Goal: Information Seeking & Learning: Learn about a topic

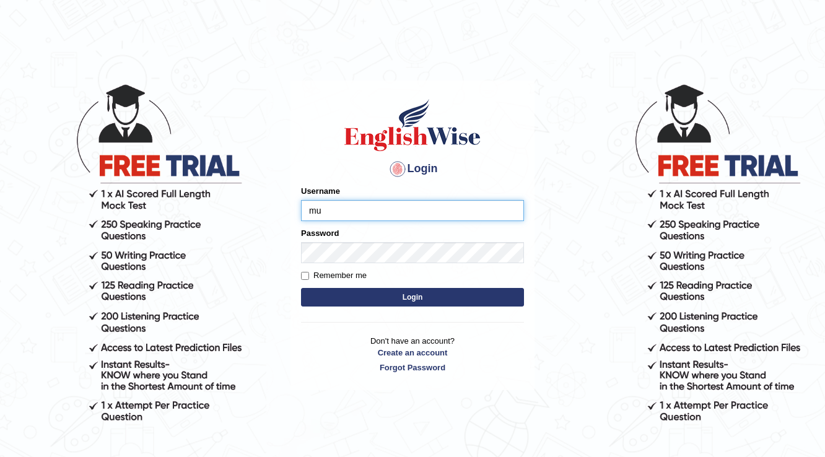
type input "mueen"
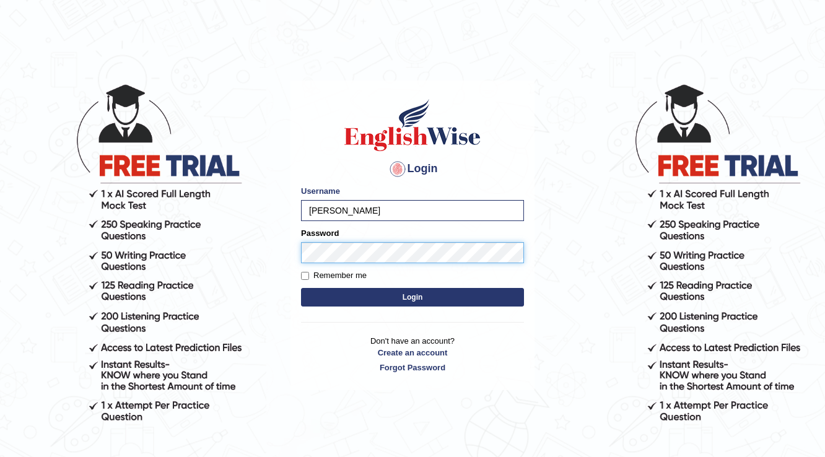
click at [301, 288] on button "Login" at bounding box center [412, 297] width 223 height 19
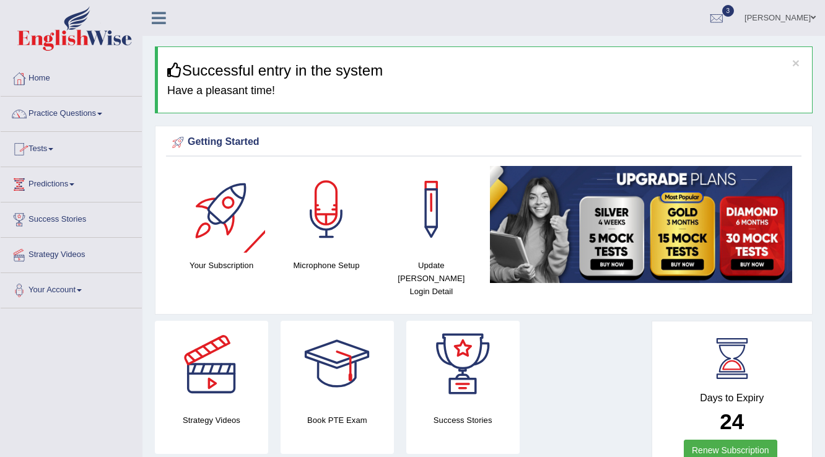
click at [102, 113] on span at bounding box center [99, 114] width 5 height 2
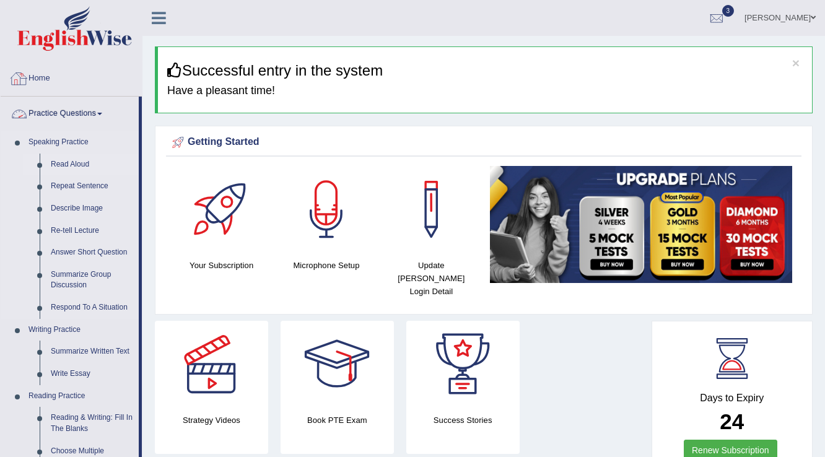
click at [77, 164] on link "Read Aloud" at bounding box center [92, 165] width 94 height 22
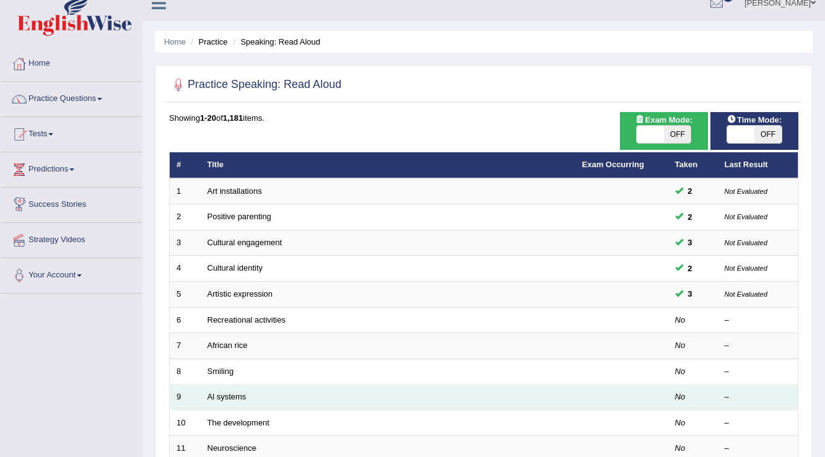
scroll to position [149, 0]
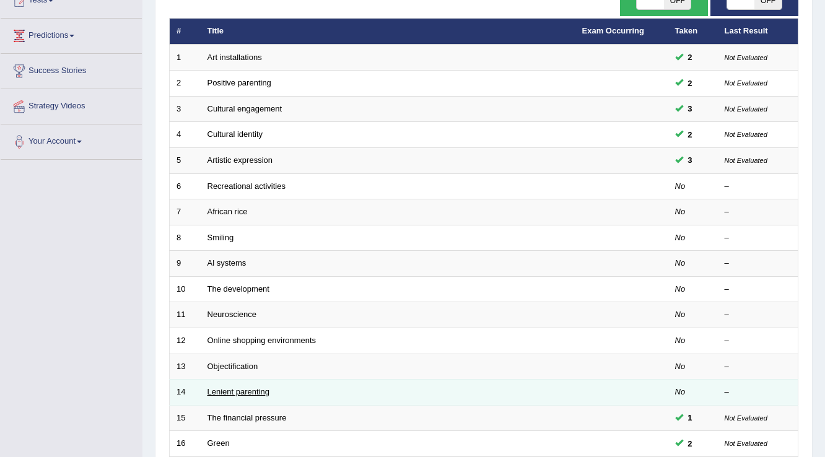
click at [223, 387] on link "Lenient parenting" at bounding box center [238, 391] width 62 height 9
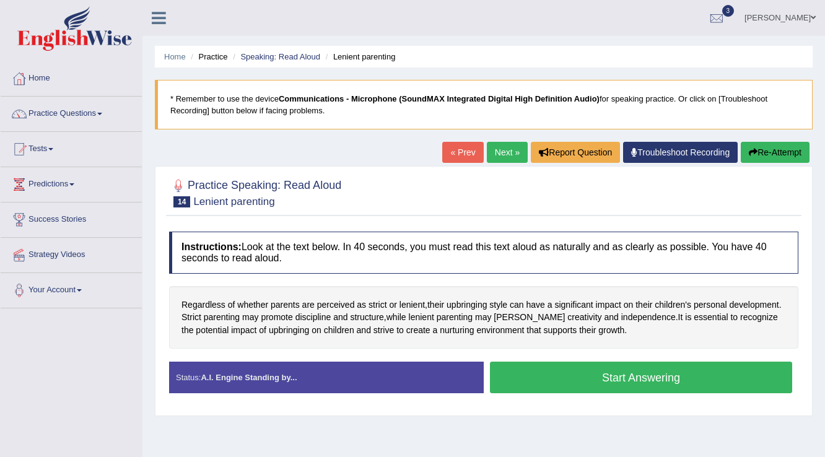
click at [652, 381] on button "Start Answering" at bounding box center [641, 378] width 302 height 32
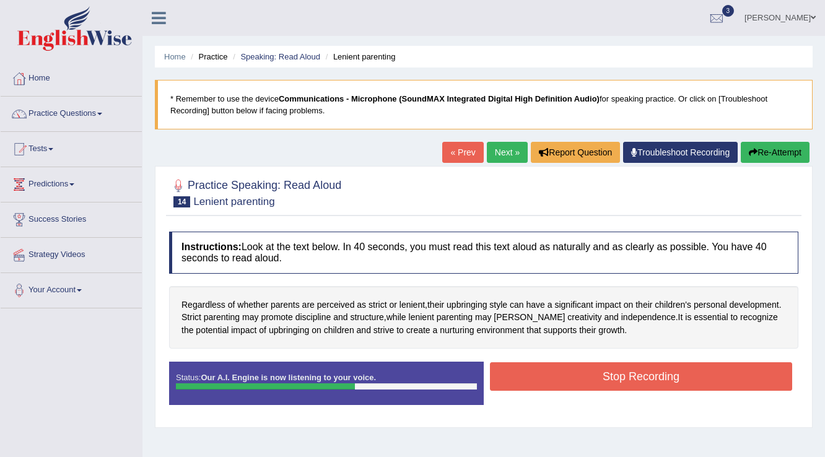
click at [651, 380] on button "Stop Recording" at bounding box center [641, 376] width 302 height 28
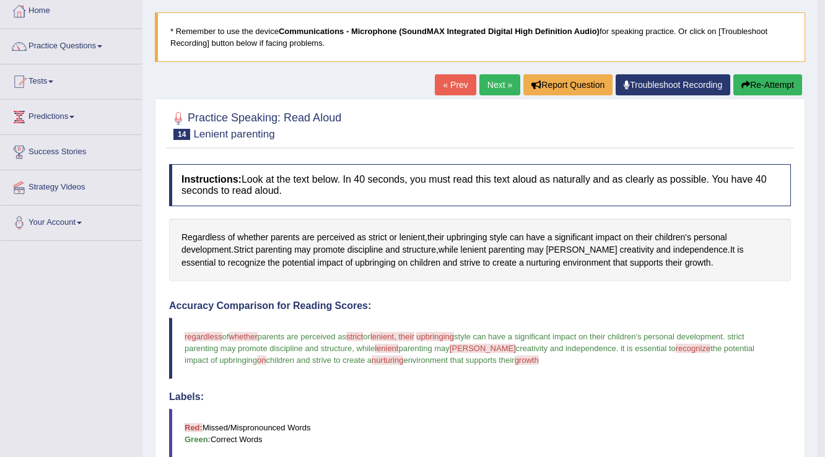
scroll to position [50, 0]
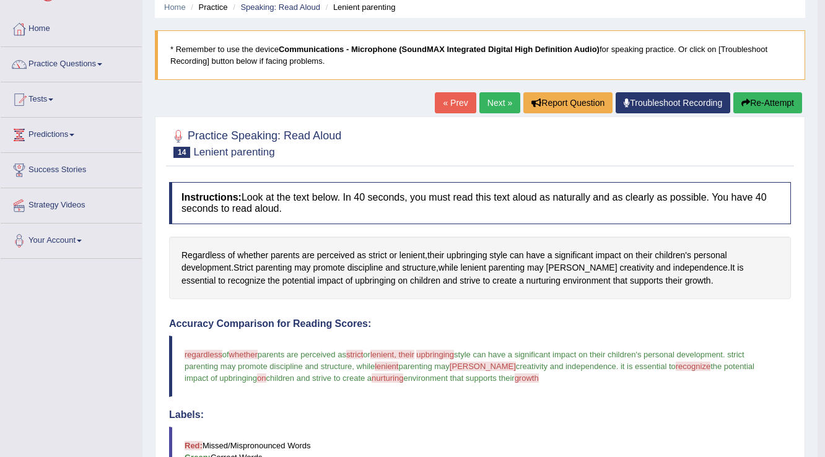
click at [790, 102] on button "Re-Attempt" at bounding box center [767, 102] width 69 height 21
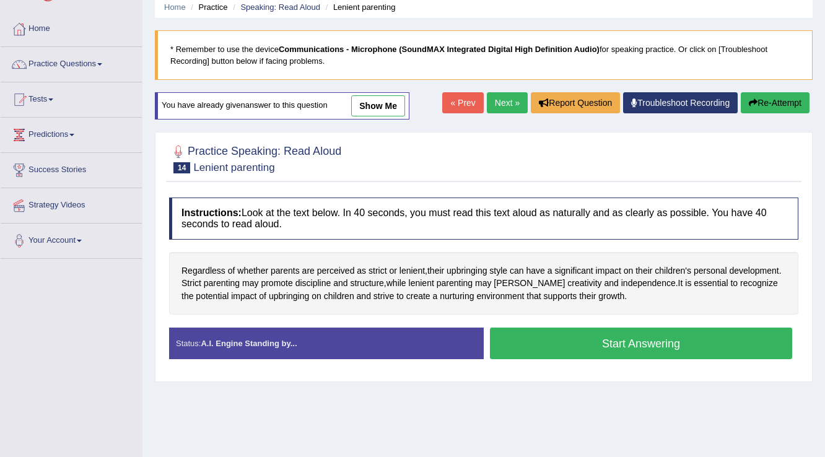
click at [607, 343] on button "Start Answering" at bounding box center [641, 344] width 302 height 32
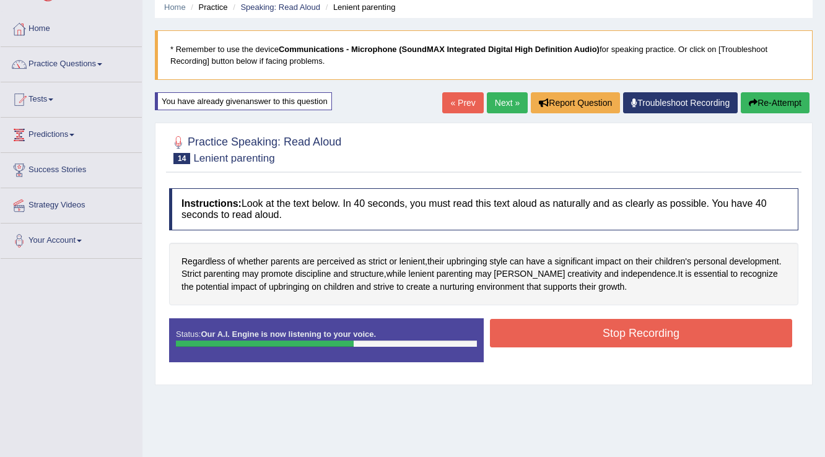
click at [601, 342] on button "Stop Recording" at bounding box center [641, 333] width 302 height 28
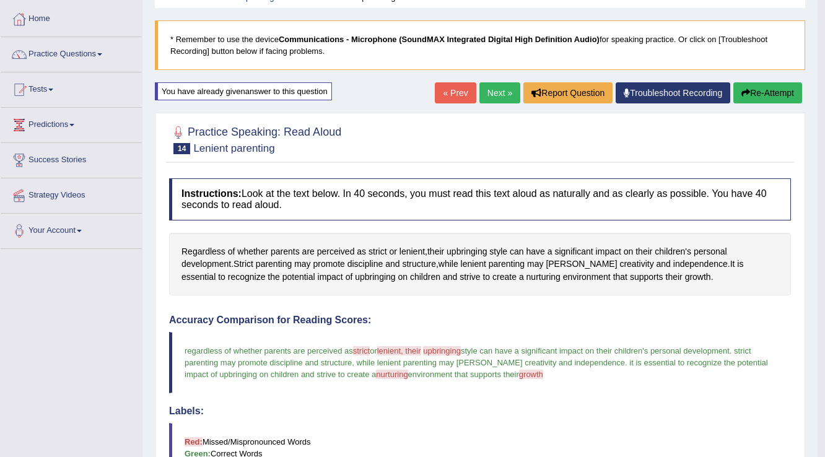
scroll to position [50, 0]
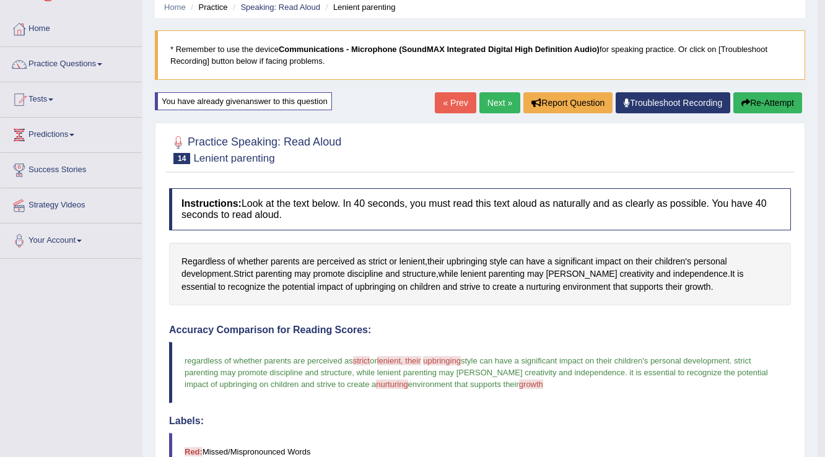
click at [490, 99] on link "Next »" at bounding box center [499, 102] width 41 height 21
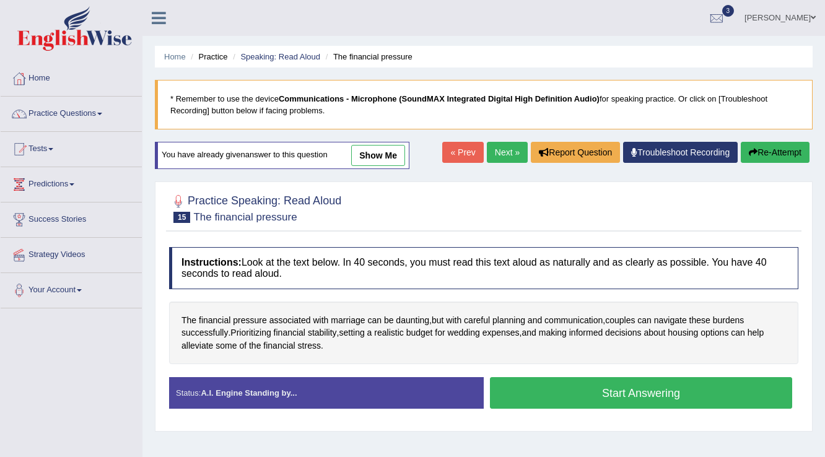
click at [684, 389] on button "Start Answering" at bounding box center [641, 393] width 302 height 32
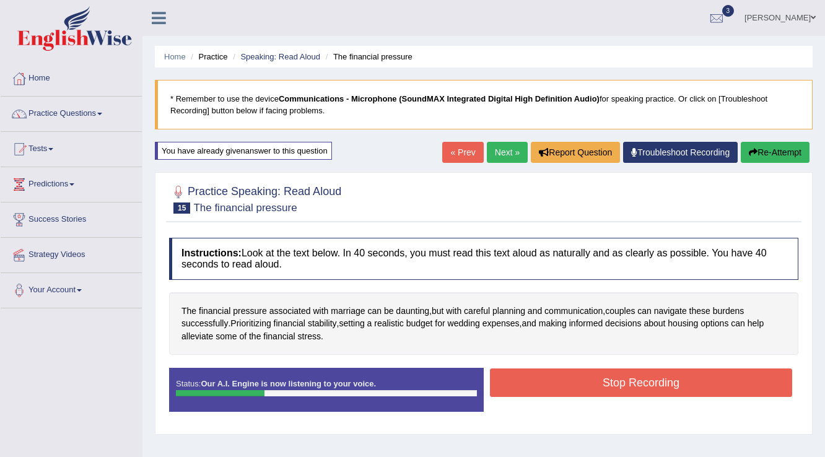
click at [805, 147] on button "Re-Attempt" at bounding box center [775, 152] width 69 height 21
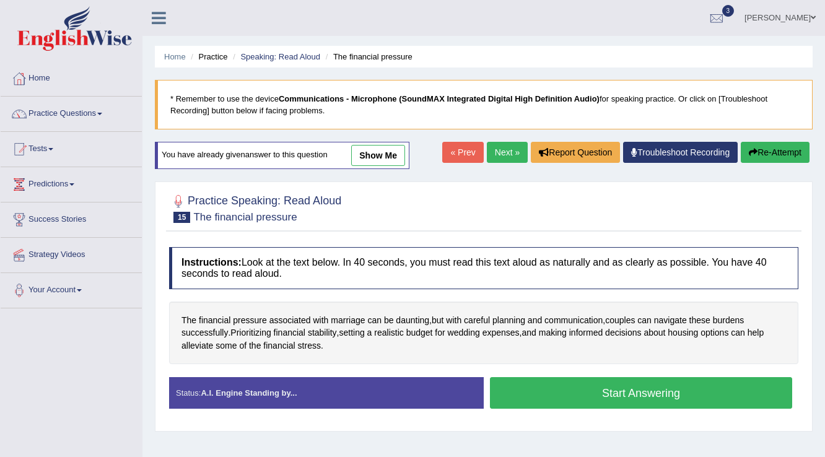
click at [616, 393] on button "Start Answering" at bounding box center [641, 393] width 302 height 32
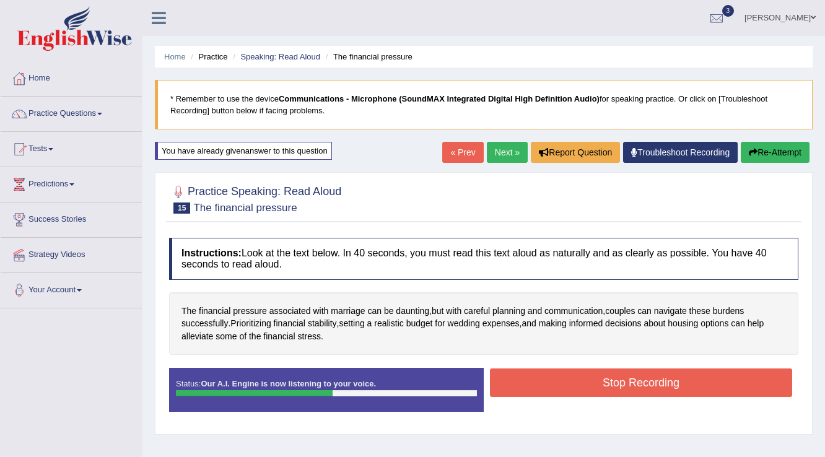
click at [616, 393] on button "Stop Recording" at bounding box center [641, 382] width 302 height 28
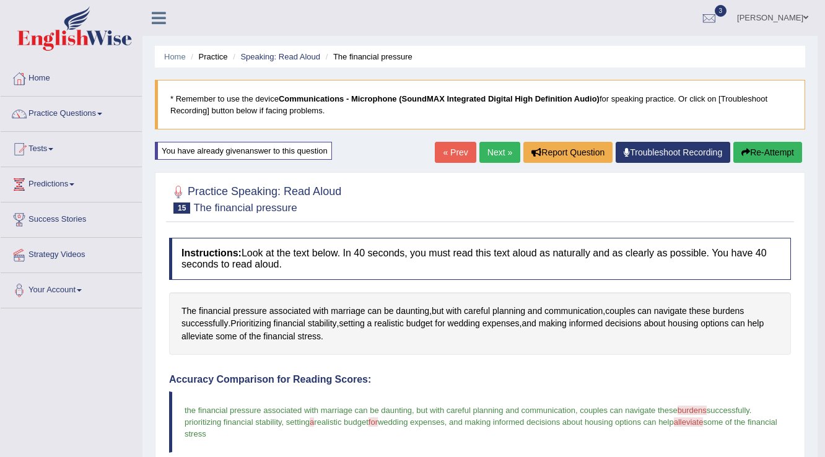
click at [497, 154] on link "Next »" at bounding box center [499, 152] width 41 height 21
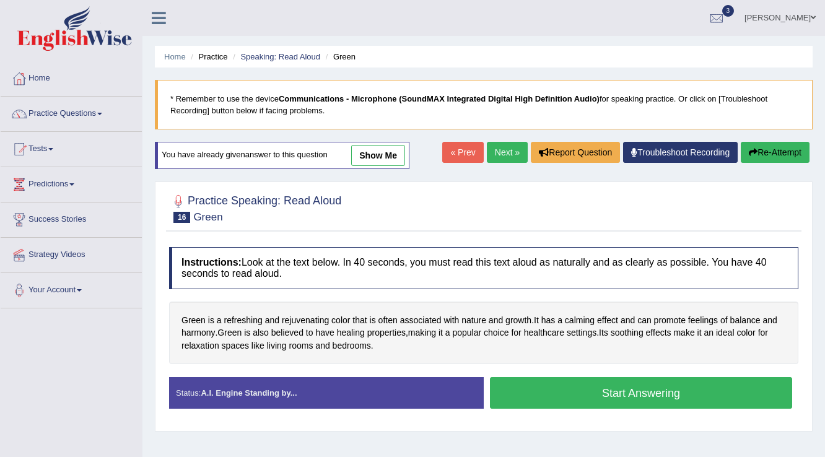
click at [701, 388] on button "Start Answering" at bounding box center [641, 393] width 302 height 32
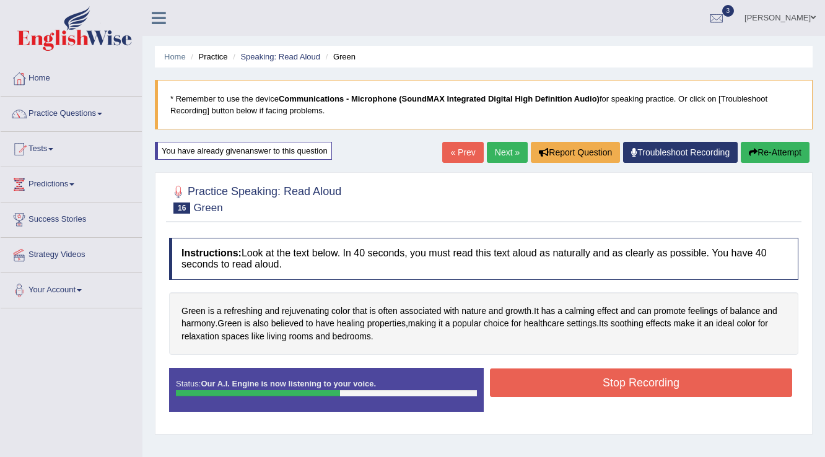
click at [700, 388] on button "Stop Recording" at bounding box center [641, 382] width 302 height 28
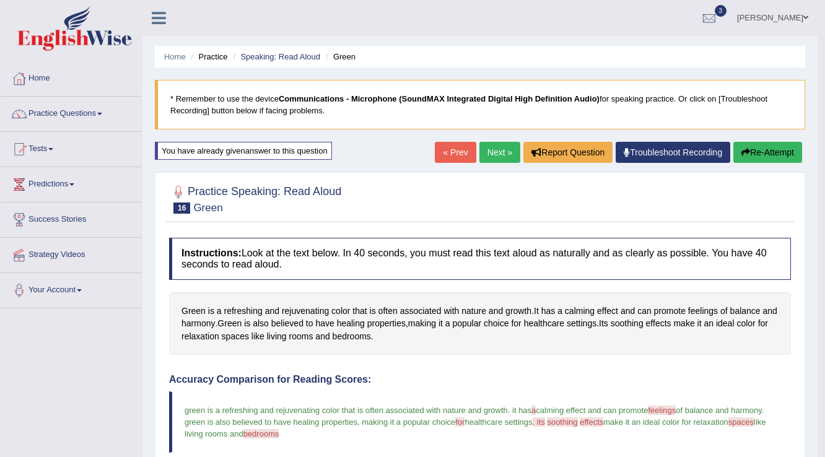
click at [772, 142] on button "Re-Attempt" at bounding box center [767, 152] width 69 height 21
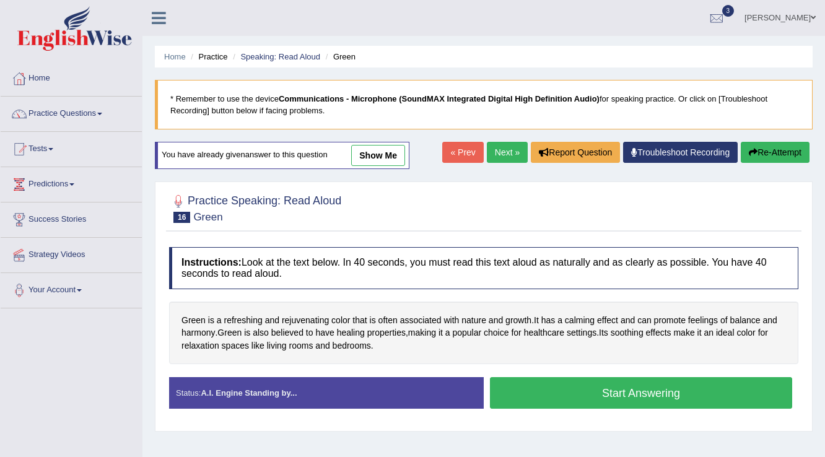
click at [682, 397] on button "Start Answering" at bounding box center [641, 393] width 302 height 32
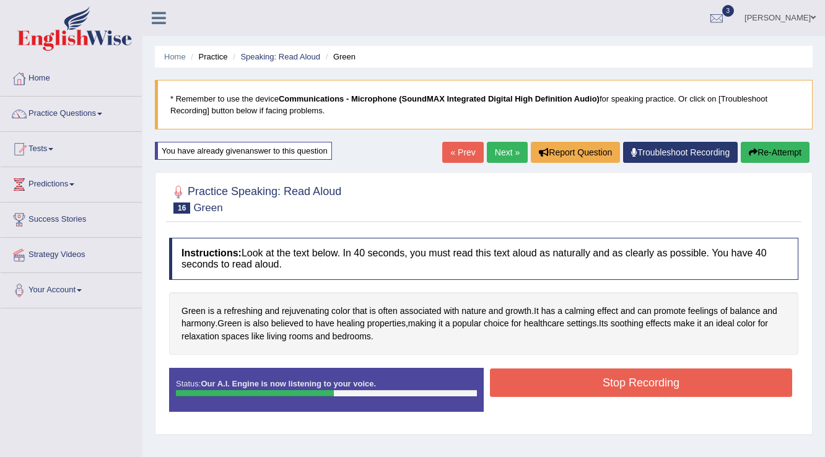
click at [683, 386] on button "Stop Recording" at bounding box center [641, 382] width 302 height 28
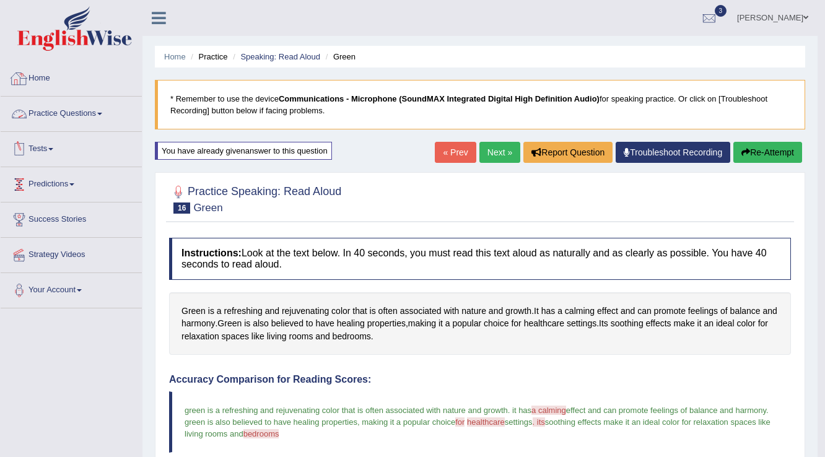
click at [78, 109] on link "Practice Questions" at bounding box center [71, 112] width 141 height 31
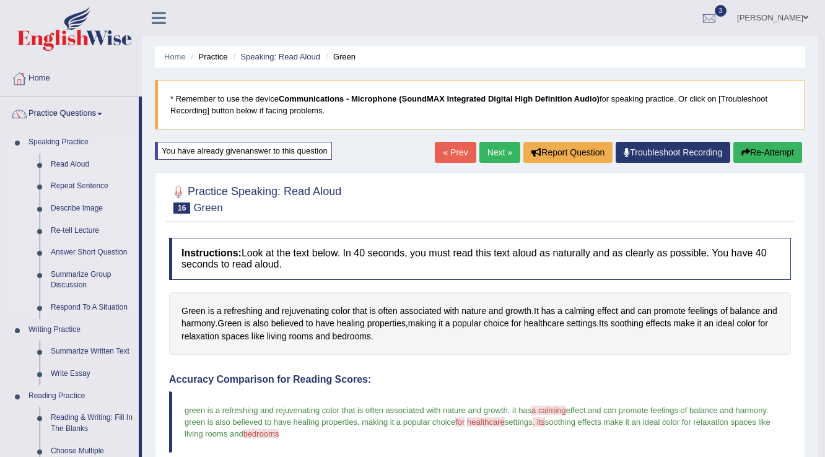
click at [71, 183] on link "Repeat Sentence" at bounding box center [92, 186] width 94 height 22
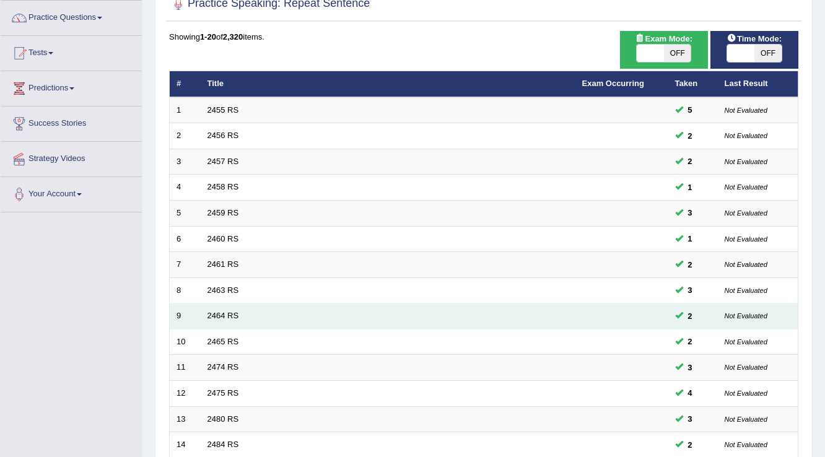
scroll to position [99, 0]
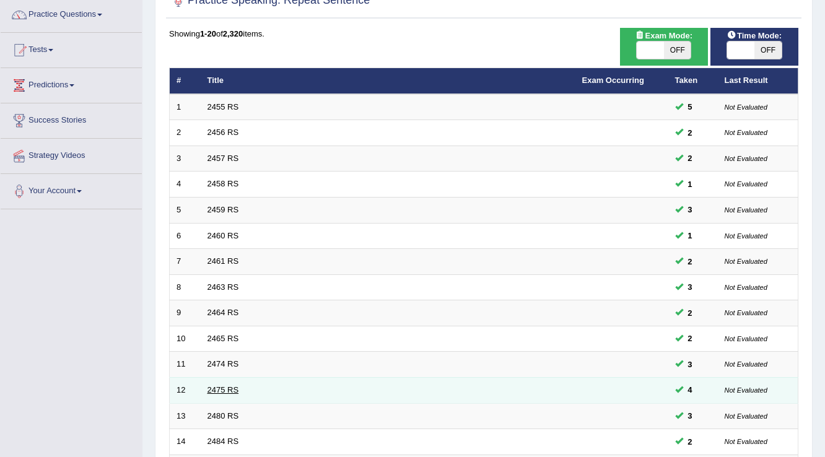
click at [220, 388] on link "2475 RS" at bounding box center [223, 389] width 32 height 9
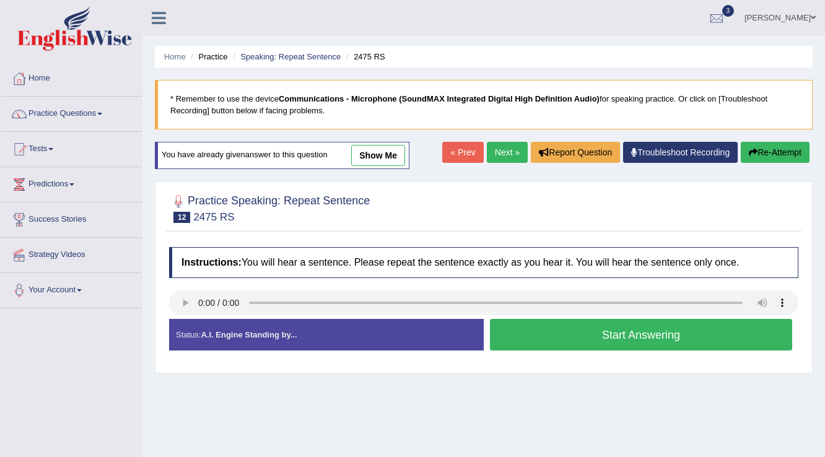
click at [789, 153] on button "Re-Attempt" at bounding box center [775, 152] width 69 height 21
click at [723, 328] on button "Start Answering" at bounding box center [641, 335] width 302 height 32
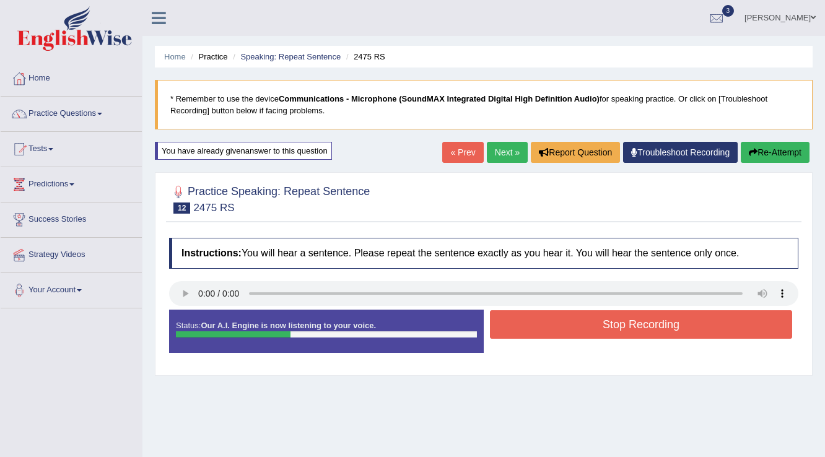
click at [722, 328] on button "Stop Recording" at bounding box center [641, 324] width 302 height 28
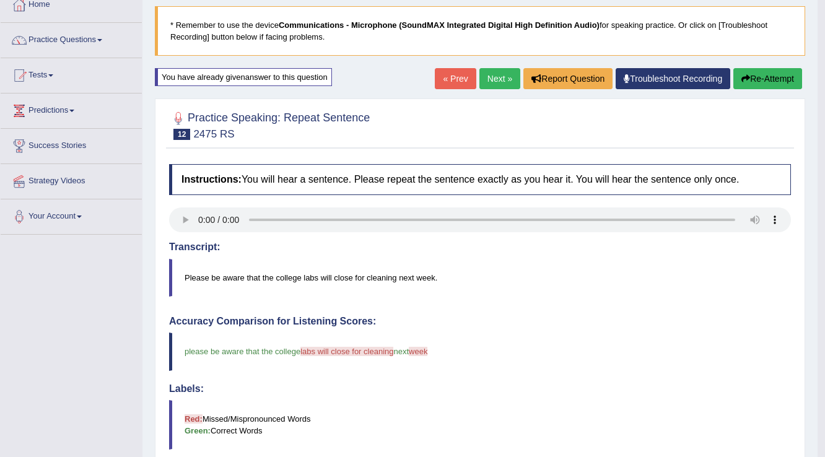
scroll to position [50, 0]
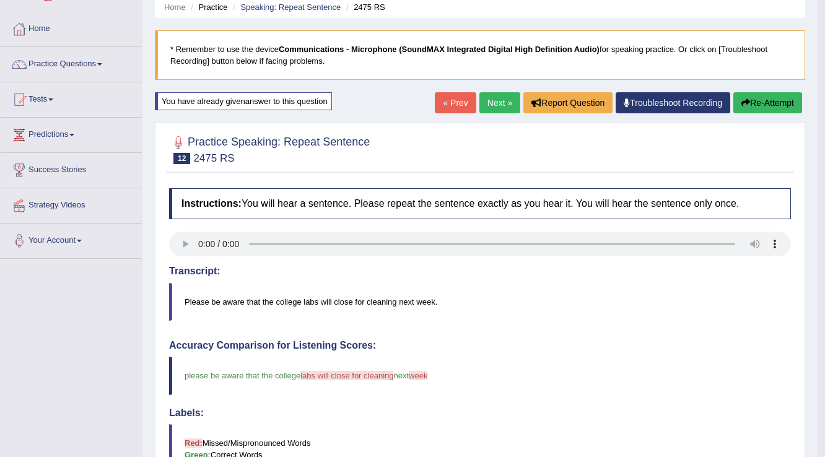
click at [772, 106] on button "Re-Attempt" at bounding box center [767, 102] width 69 height 21
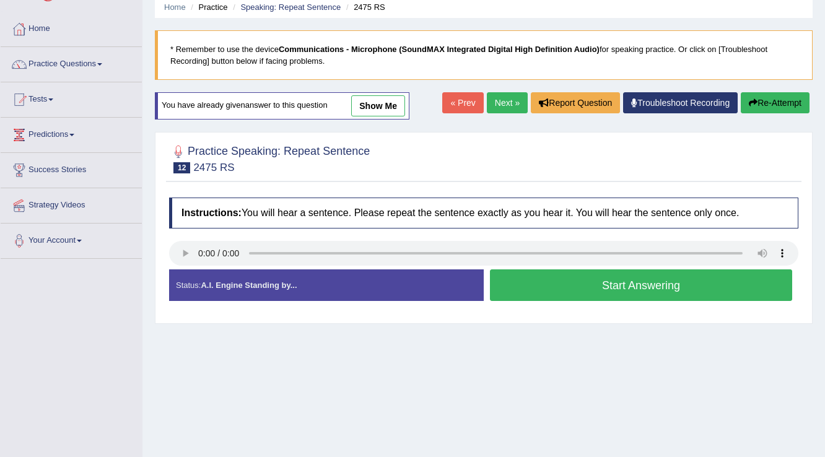
click at [692, 275] on button "Start Answering" at bounding box center [641, 285] width 302 height 32
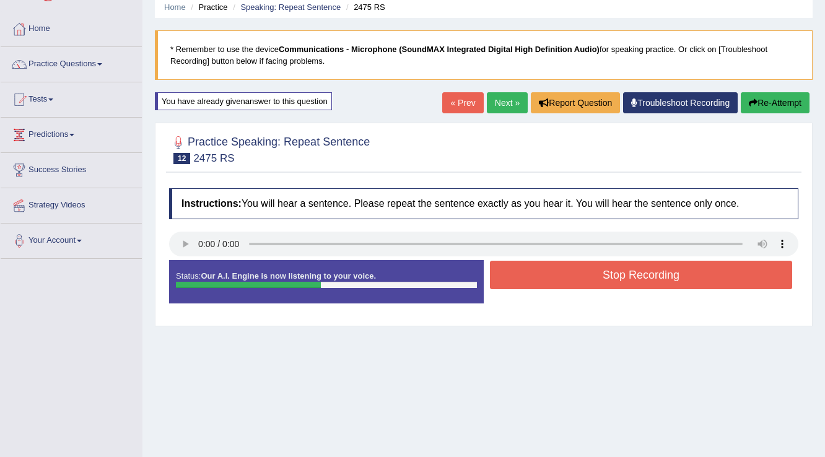
click at [692, 275] on button "Stop Recording" at bounding box center [641, 275] width 302 height 28
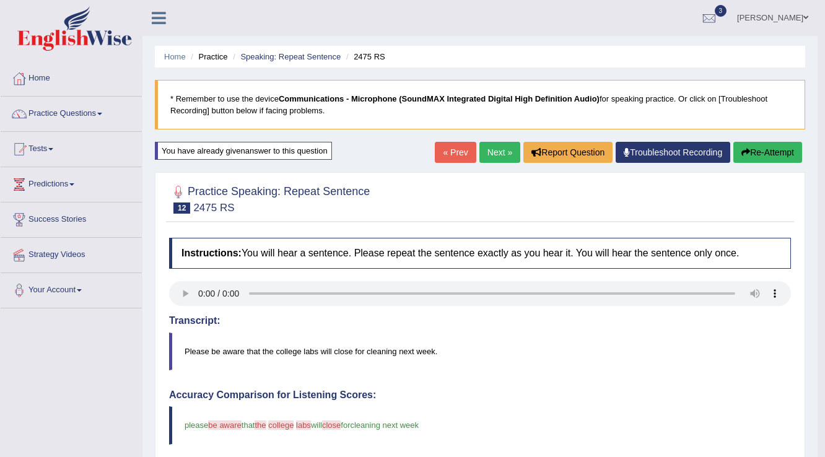
click at [778, 154] on button "Re-Attempt" at bounding box center [767, 152] width 69 height 21
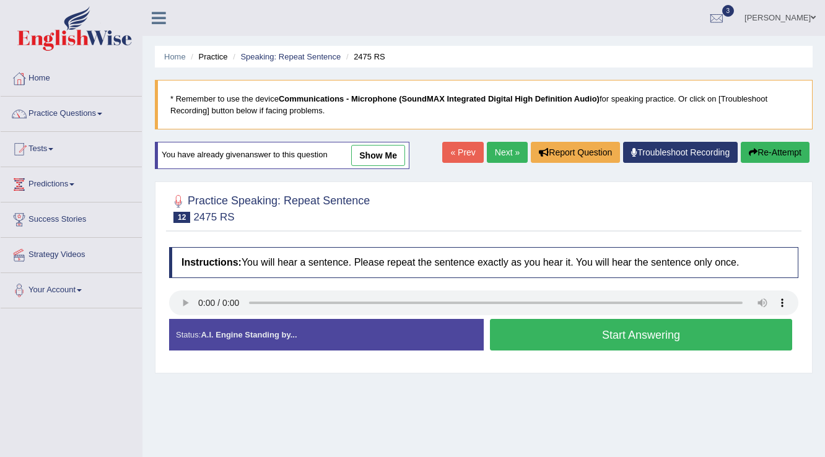
click at [696, 336] on button "Start Answering" at bounding box center [641, 335] width 302 height 32
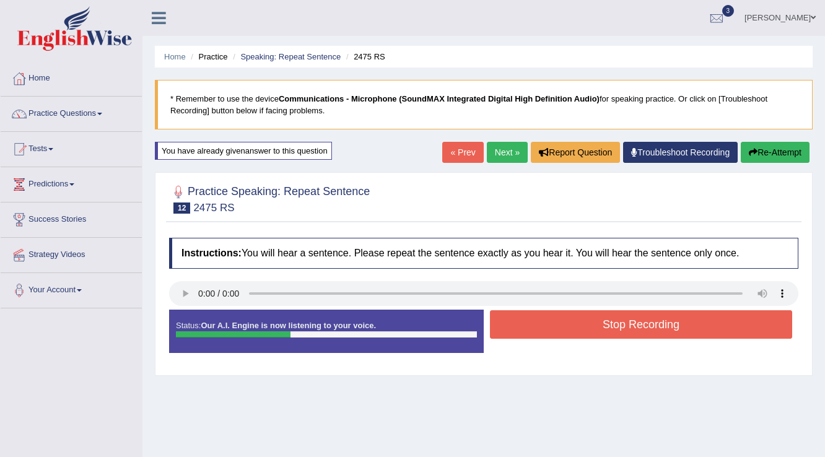
click at [700, 321] on button "Stop Recording" at bounding box center [641, 324] width 302 height 28
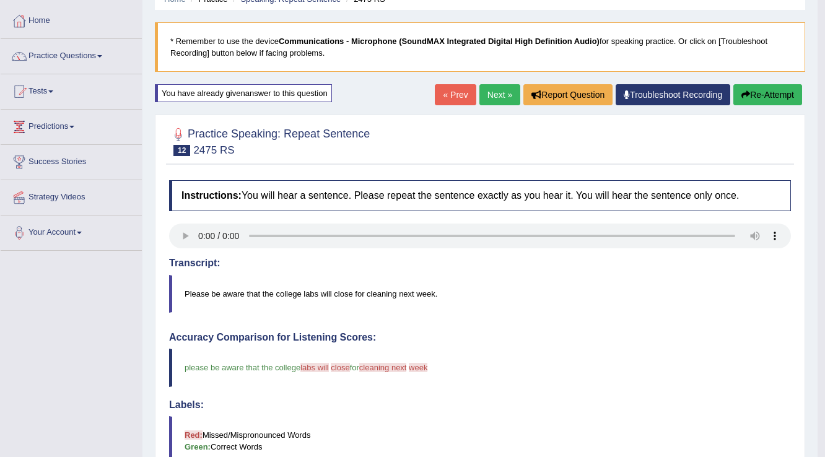
scroll to position [50, 0]
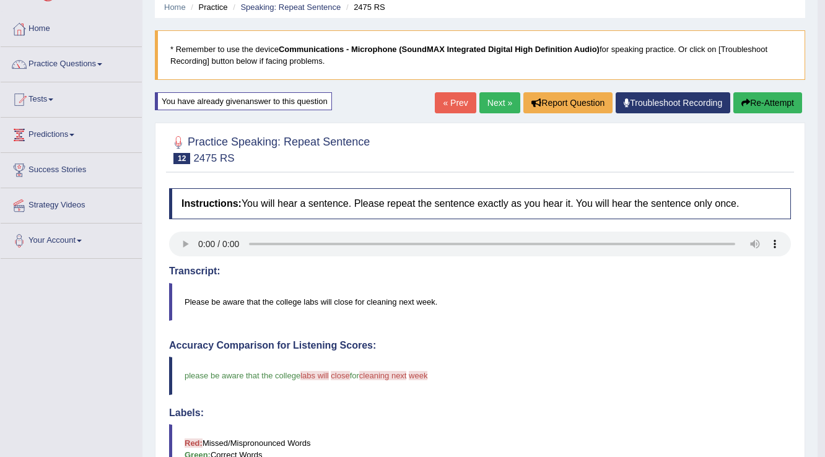
click at [786, 99] on button "Re-Attempt" at bounding box center [767, 102] width 69 height 21
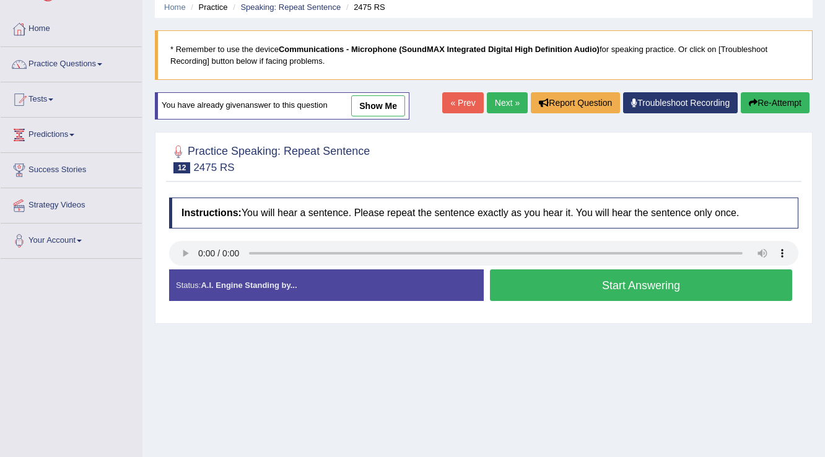
scroll to position [50, 0]
click at [711, 282] on button "Start Answering" at bounding box center [641, 285] width 302 height 32
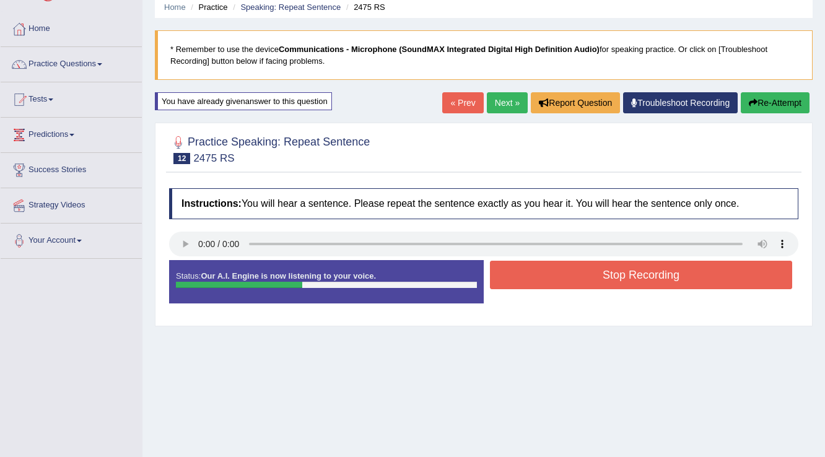
click at [703, 280] on button "Stop Recording" at bounding box center [641, 275] width 302 height 28
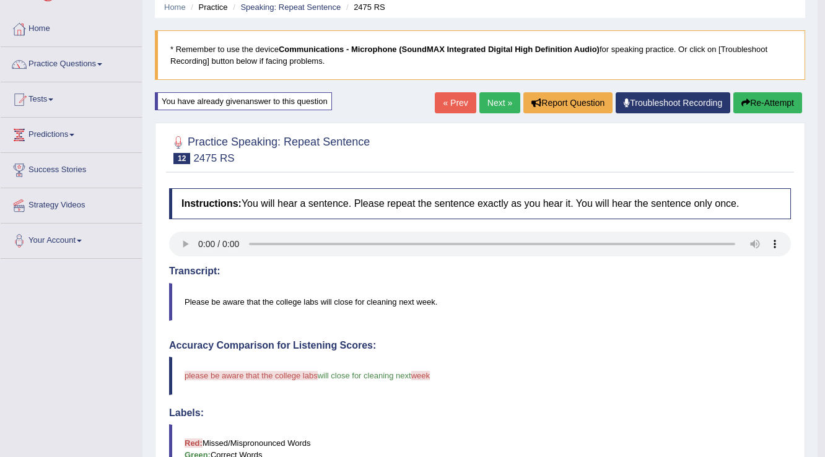
click at [790, 108] on button "Re-Attempt" at bounding box center [767, 102] width 69 height 21
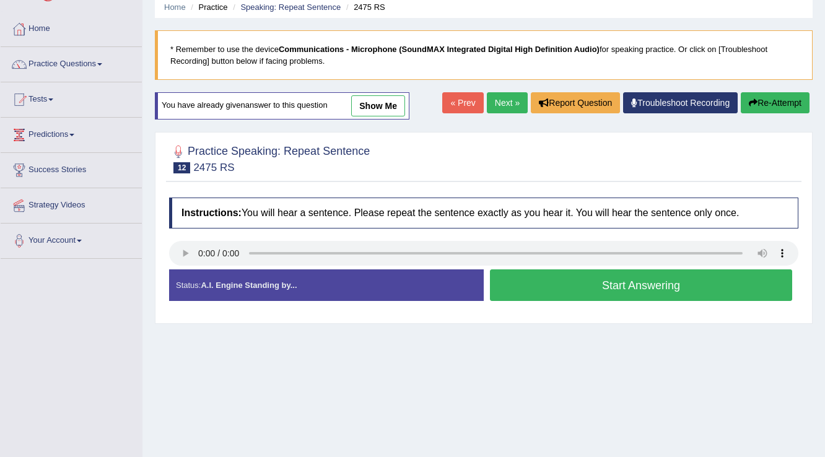
scroll to position [50, 0]
click at [728, 290] on button "Start Answering" at bounding box center [641, 285] width 302 height 32
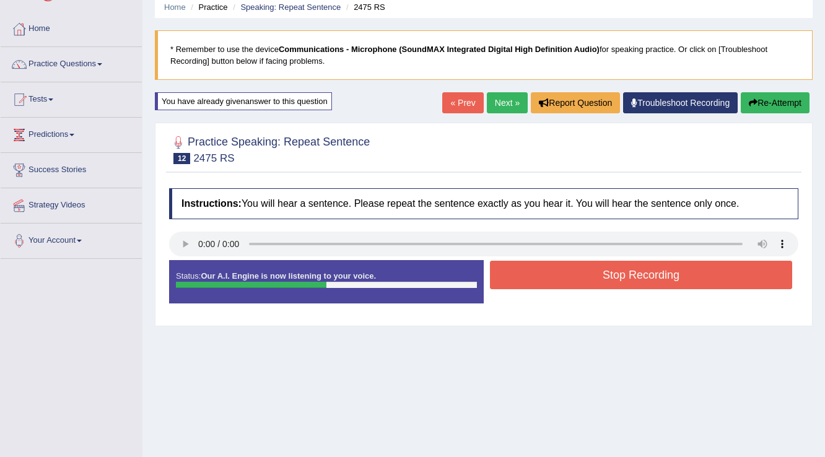
click at [726, 274] on button "Stop Recording" at bounding box center [641, 275] width 302 height 28
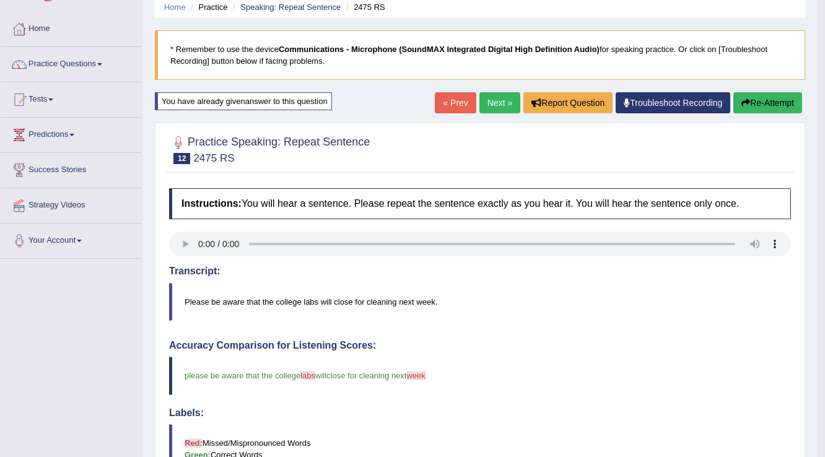
click at [490, 102] on link "Next »" at bounding box center [499, 102] width 41 height 21
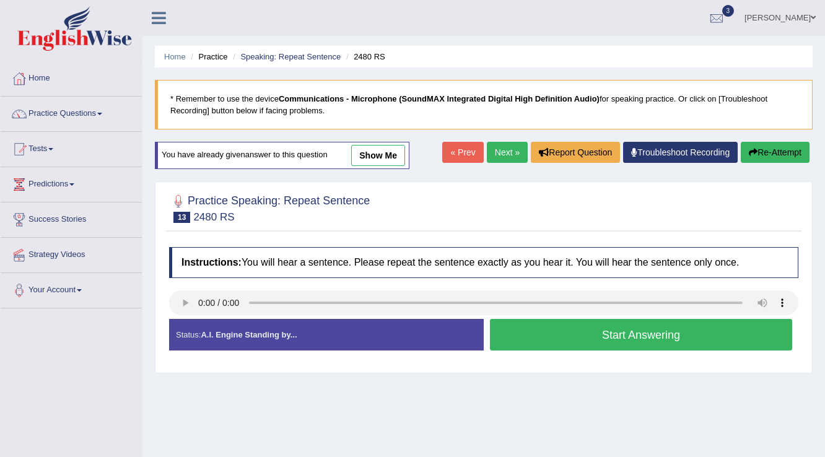
click at [765, 332] on button "Start Answering" at bounding box center [641, 335] width 302 height 32
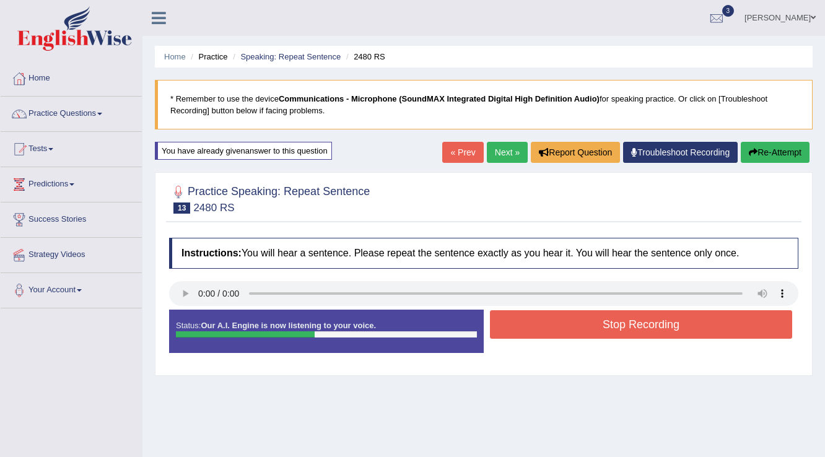
click at [765, 332] on button "Stop Recording" at bounding box center [641, 324] width 302 height 28
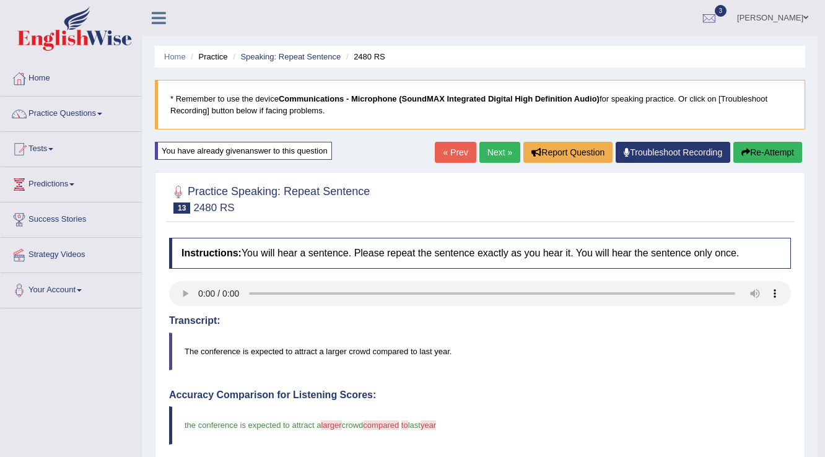
click at [784, 152] on button "Re-Attempt" at bounding box center [767, 152] width 69 height 21
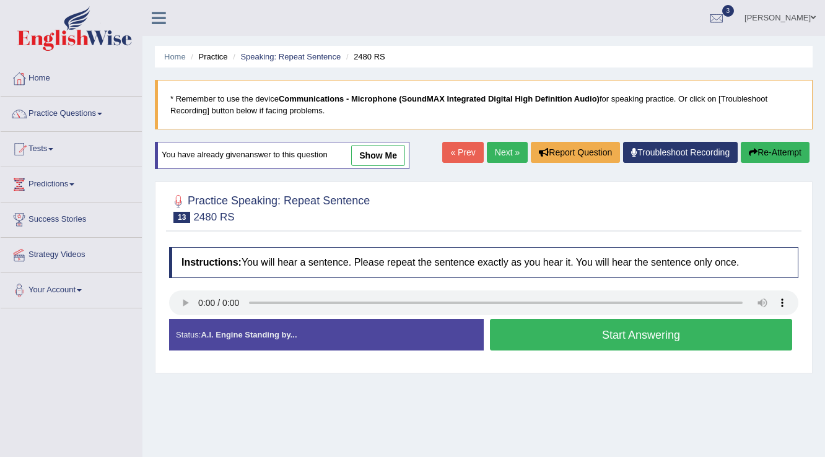
click at [685, 337] on button "Start Answering" at bounding box center [641, 335] width 302 height 32
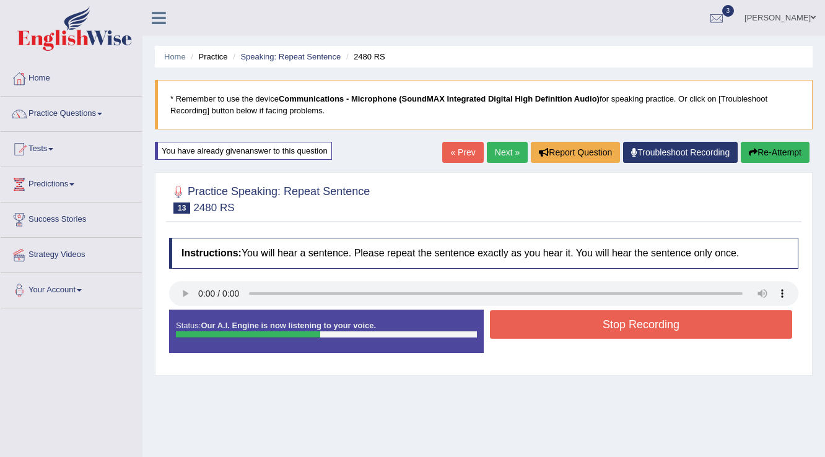
click at [689, 323] on button "Stop Recording" at bounding box center [641, 324] width 302 height 28
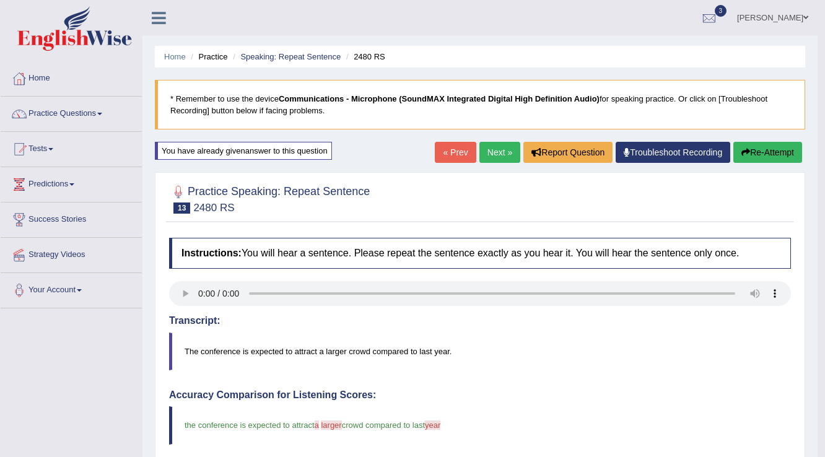
click at [483, 146] on link "Next »" at bounding box center [499, 152] width 41 height 21
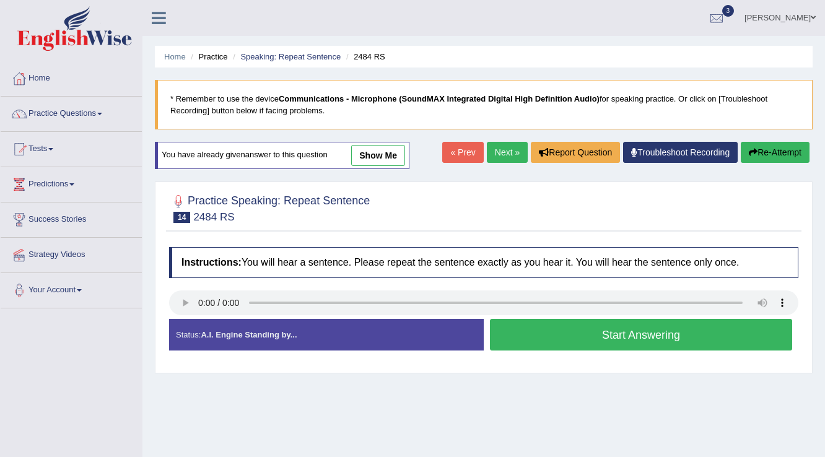
click at [746, 330] on button "Start Answering" at bounding box center [641, 335] width 302 height 32
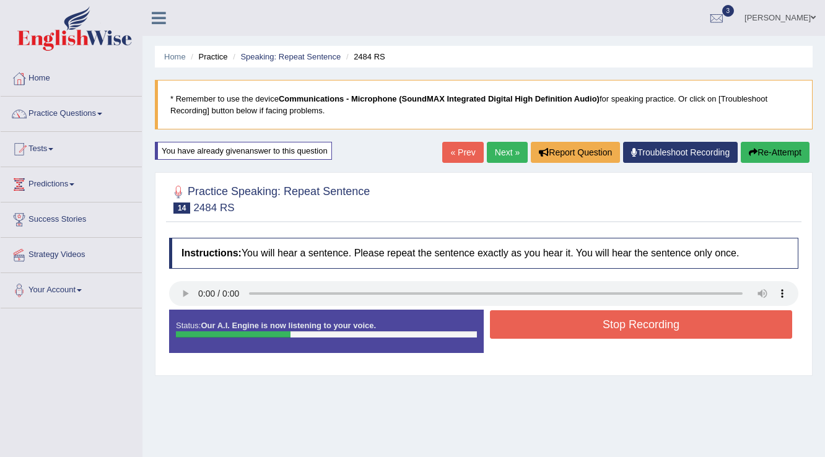
click at [744, 330] on button "Stop Recording" at bounding box center [641, 324] width 302 height 28
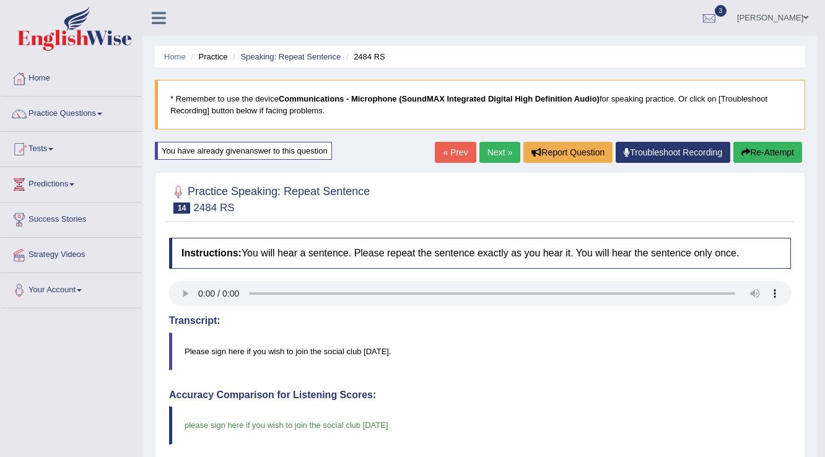
click at [486, 158] on link "Next »" at bounding box center [499, 152] width 41 height 21
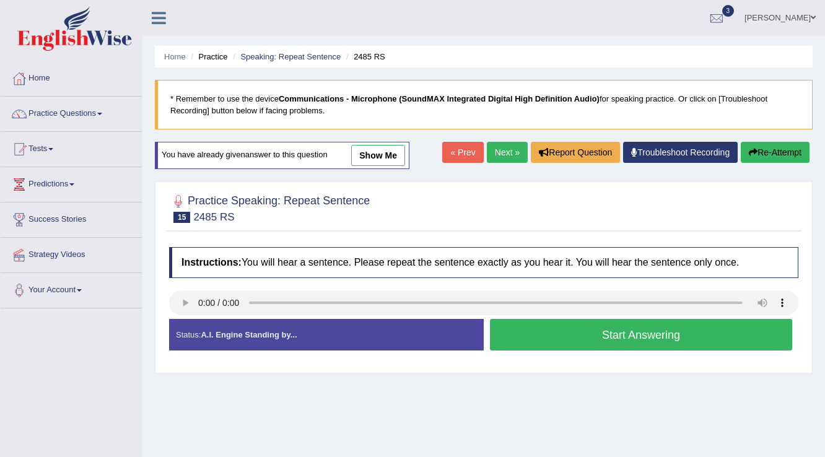
click at [708, 334] on button "Start Answering" at bounding box center [641, 335] width 302 height 32
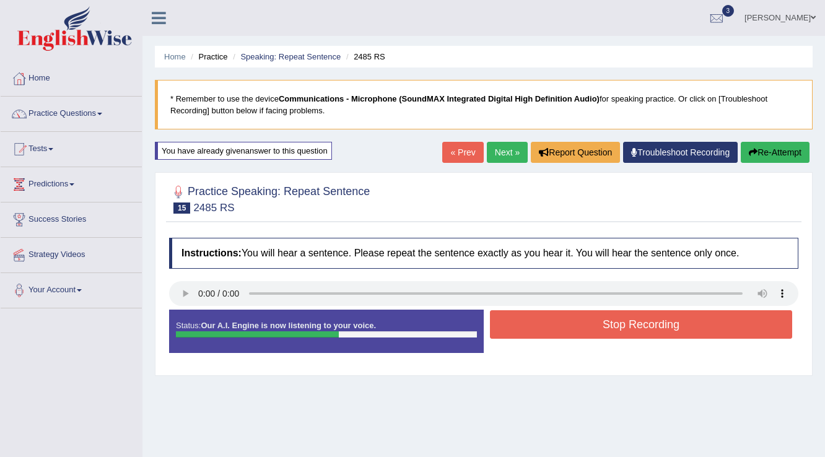
click at [785, 154] on button "Re-Attempt" at bounding box center [775, 152] width 69 height 21
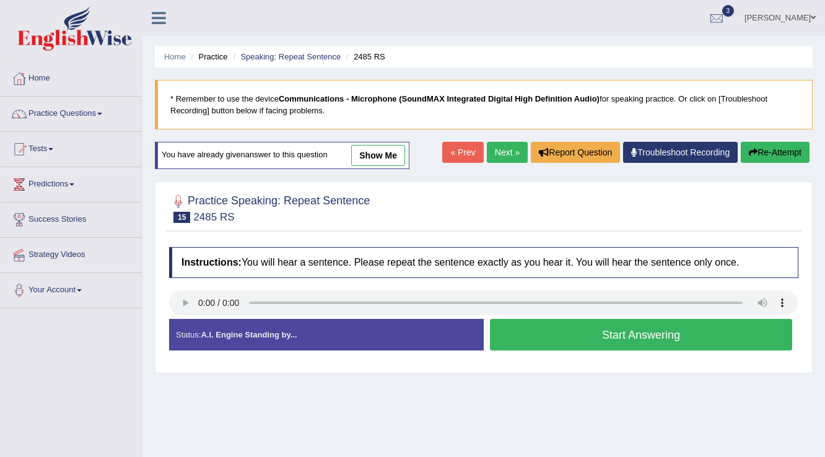
click at [599, 336] on button "Start Answering" at bounding box center [641, 335] width 302 height 32
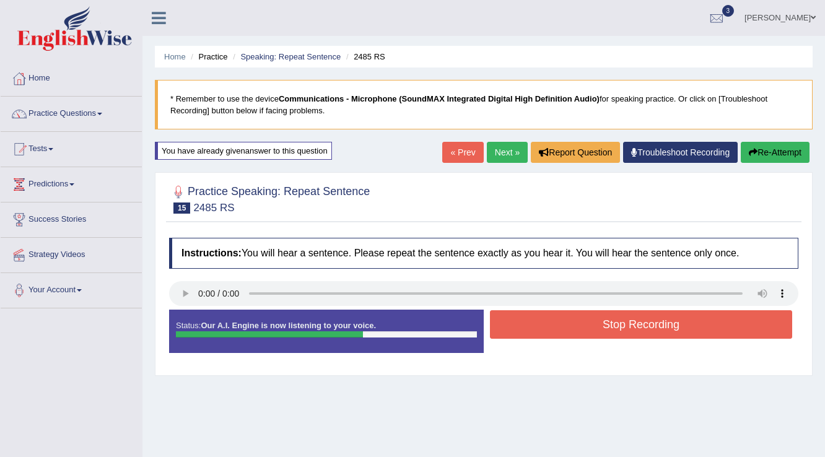
click at [786, 148] on button "Re-Attempt" at bounding box center [775, 152] width 69 height 21
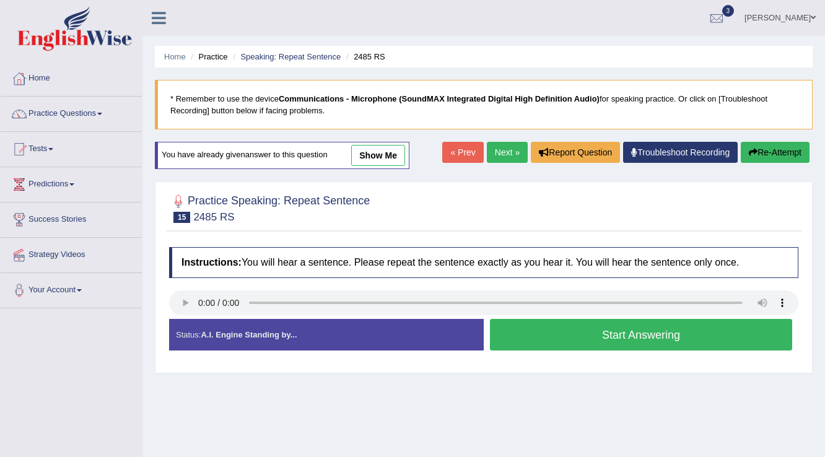
click at [664, 325] on button "Start Answering" at bounding box center [641, 335] width 302 height 32
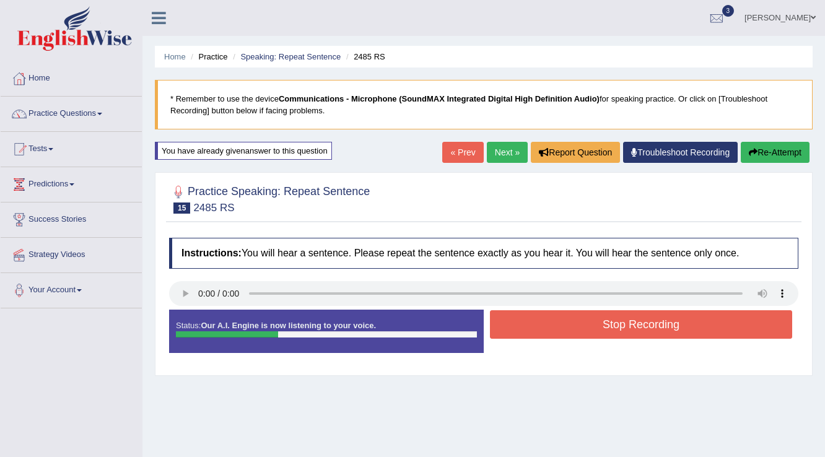
click at [661, 324] on button "Stop Recording" at bounding box center [641, 324] width 302 height 28
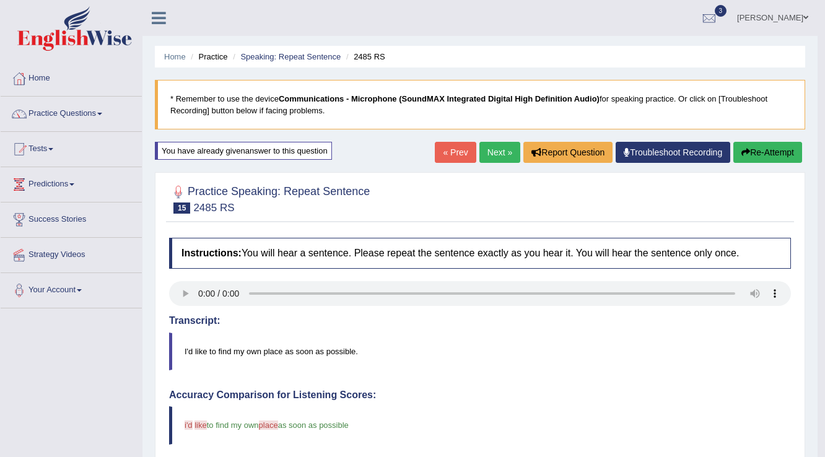
click at [500, 147] on link "Next »" at bounding box center [499, 152] width 41 height 21
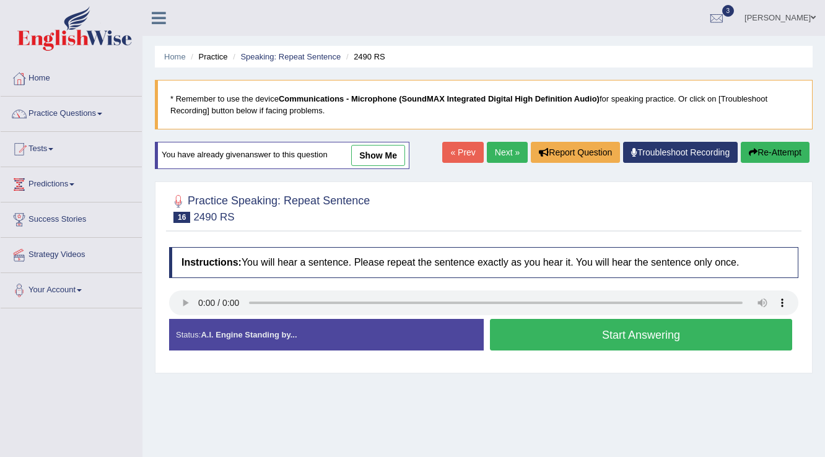
click at [635, 342] on button "Start Answering" at bounding box center [641, 335] width 302 height 32
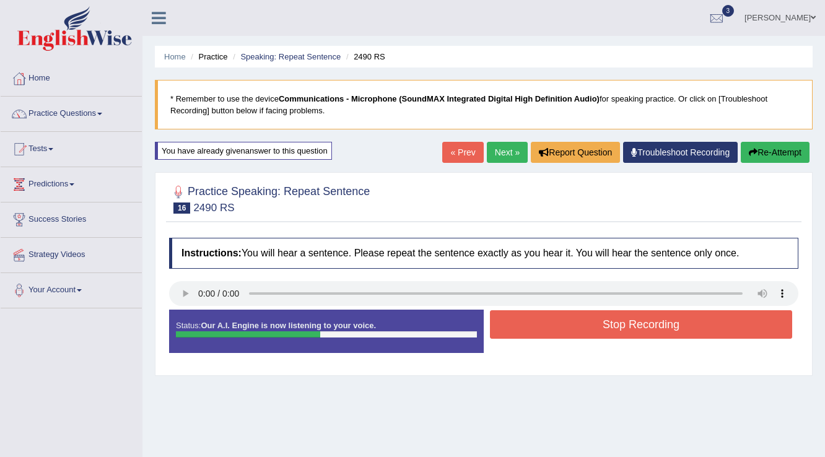
click at [796, 153] on button "Re-Attempt" at bounding box center [775, 152] width 69 height 21
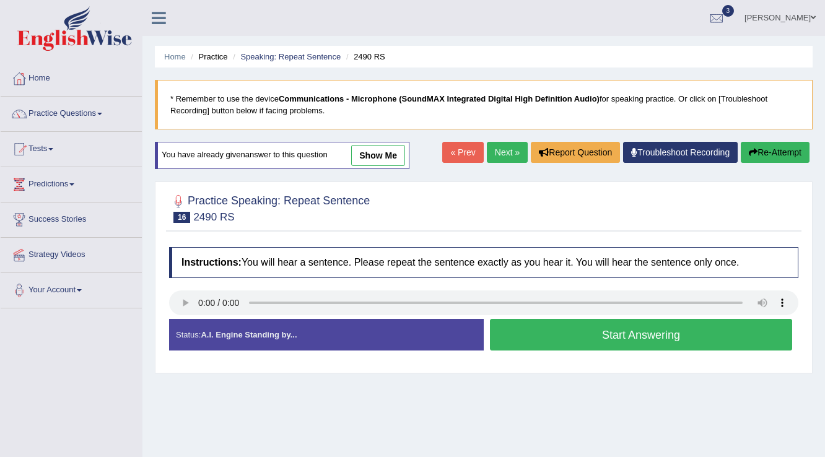
click at [777, 149] on button "Re-Attempt" at bounding box center [775, 152] width 69 height 21
click at [645, 328] on button "Start Answering" at bounding box center [641, 335] width 302 height 32
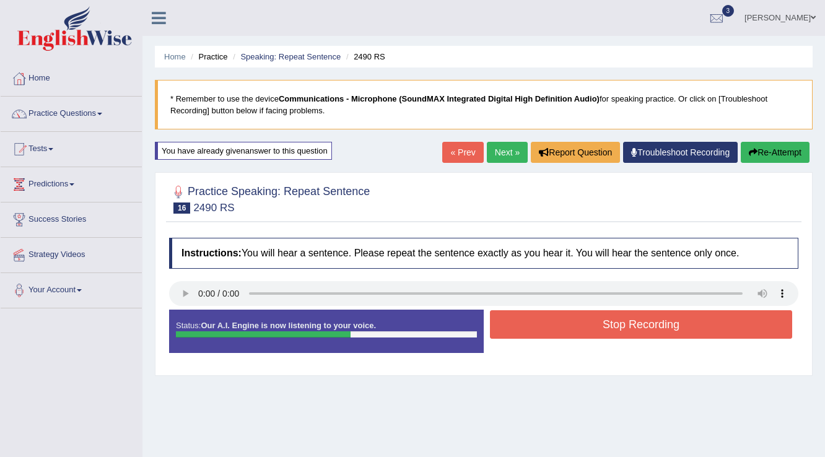
click at [645, 328] on button "Stop Recording" at bounding box center [641, 324] width 302 height 28
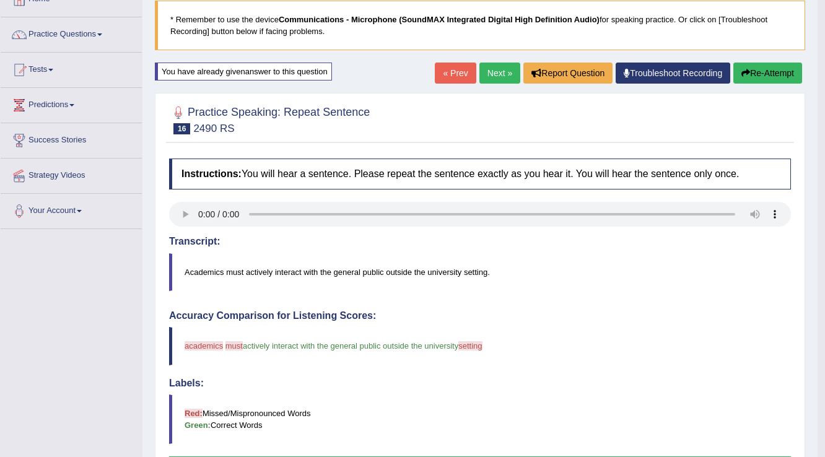
scroll to position [50, 0]
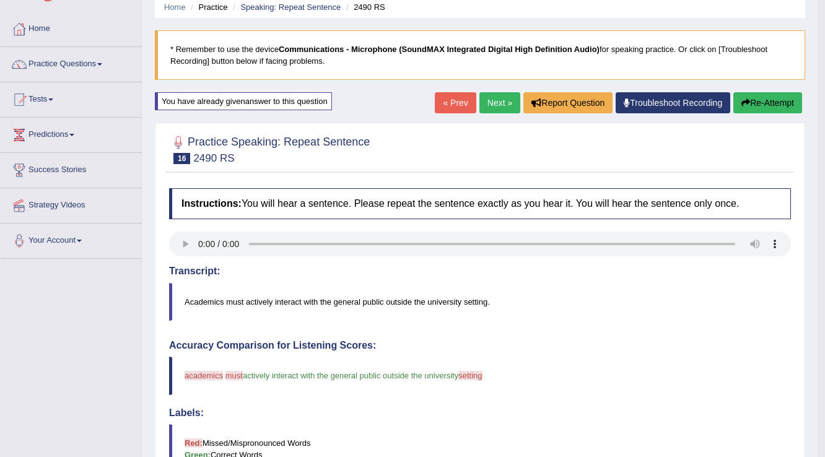
click at [492, 107] on link "Next »" at bounding box center [499, 102] width 41 height 21
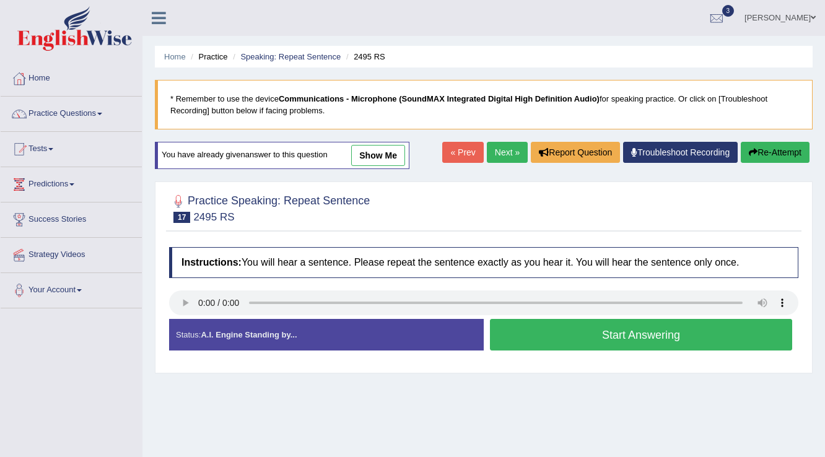
click at [627, 331] on button "Start Answering" at bounding box center [641, 335] width 302 height 32
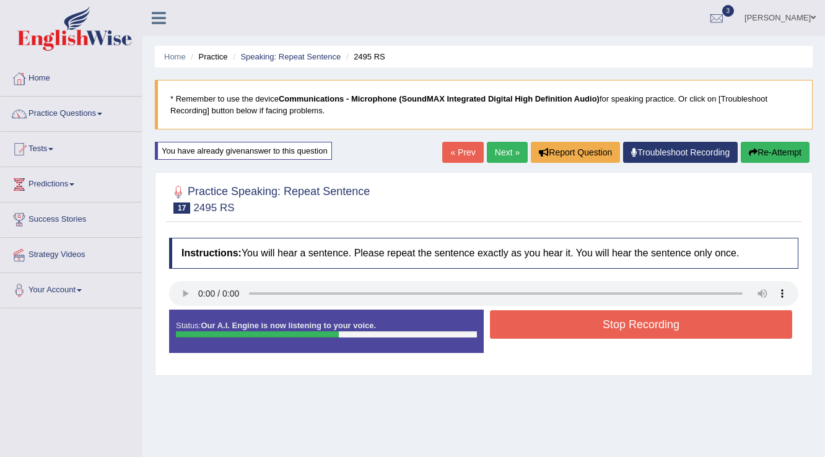
click at [627, 331] on button "Stop Recording" at bounding box center [641, 324] width 302 height 28
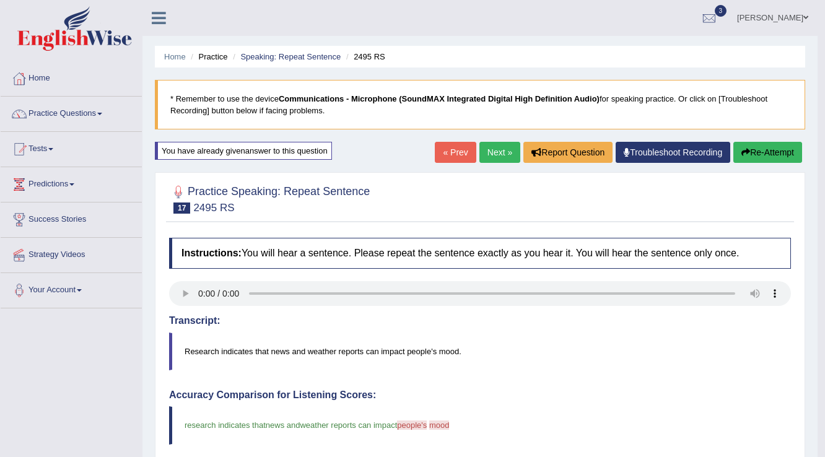
click at [502, 149] on link "Next »" at bounding box center [499, 152] width 41 height 21
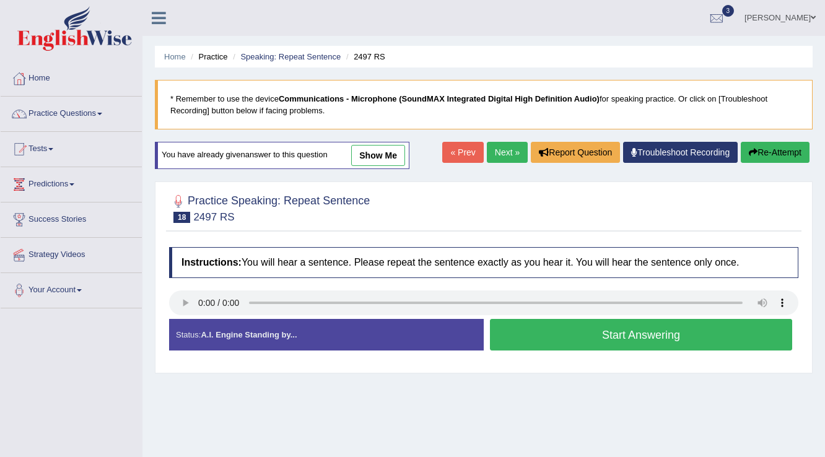
click at [687, 336] on button "Start Answering" at bounding box center [641, 335] width 302 height 32
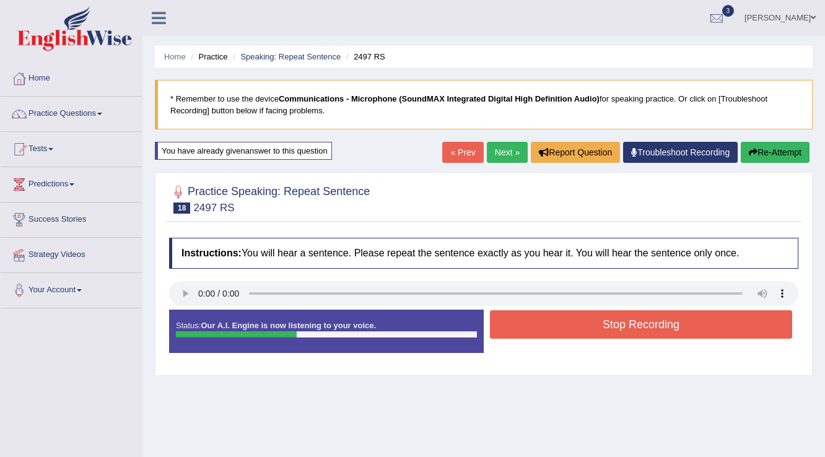
click at [686, 327] on button "Stop Recording" at bounding box center [641, 324] width 302 height 28
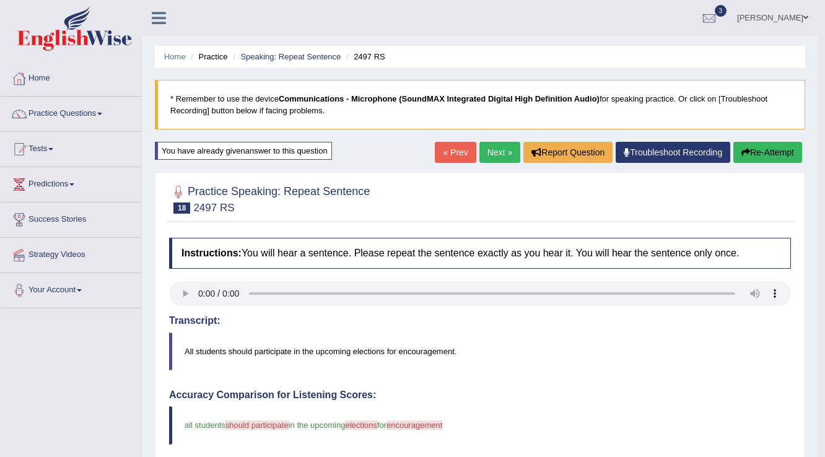
click at [762, 154] on button "Re-Attempt" at bounding box center [767, 152] width 69 height 21
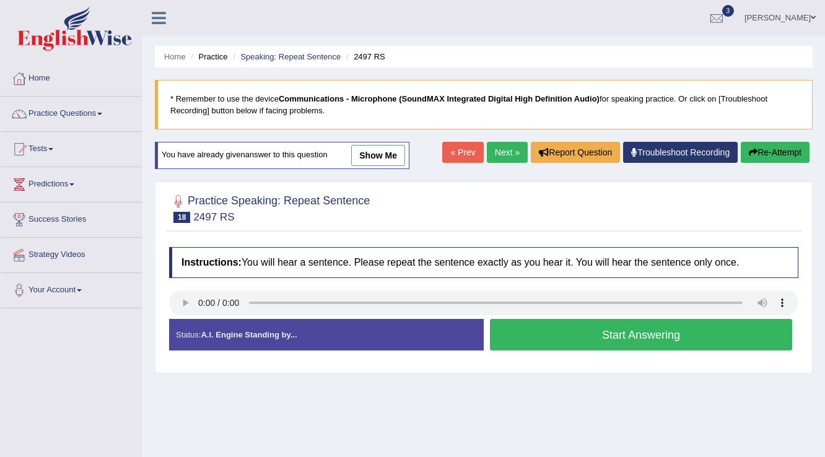
click at [641, 337] on button "Start Answering" at bounding box center [641, 335] width 302 height 32
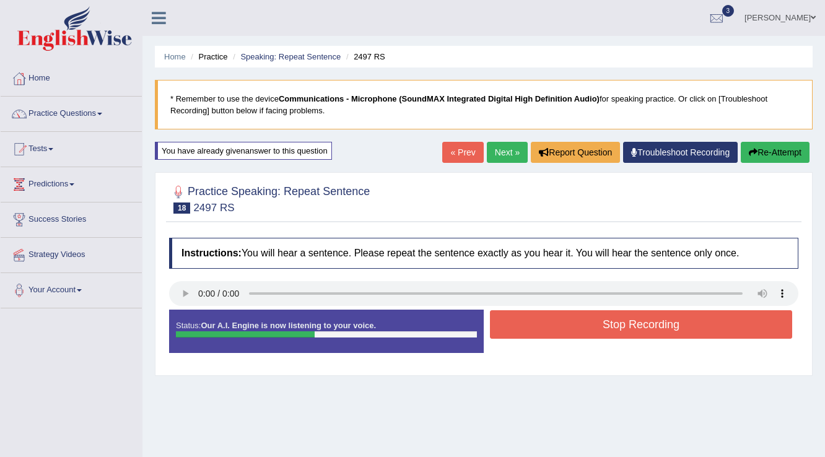
click at [642, 334] on button "Stop Recording" at bounding box center [641, 324] width 302 height 28
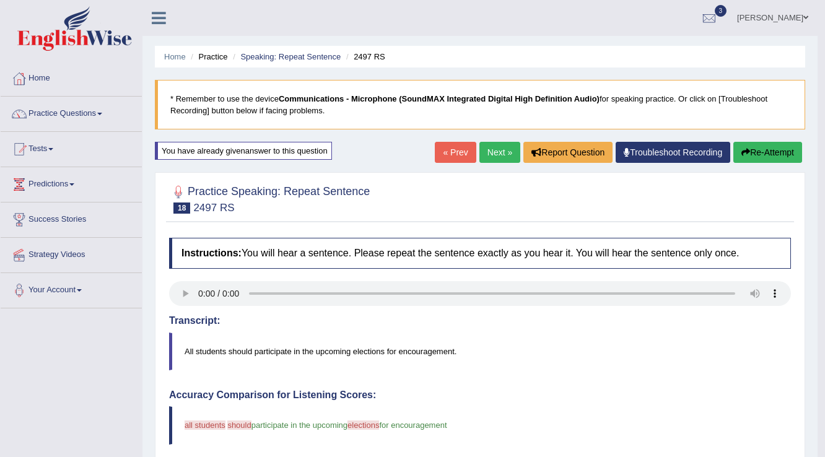
click at [771, 149] on button "Re-Attempt" at bounding box center [767, 152] width 69 height 21
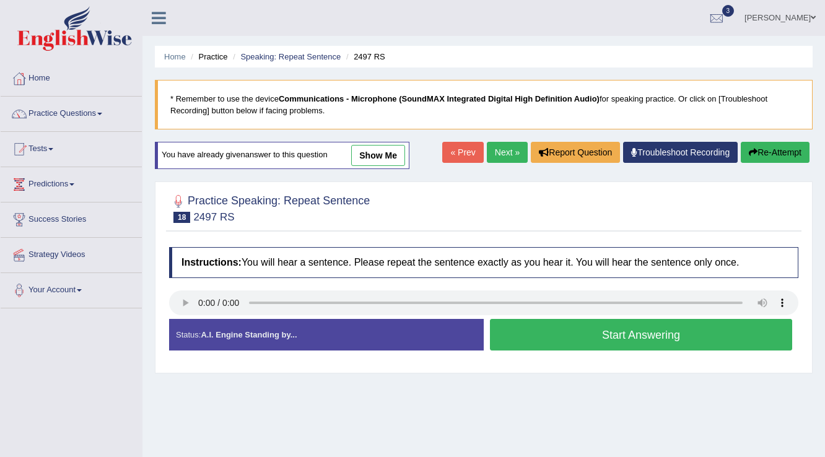
click at [674, 341] on button "Start Answering" at bounding box center [641, 335] width 302 height 32
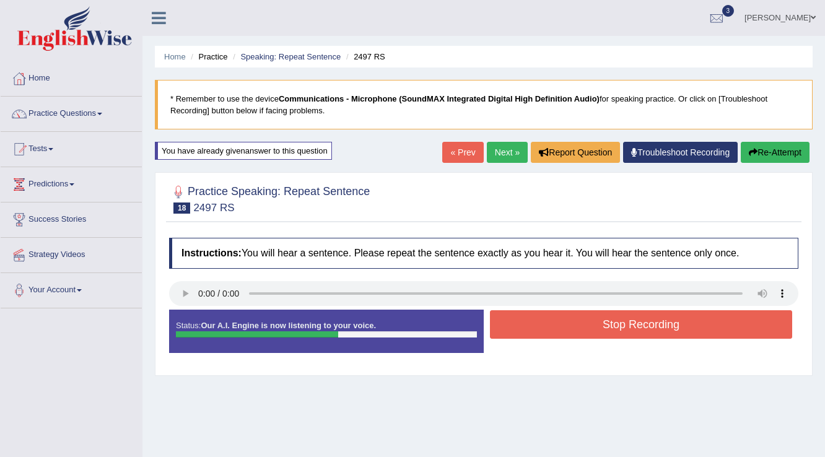
click at [676, 331] on button "Stop Recording" at bounding box center [641, 324] width 302 height 28
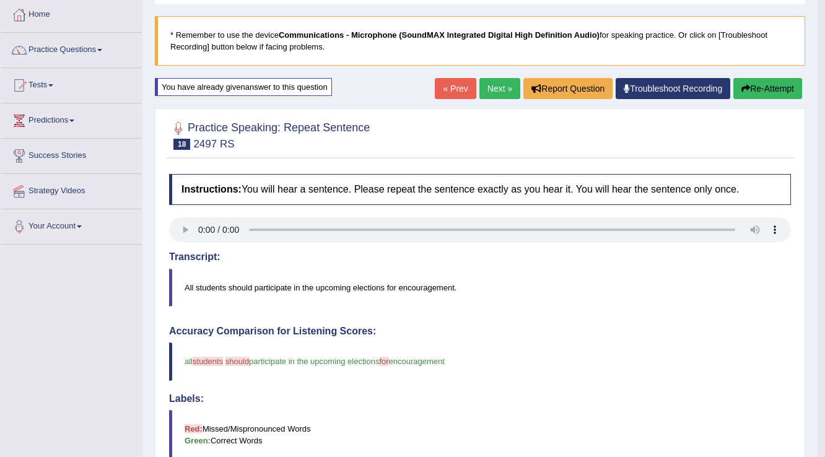
scroll to position [50, 0]
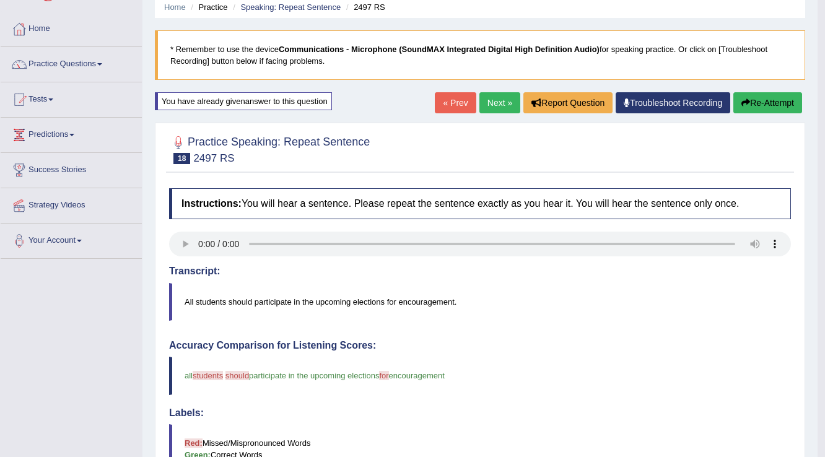
click at [781, 97] on button "Re-Attempt" at bounding box center [767, 102] width 69 height 21
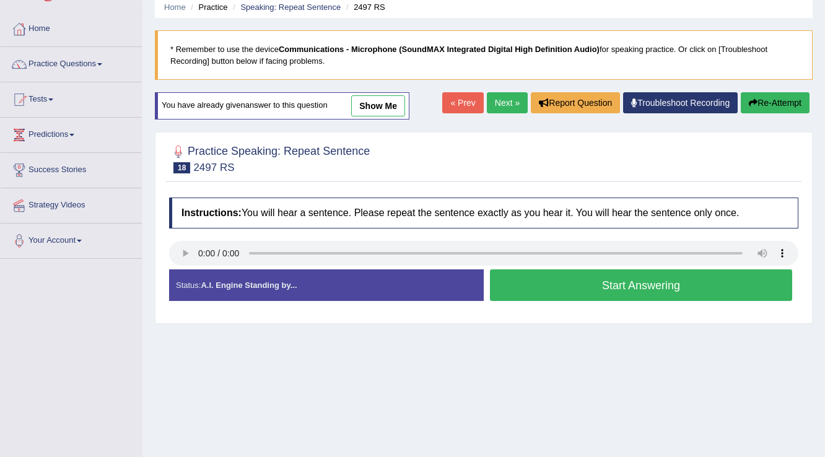
click at [612, 295] on button "Start Answering" at bounding box center [641, 285] width 302 height 32
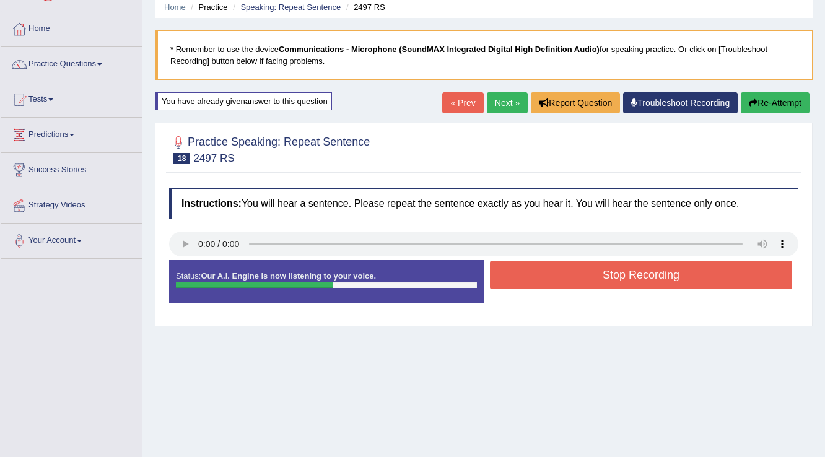
click at [611, 280] on button "Stop Recording" at bounding box center [641, 275] width 302 height 28
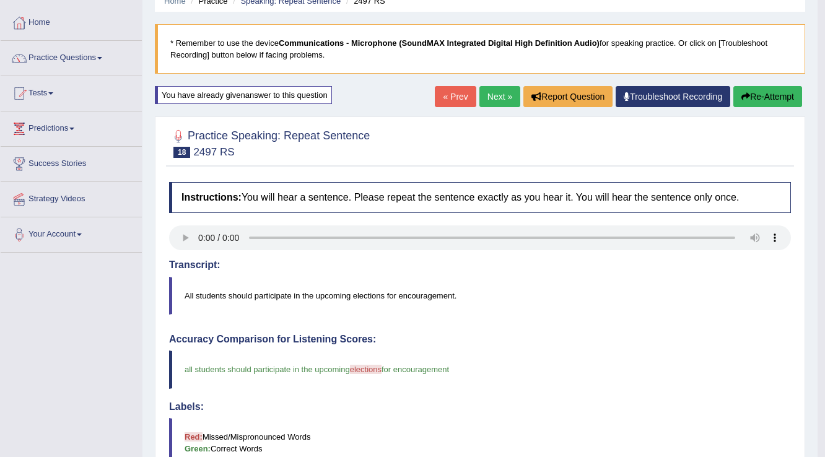
scroll to position [50, 0]
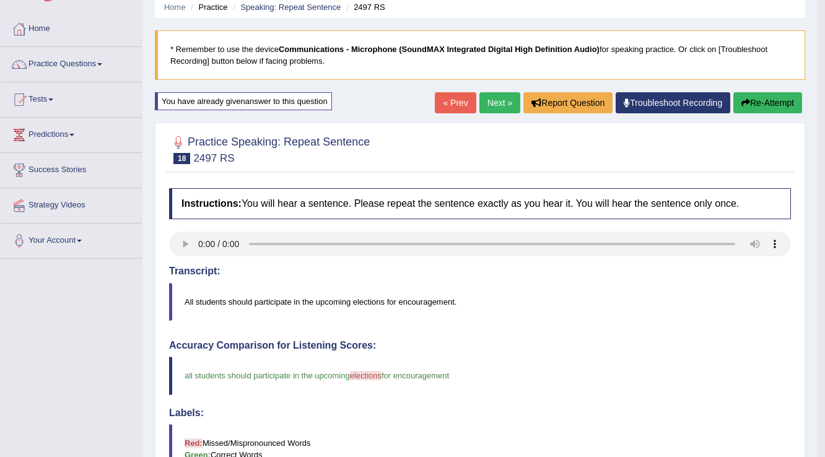
click at [505, 100] on link "Next »" at bounding box center [499, 102] width 41 height 21
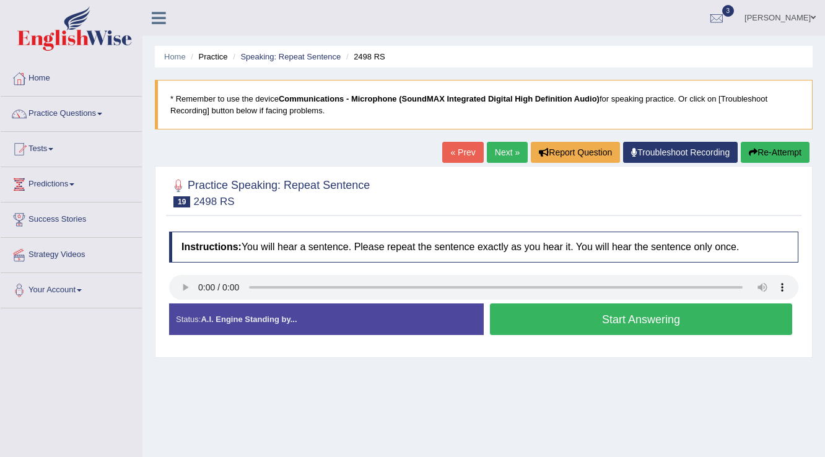
click at [624, 322] on button "Start Answering" at bounding box center [641, 319] width 302 height 32
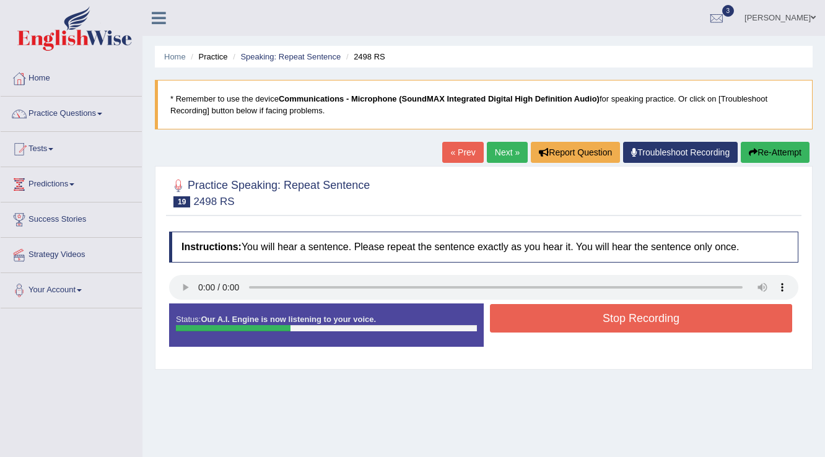
click at [624, 322] on button "Stop Recording" at bounding box center [641, 318] width 302 height 28
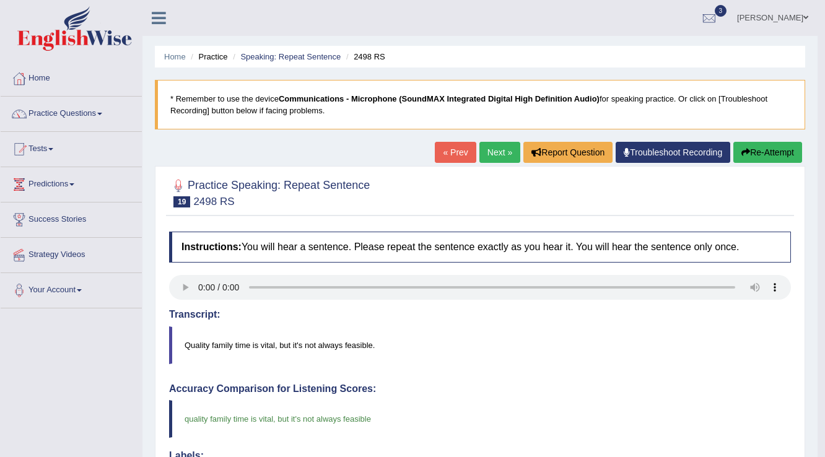
click at [495, 150] on link "Next »" at bounding box center [499, 152] width 41 height 21
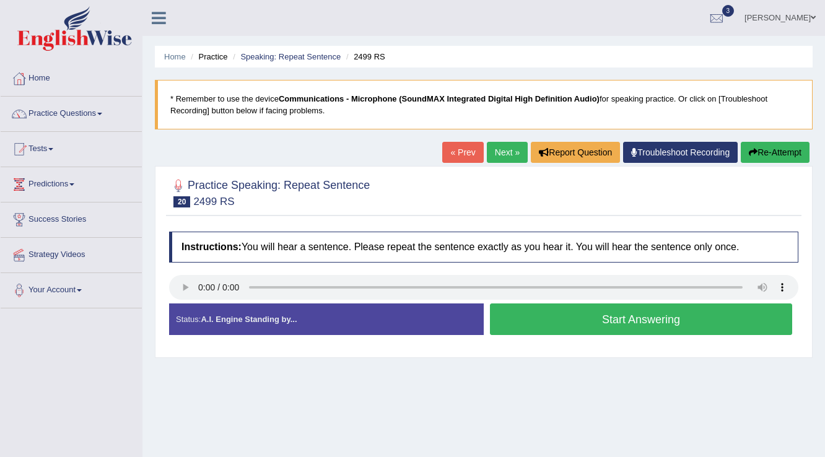
click at [724, 310] on button "Start Answering" at bounding box center [641, 319] width 302 height 32
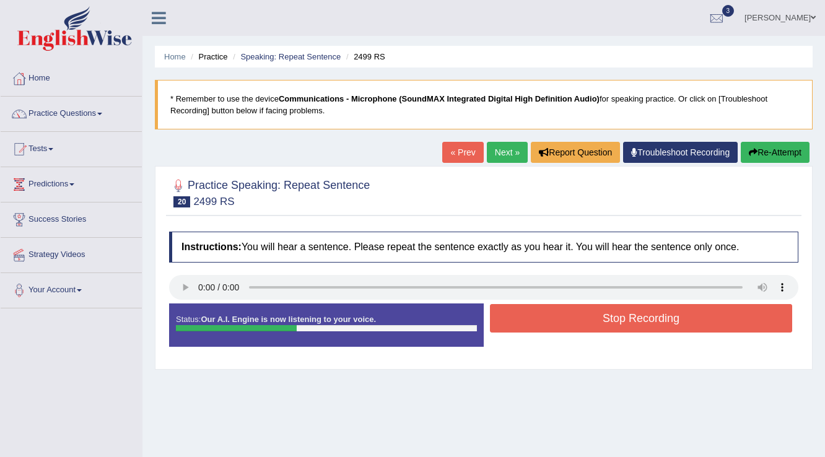
click at [724, 310] on button "Stop Recording" at bounding box center [641, 318] width 302 height 28
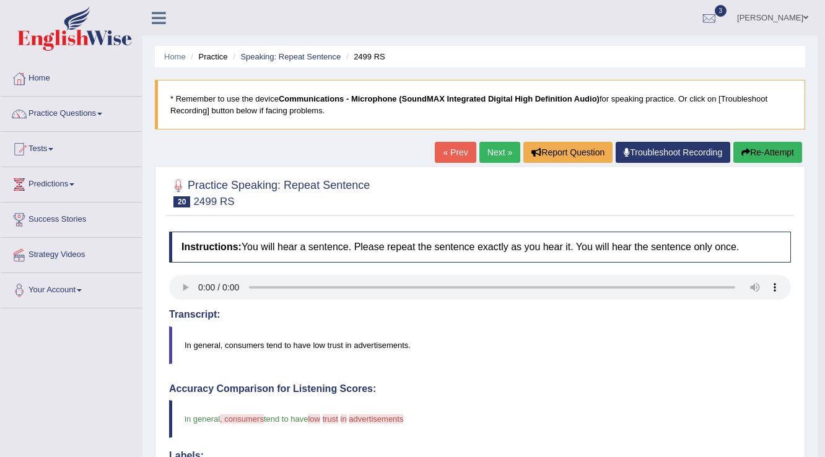
click at [759, 155] on button "Re-Attempt" at bounding box center [767, 152] width 69 height 21
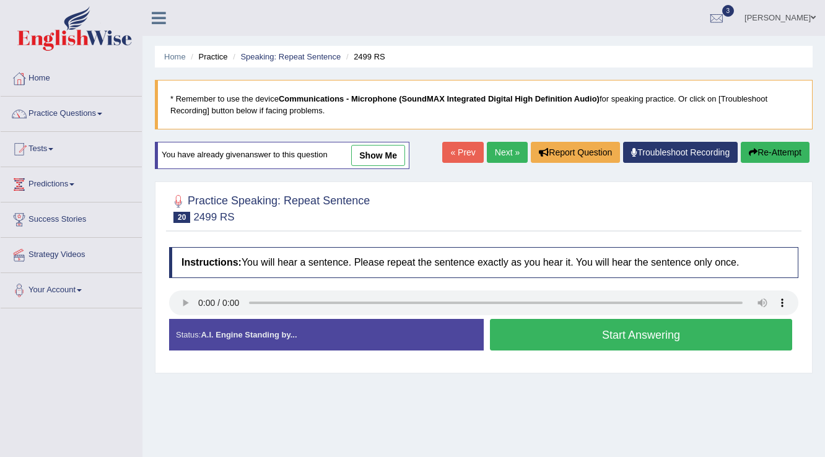
click at [629, 337] on button "Start Answering" at bounding box center [641, 335] width 302 height 32
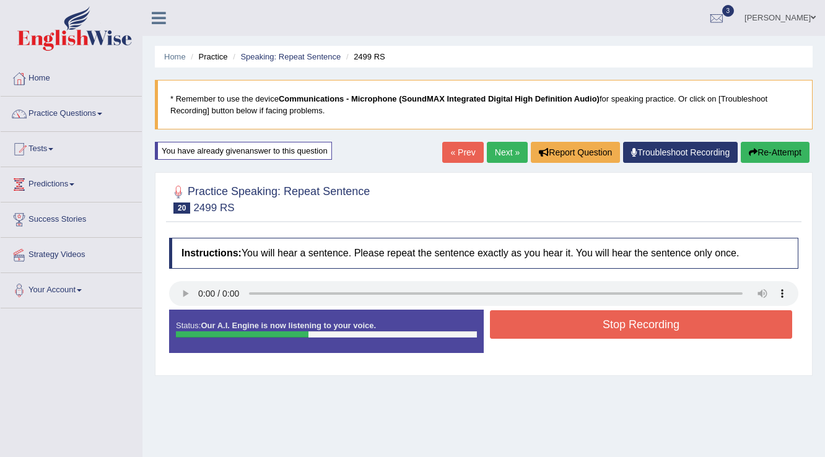
click at [634, 326] on button "Stop Recording" at bounding box center [641, 324] width 302 height 28
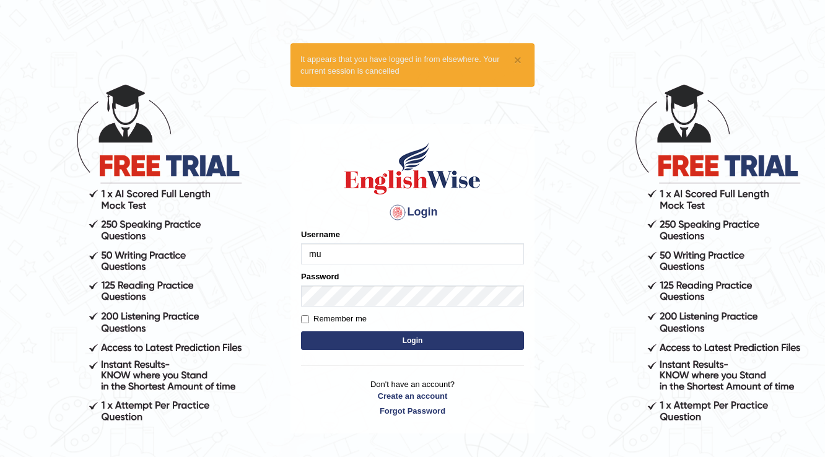
type input "mueen"
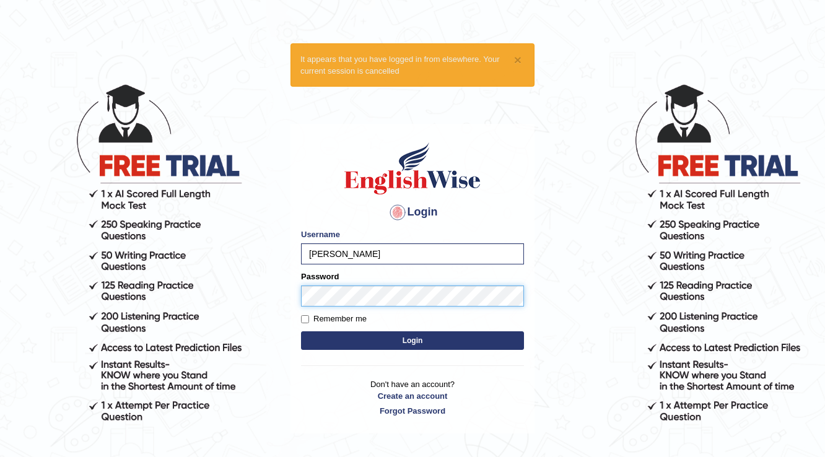
click at [301, 331] on button "Login" at bounding box center [412, 340] width 223 height 19
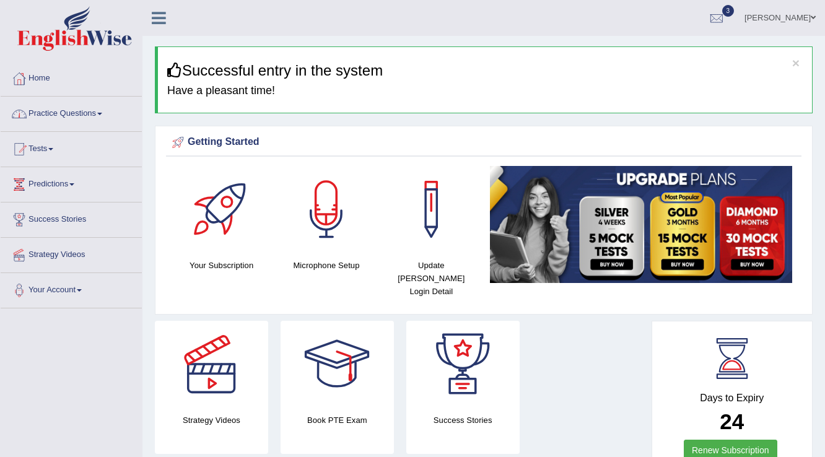
click at [102, 113] on span at bounding box center [99, 114] width 5 height 2
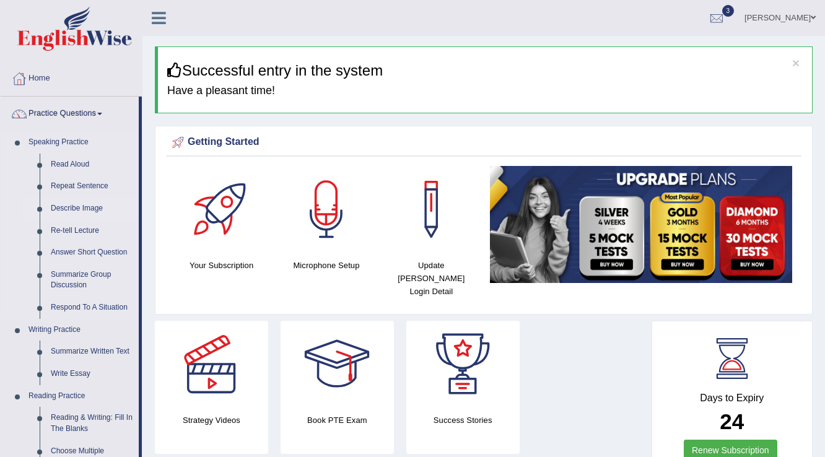
click at [85, 211] on link "Describe Image" at bounding box center [92, 209] width 94 height 22
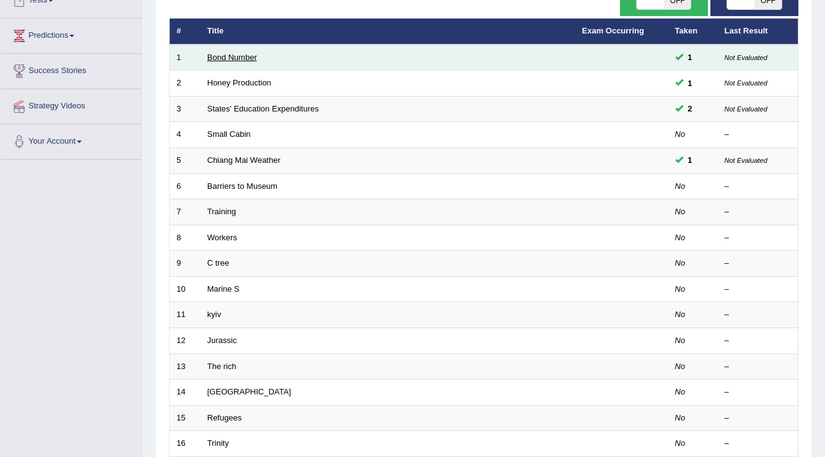
click at [248, 53] on link "Bond Number" at bounding box center [232, 57] width 50 height 9
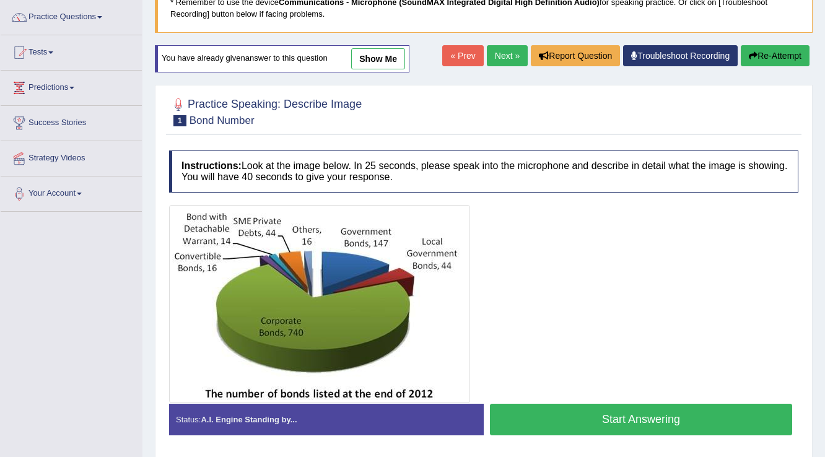
scroll to position [99, 0]
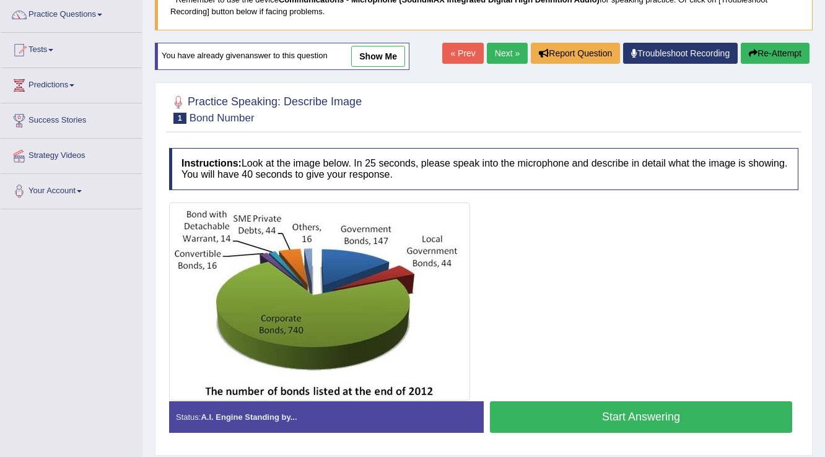
click at [698, 417] on button "Start Answering" at bounding box center [641, 417] width 302 height 32
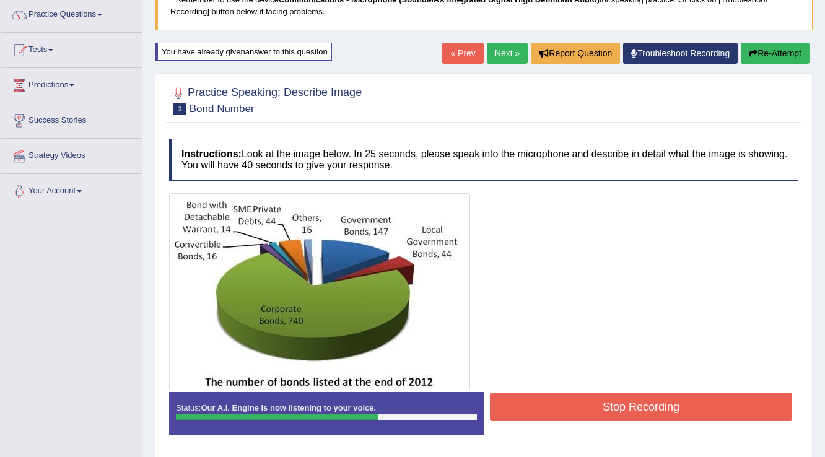
click at [644, 411] on button "Stop Recording" at bounding box center [641, 407] width 302 height 28
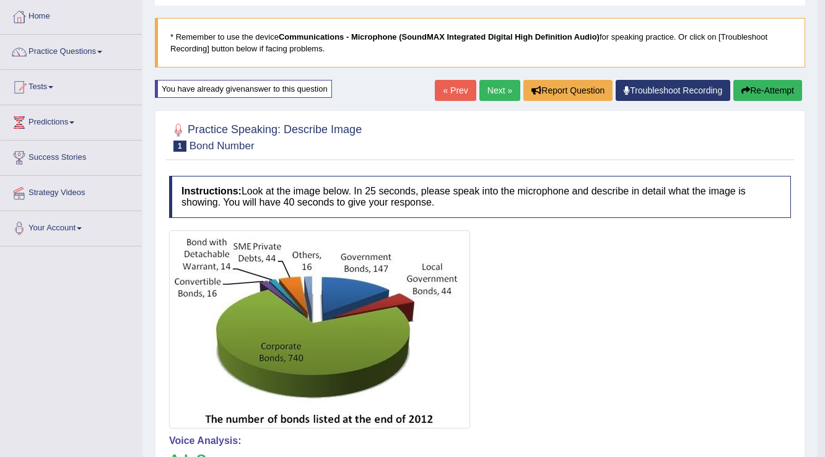
scroll to position [50, 0]
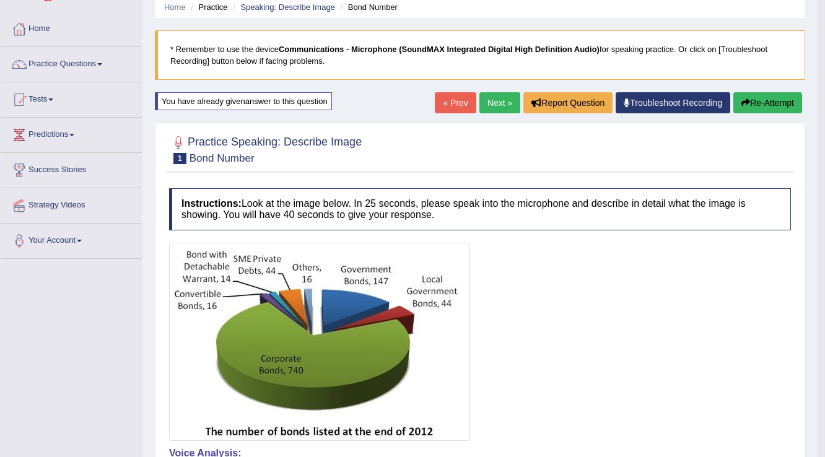
click at [500, 101] on link "Next »" at bounding box center [499, 102] width 41 height 21
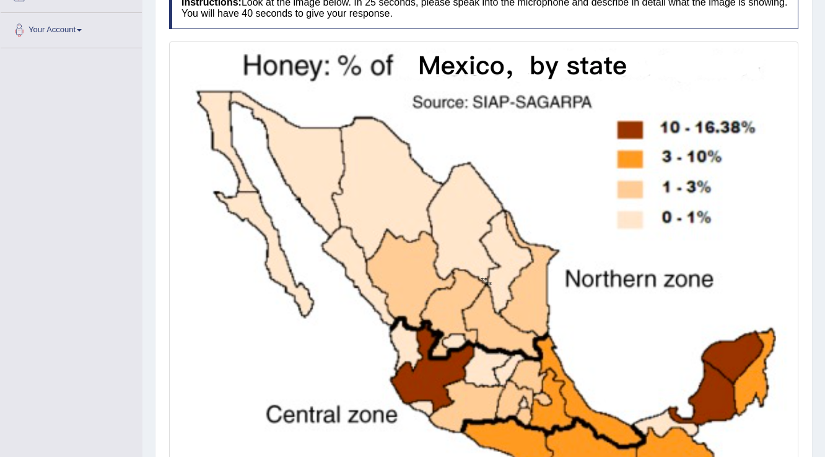
scroll to position [347, 0]
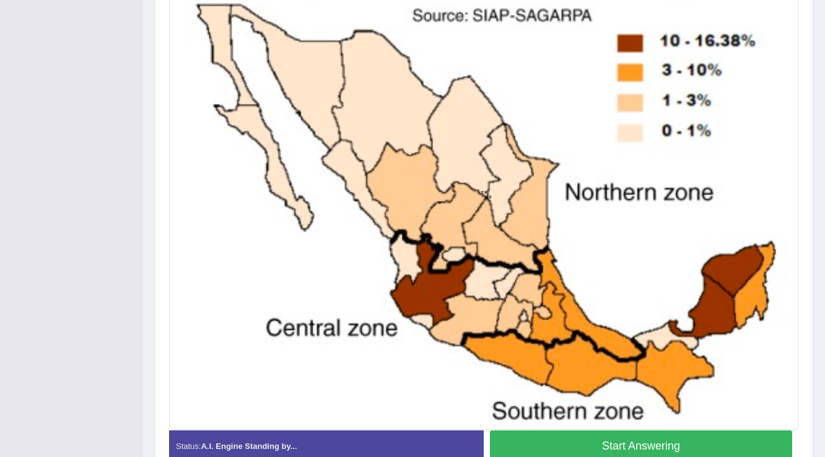
click at [659, 449] on button "Start Answering" at bounding box center [641, 446] width 302 height 32
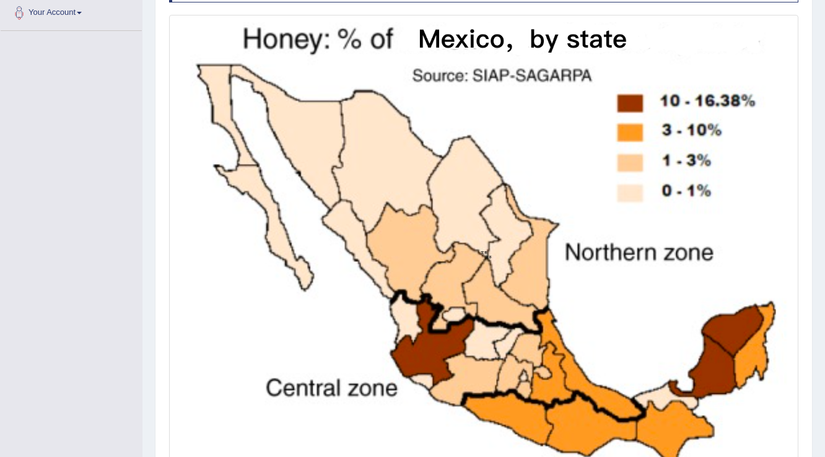
scroll to position [337, 0]
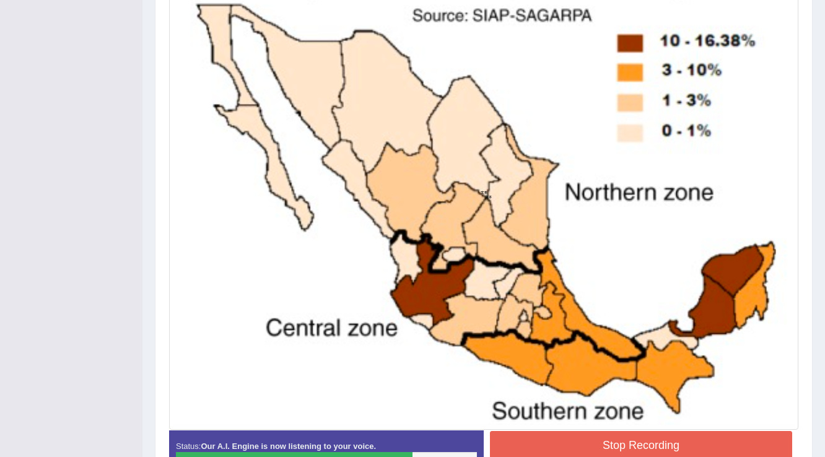
click at [544, 445] on button "Stop Recording" at bounding box center [641, 445] width 302 height 28
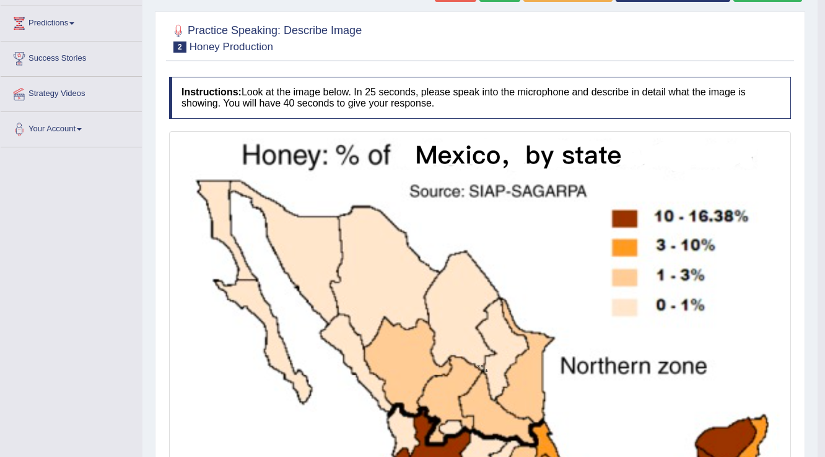
scroll to position [139, 0]
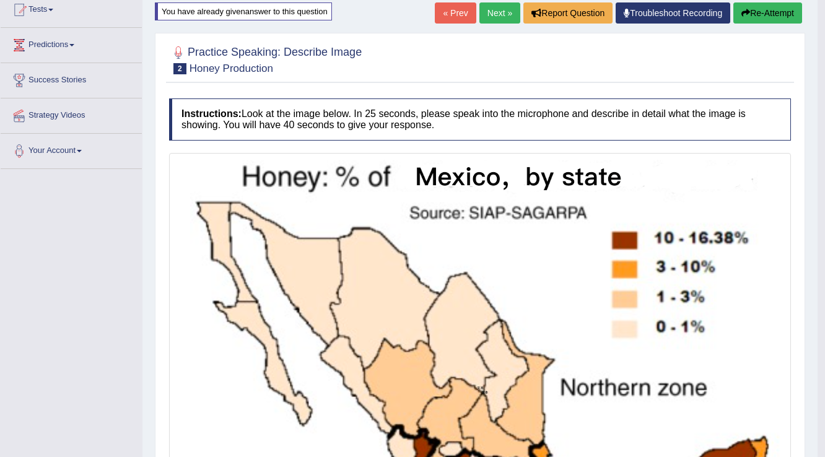
click at [494, 9] on link "Next »" at bounding box center [499, 12] width 41 height 21
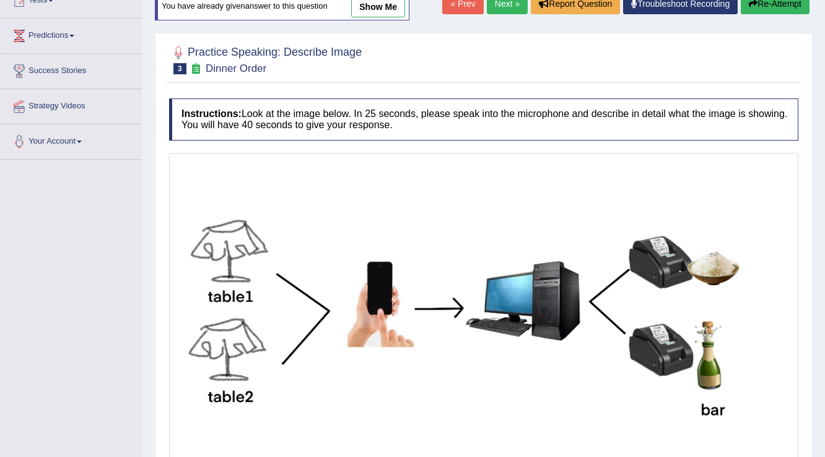
scroll to position [198, 0]
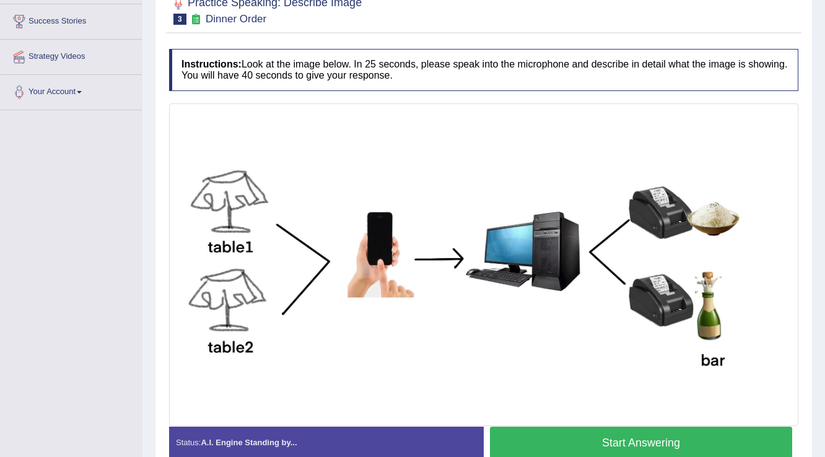
click at [688, 443] on button "Start Answering" at bounding box center [641, 443] width 302 height 32
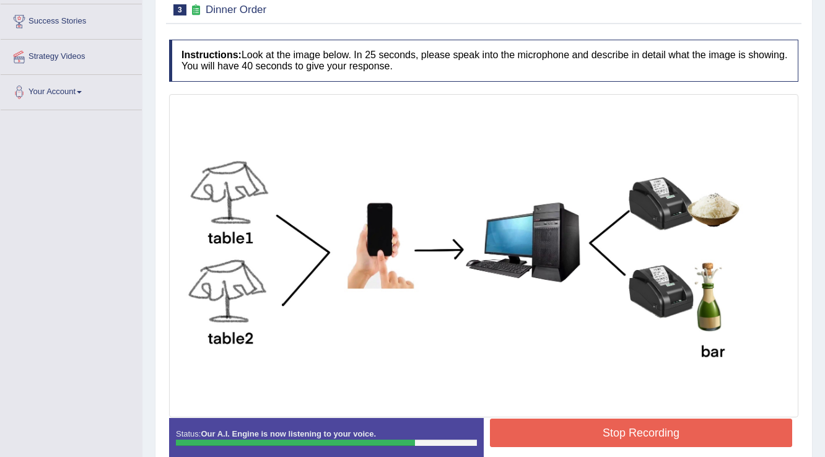
click at [609, 437] on button "Stop Recording" at bounding box center [641, 433] width 302 height 28
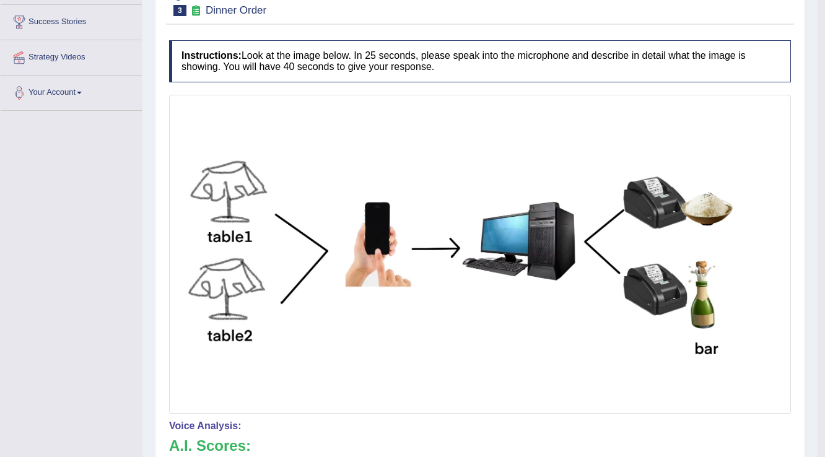
scroll to position [50, 0]
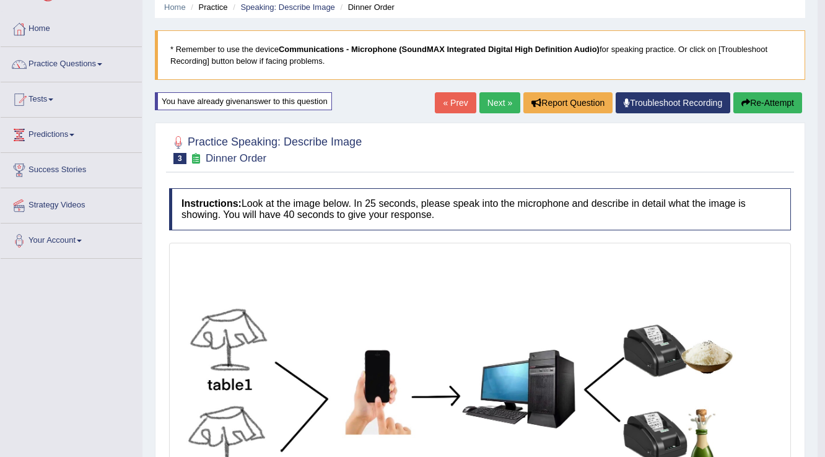
click at [498, 107] on link "Next »" at bounding box center [499, 102] width 41 height 21
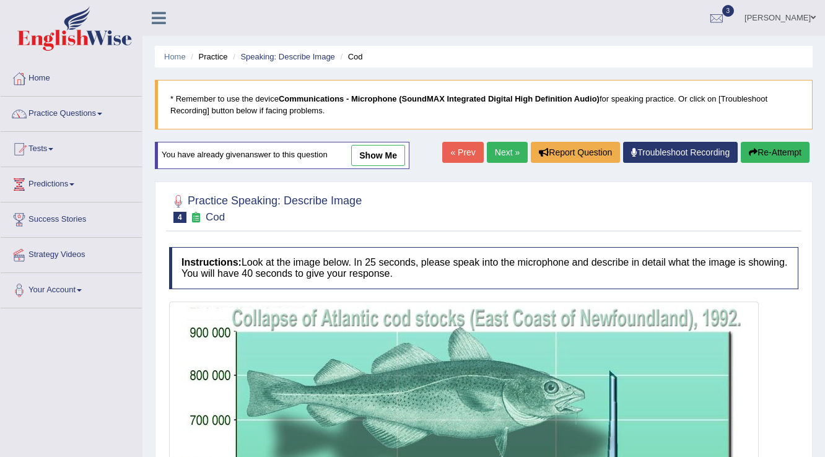
click at [498, 149] on link "Next »" at bounding box center [507, 152] width 41 height 21
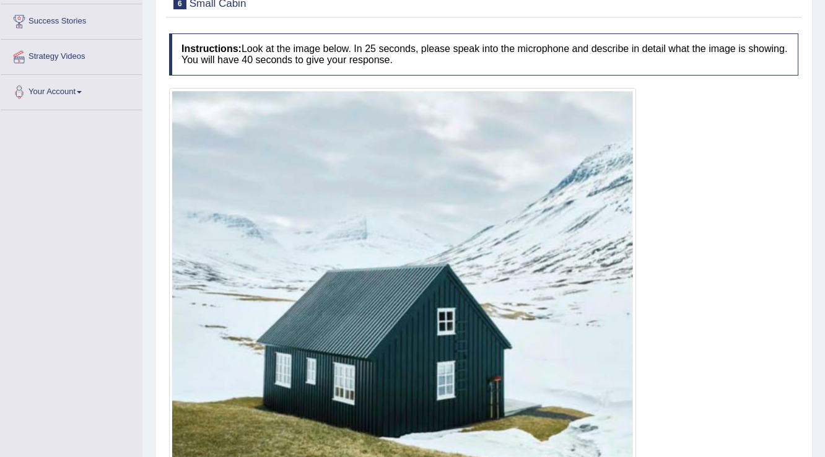
scroll to position [248, 0]
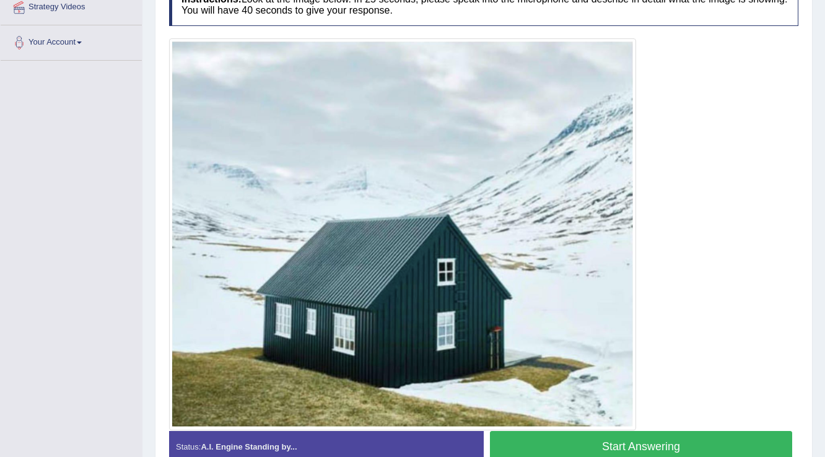
click at [611, 448] on button "Start Answering" at bounding box center [641, 447] width 302 height 32
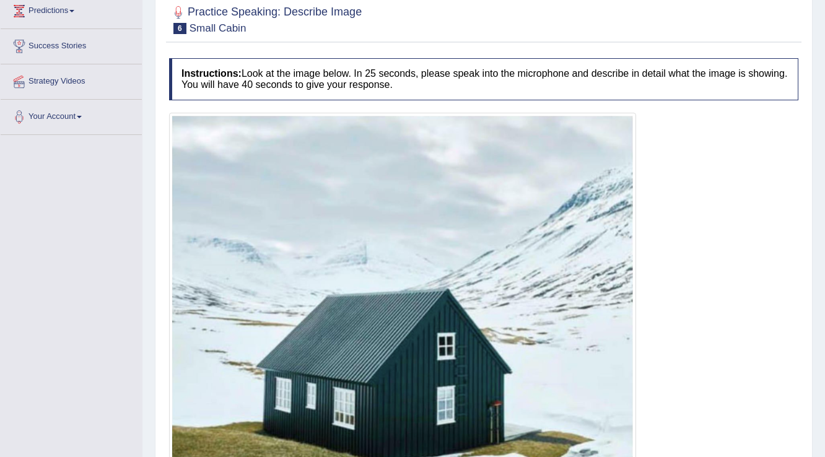
scroll to position [297, 0]
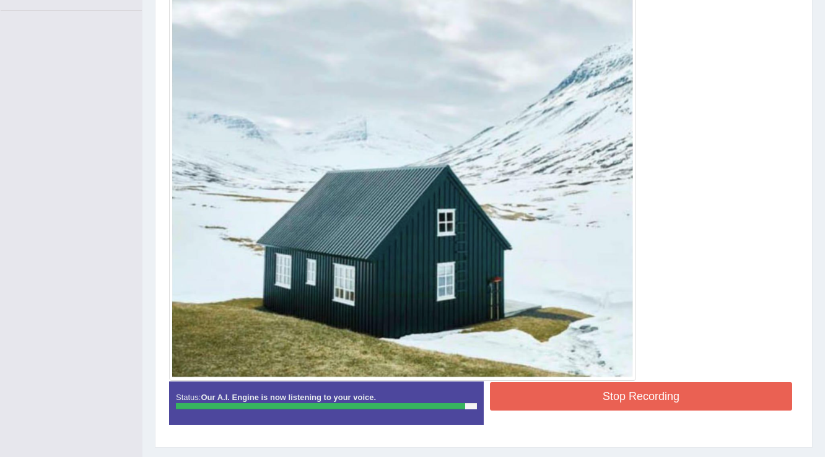
click at [588, 391] on button "Stop Recording" at bounding box center [641, 396] width 302 height 28
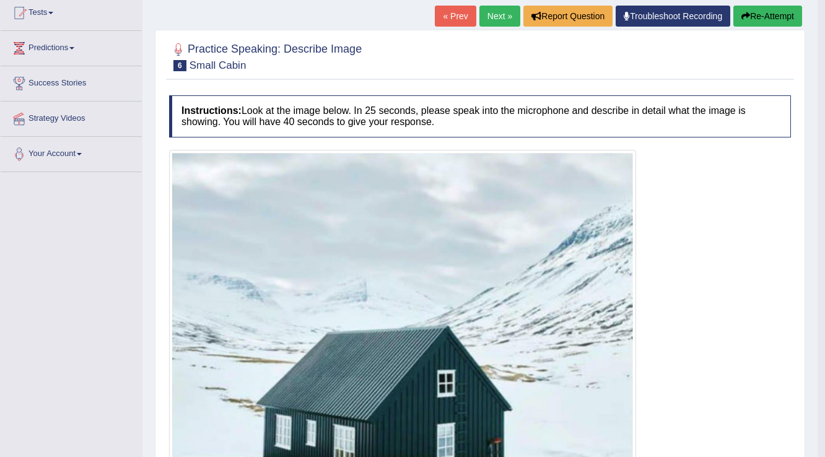
scroll to position [99, 0]
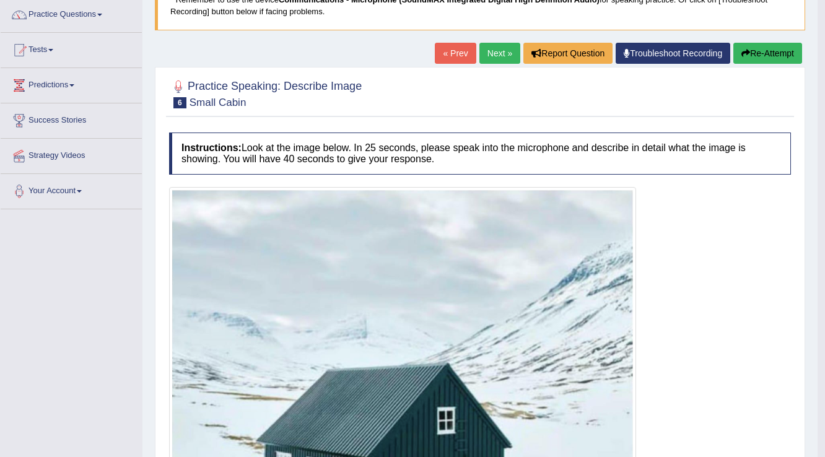
click at [489, 48] on link "Next »" at bounding box center [499, 53] width 41 height 21
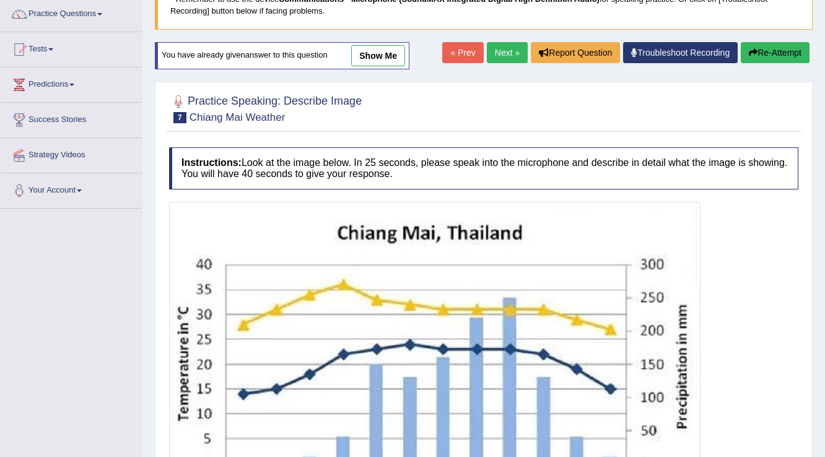
scroll to position [99, 0]
click at [507, 56] on link "Next »" at bounding box center [507, 53] width 41 height 21
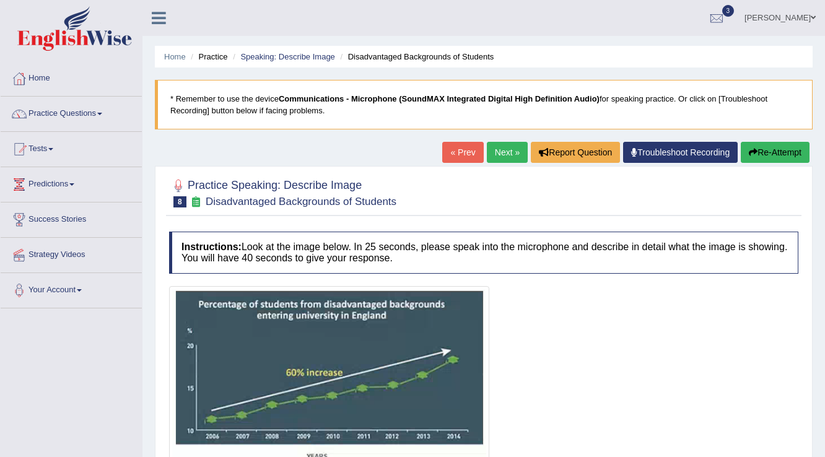
click at [508, 146] on link "Next »" at bounding box center [507, 152] width 41 height 21
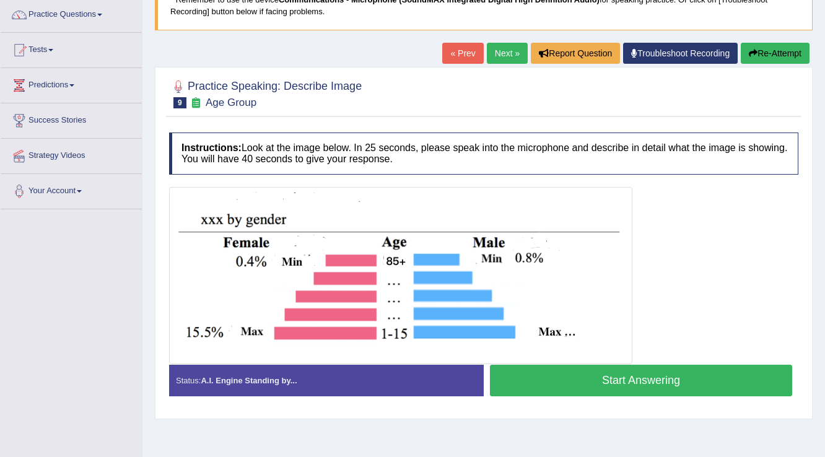
click at [595, 379] on button "Start Answering" at bounding box center [641, 381] width 302 height 32
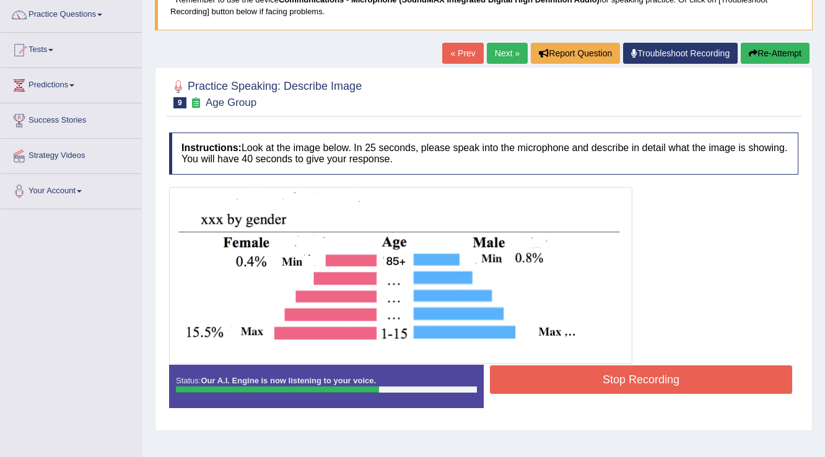
click at [567, 377] on button "Stop Recording" at bounding box center [641, 379] width 302 height 28
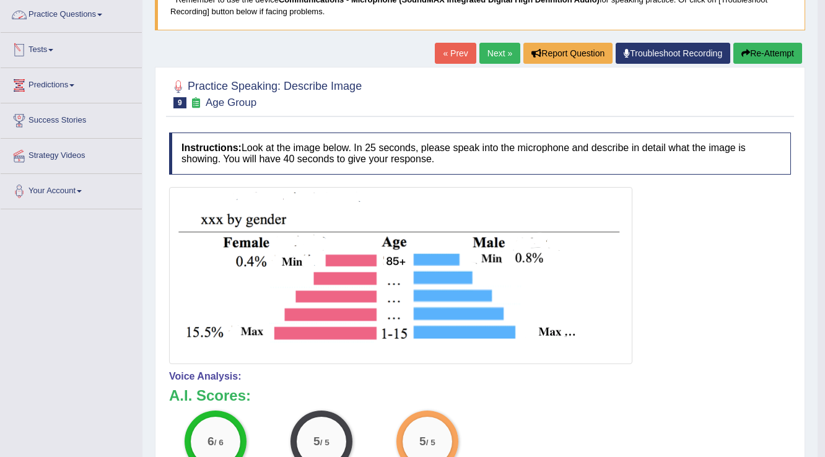
click at [73, 89] on link "Predictions" at bounding box center [71, 83] width 141 height 31
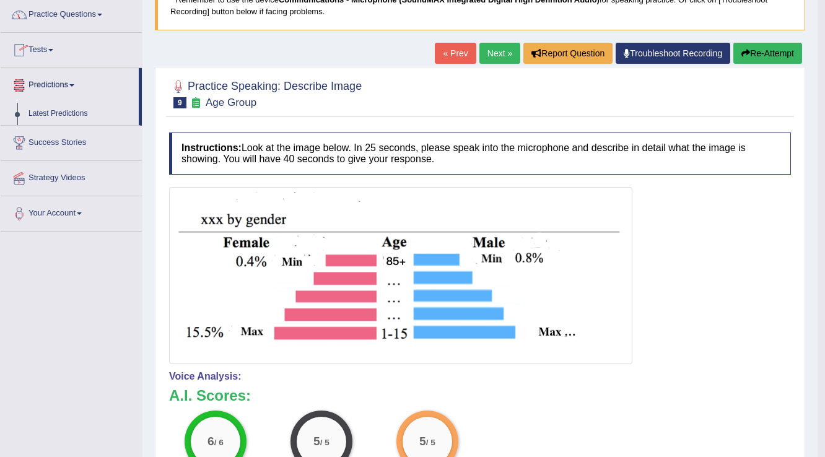
click at [73, 89] on link "Predictions" at bounding box center [70, 83] width 138 height 31
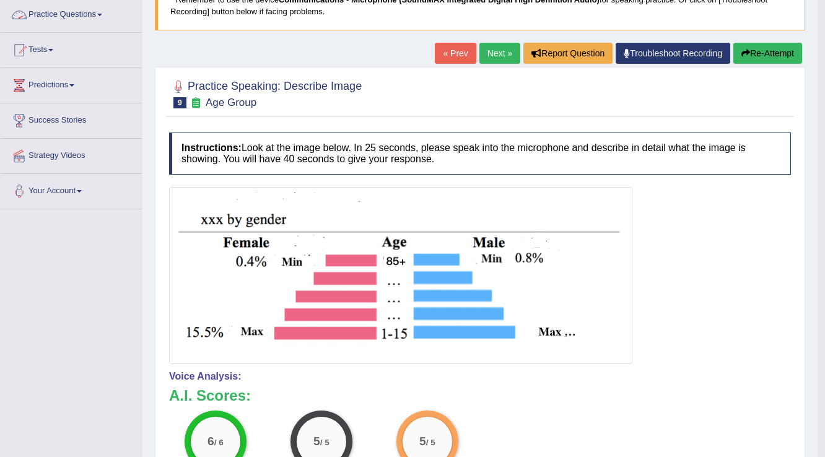
click at [104, 17] on link "Practice Questions" at bounding box center [71, 13] width 141 height 31
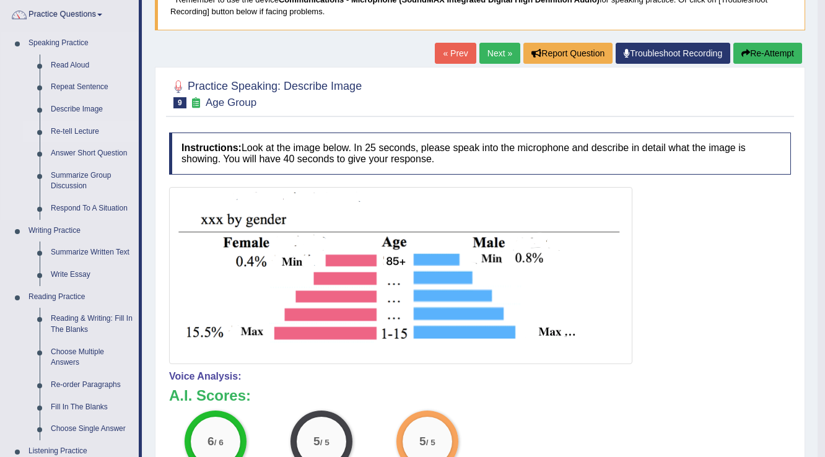
click at [72, 131] on link "Re-tell Lecture" at bounding box center [92, 132] width 94 height 22
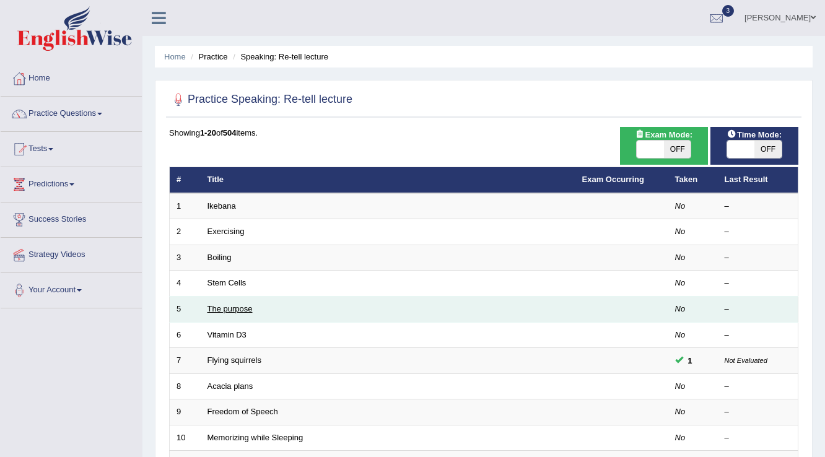
click at [238, 307] on link "The purpose" at bounding box center [229, 308] width 45 height 9
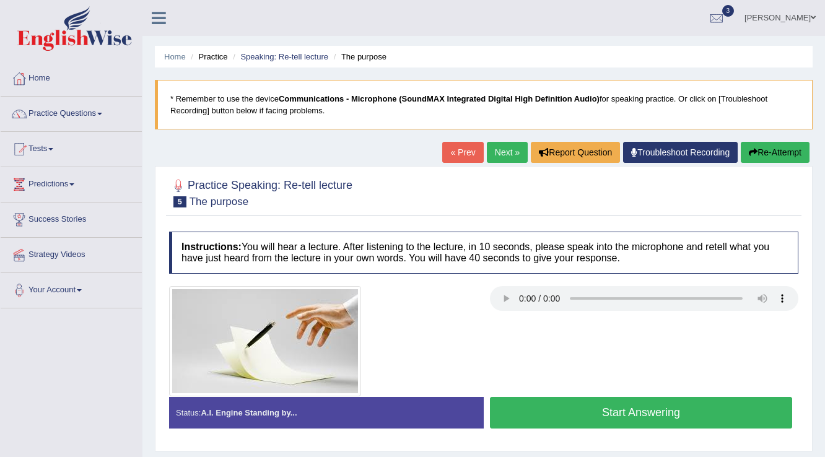
click at [637, 418] on button "Start Answering" at bounding box center [641, 413] width 302 height 32
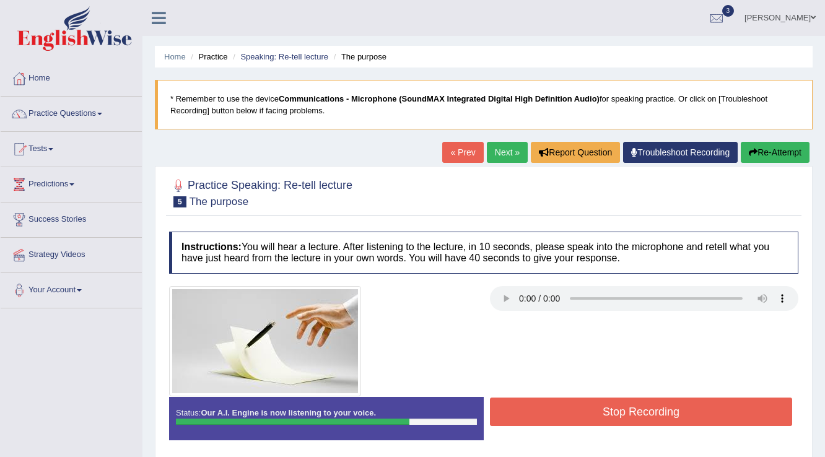
click at [644, 411] on button "Stop Recording" at bounding box center [641, 412] width 302 height 28
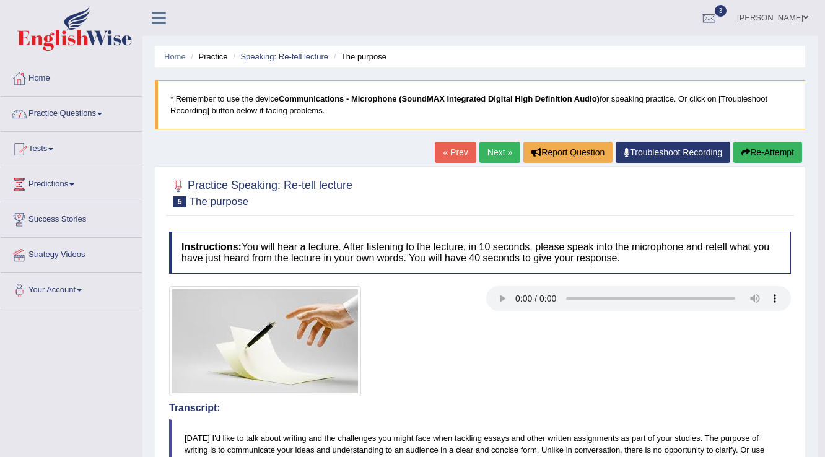
click at [108, 116] on link "Practice Questions" at bounding box center [71, 112] width 141 height 31
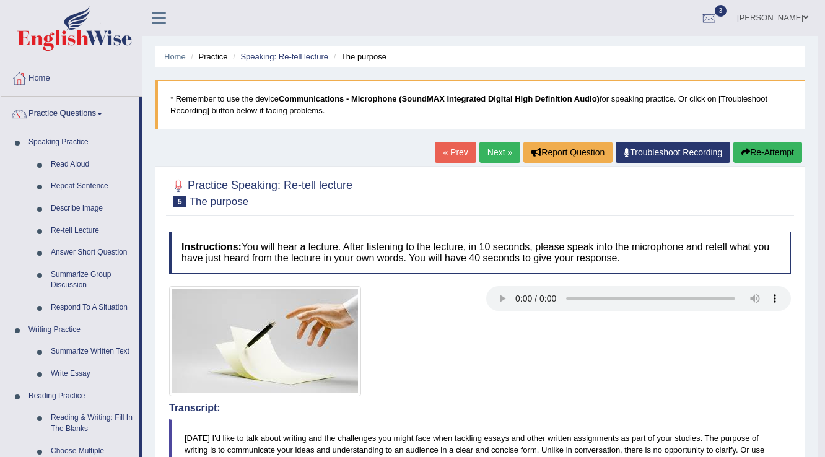
click at [541, 360] on div at bounding box center [480, 341] width 634 height 110
click at [494, 154] on link "Next »" at bounding box center [499, 152] width 41 height 21
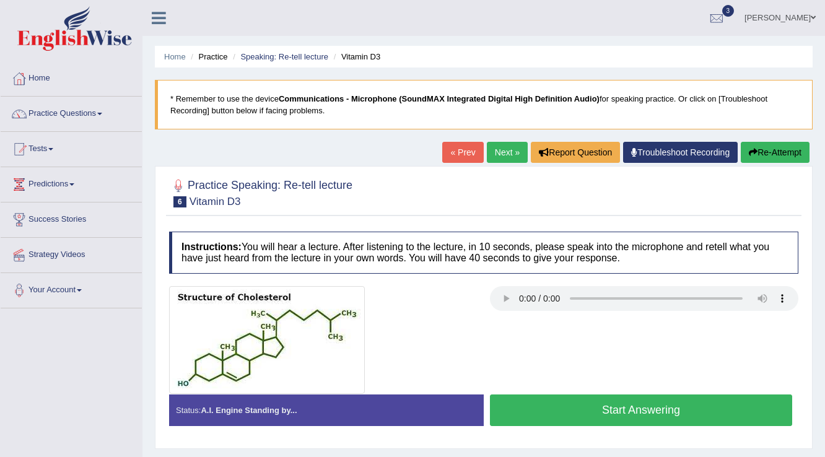
click at [586, 403] on button "Start Answering" at bounding box center [641, 410] width 302 height 32
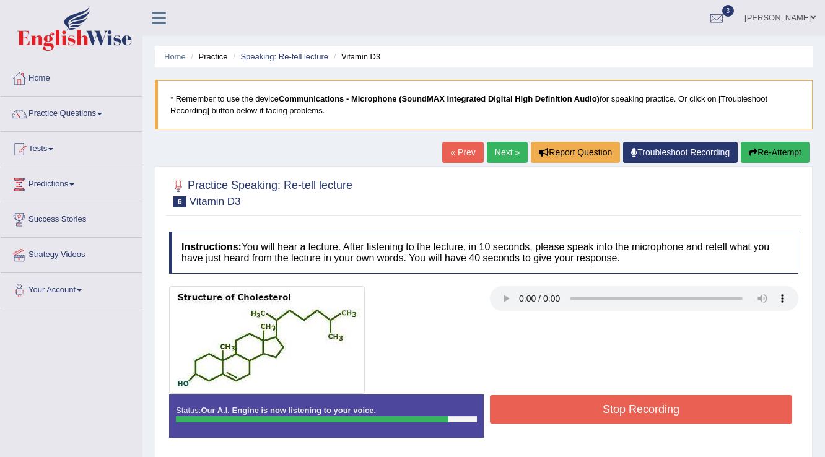
click at [559, 401] on button "Stop Recording" at bounding box center [641, 409] width 302 height 28
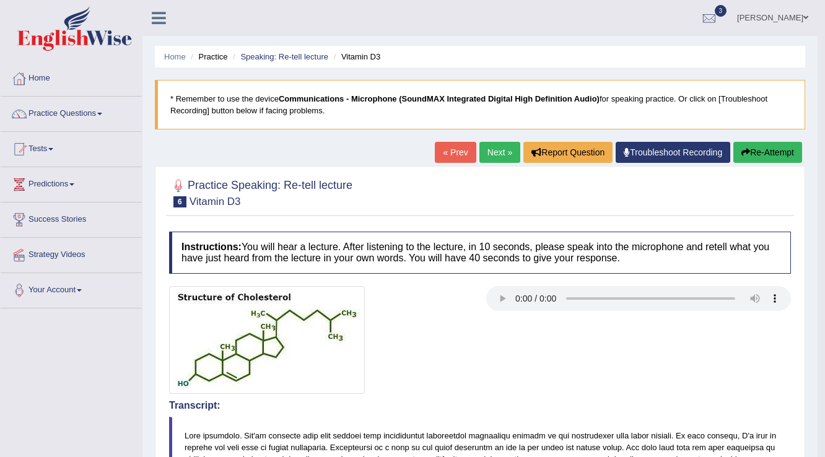
click at [102, 119] on link "Practice Questions" at bounding box center [71, 112] width 141 height 31
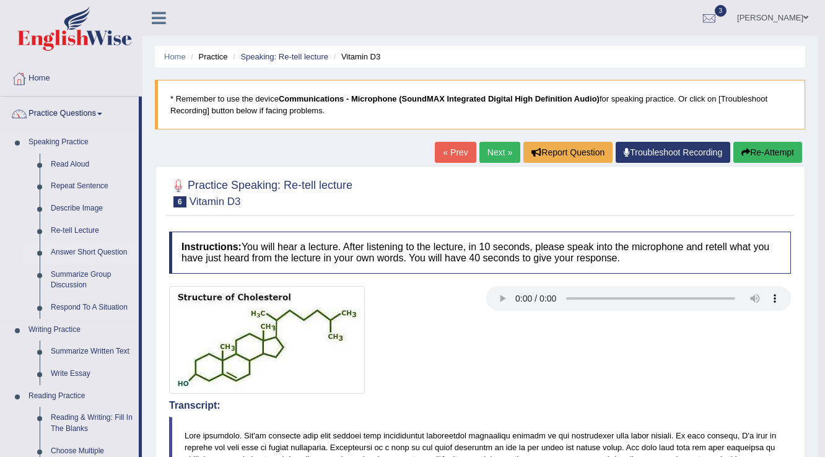
click at [90, 253] on link "Answer Short Question" at bounding box center [92, 253] width 94 height 22
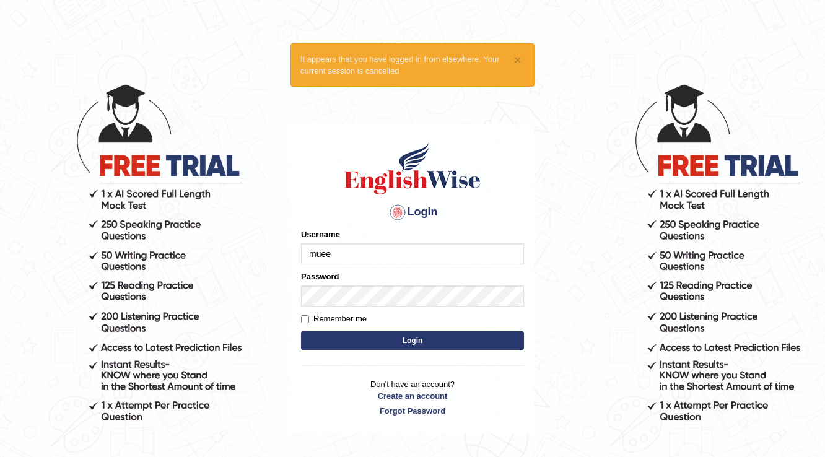
type input "[PERSON_NAME]"
click at [325, 319] on label "Remember me" at bounding box center [334, 319] width 66 height 12
click at [309, 319] on input "Remember me" at bounding box center [305, 319] width 8 height 8
checkbox input "true"
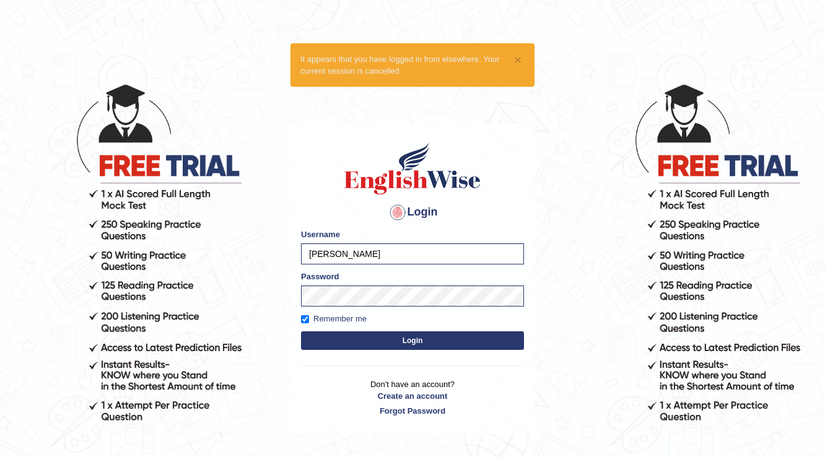
click at [342, 347] on button "Login" at bounding box center [412, 340] width 223 height 19
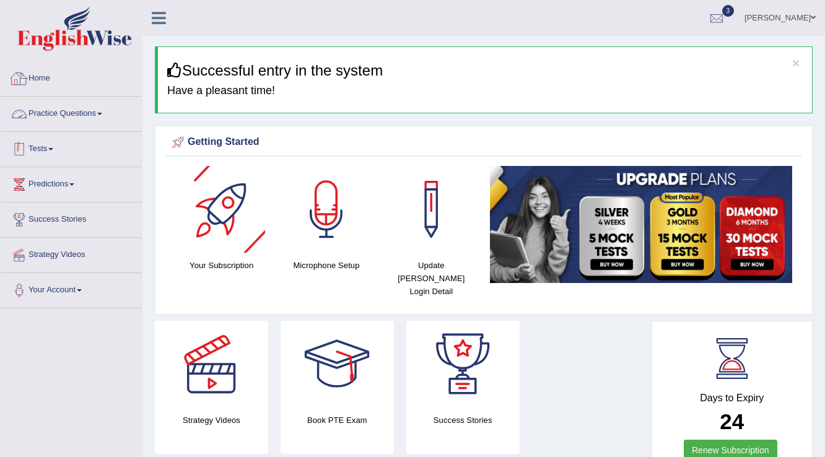
click at [72, 107] on link "Practice Questions" at bounding box center [71, 112] width 141 height 31
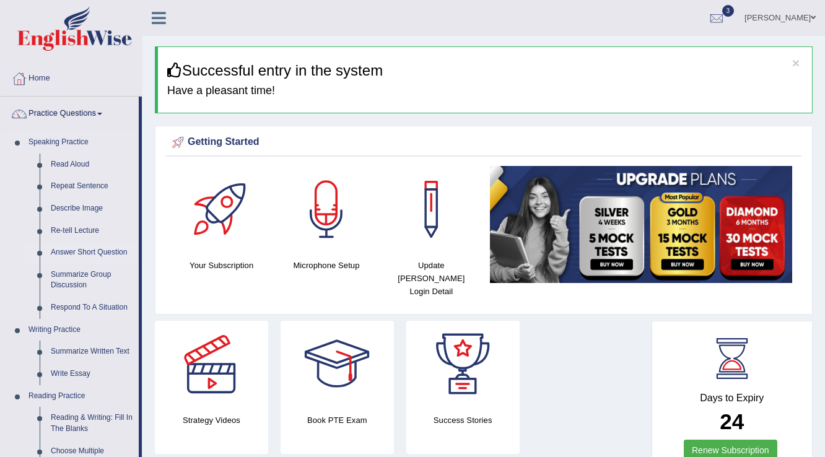
click at [79, 250] on link "Answer Short Question" at bounding box center [92, 253] width 94 height 22
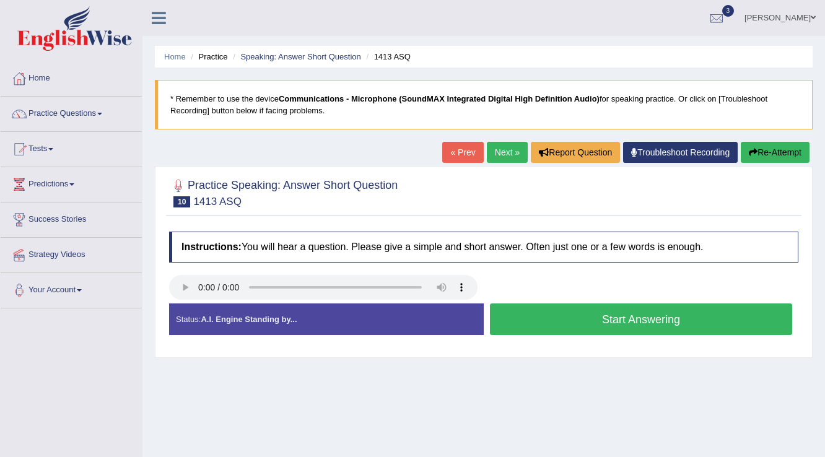
click at [660, 320] on button "Start Answering" at bounding box center [641, 319] width 302 height 32
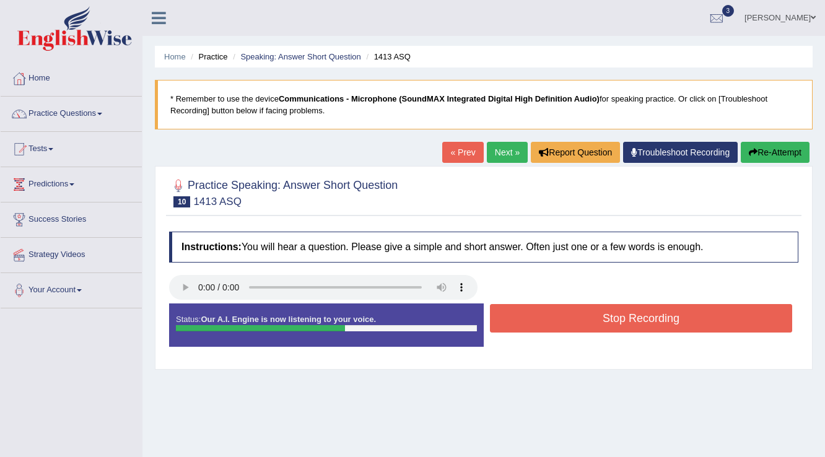
click at [660, 320] on button "Stop Recording" at bounding box center [641, 318] width 302 height 28
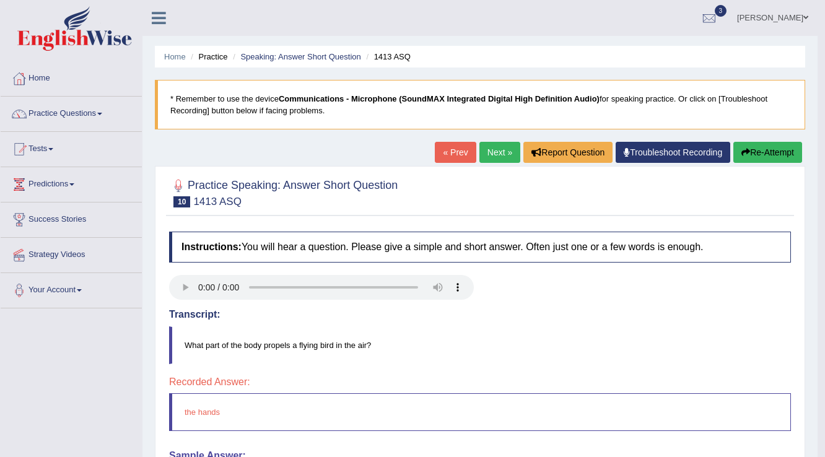
click at [482, 143] on link "Next »" at bounding box center [499, 152] width 41 height 21
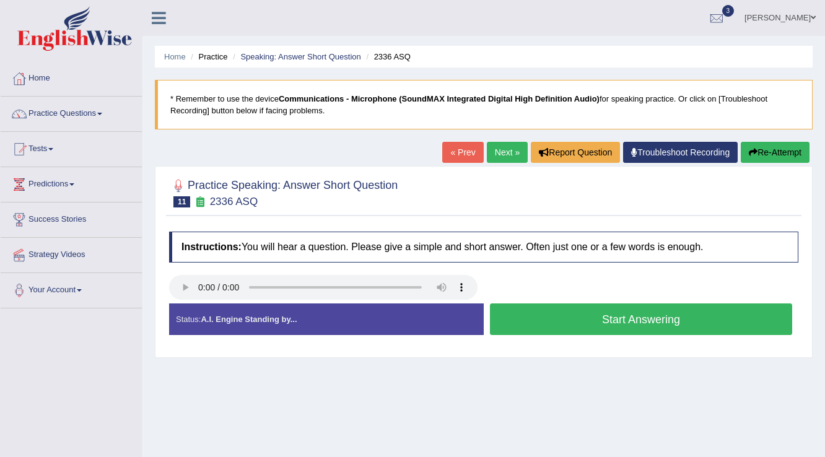
click at [726, 322] on button "Start Answering" at bounding box center [641, 319] width 302 height 32
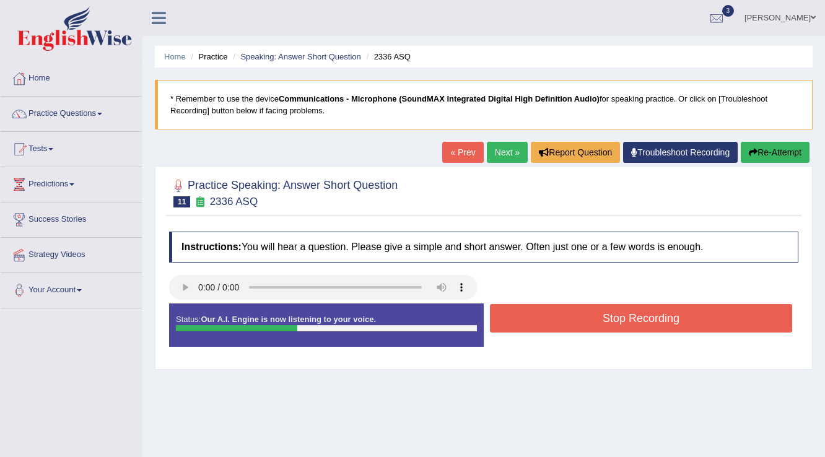
click at [726, 322] on button "Stop Recording" at bounding box center [641, 318] width 302 height 28
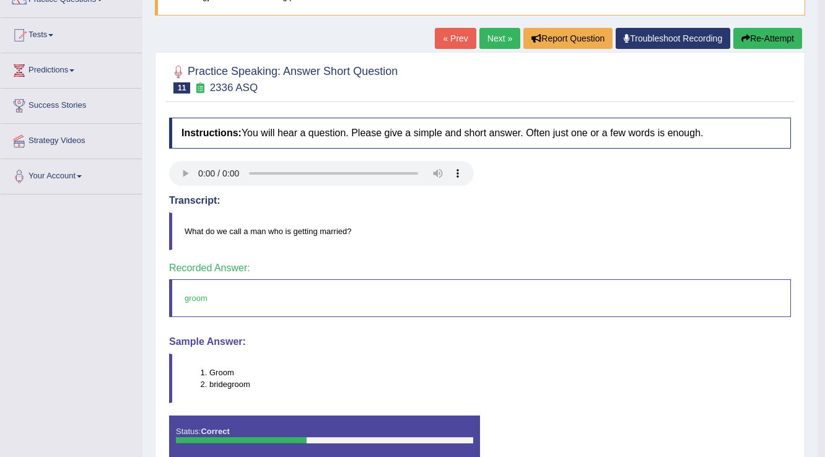
scroll to position [45, 0]
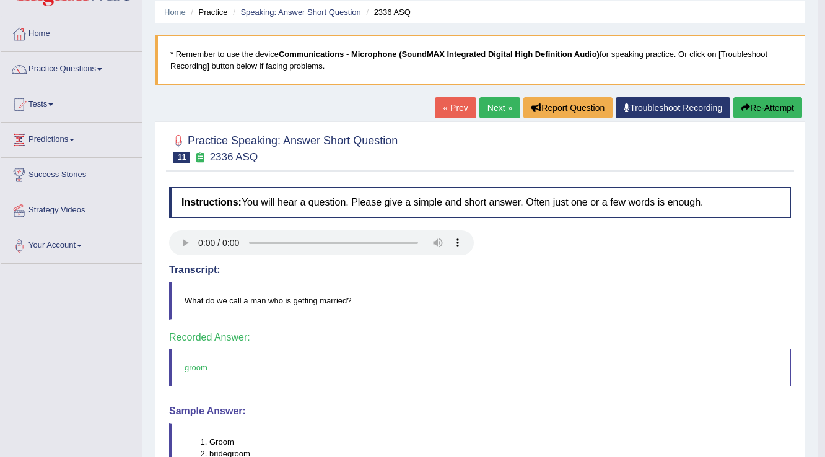
click at [501, 108] on link "Next »" at bounding box center [499, 107] width 41 height 21
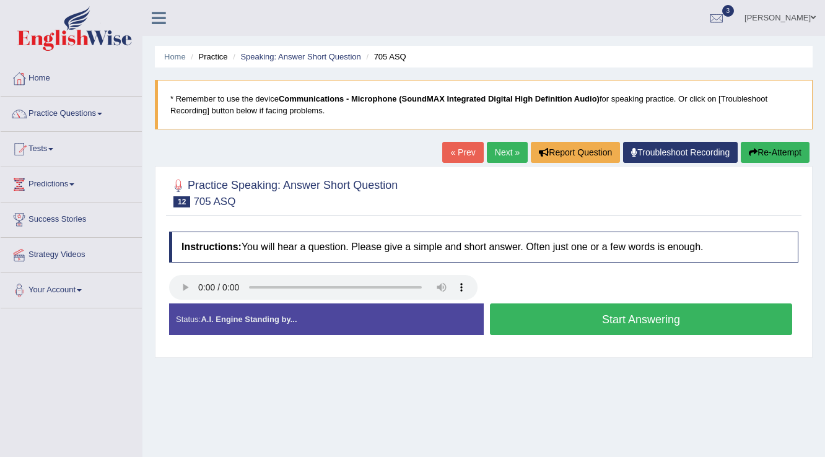
click at [682, 315] on button "Start Answering" at bounding box center [641, 319] width 302 height 32
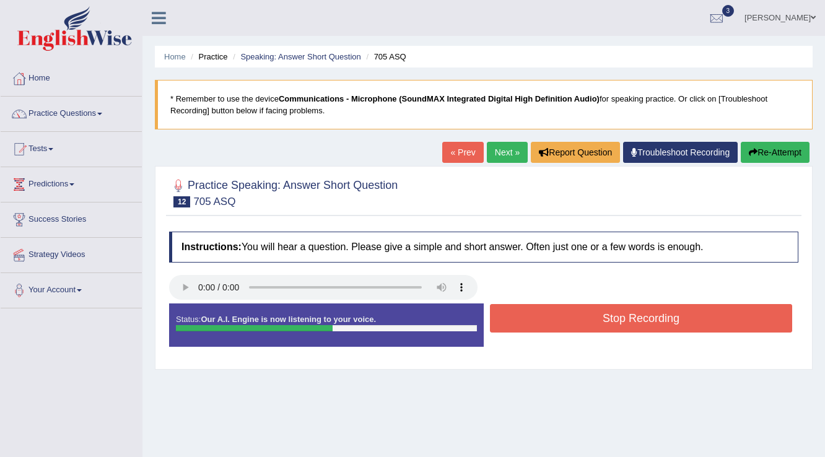
click at [688, 307] on button "Stop Recording" at bounding box center [641, 318] width 302 height 28
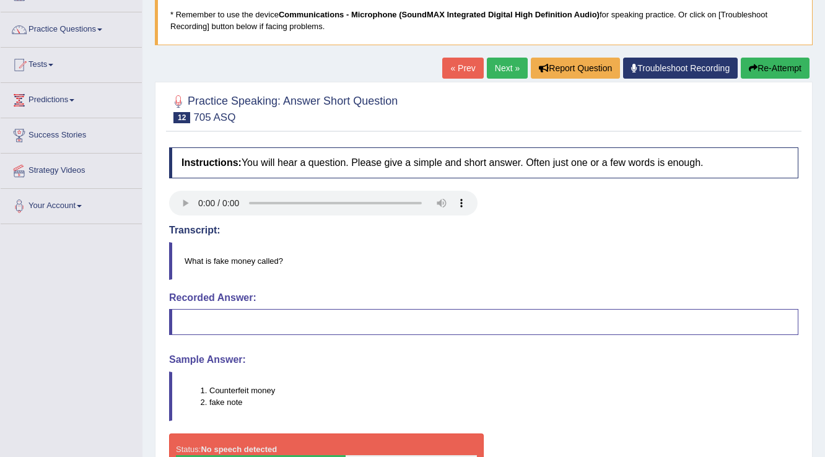
scroll to position [99, 0]
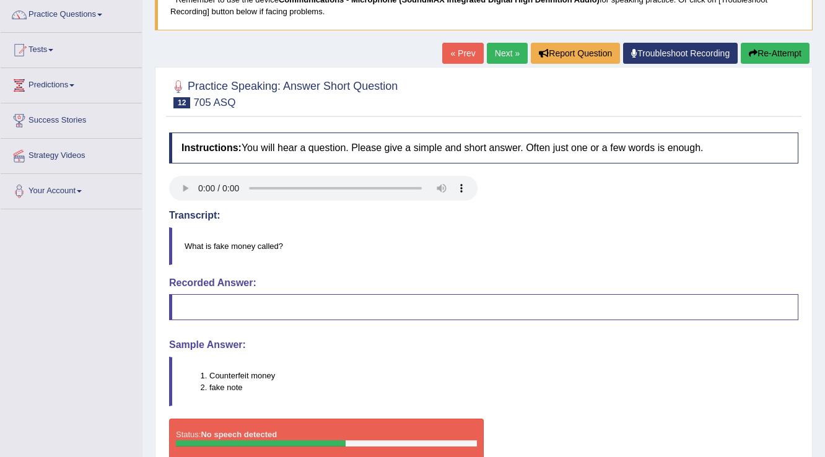
click at [503, 45] on link "Next »" at bounding box center [507, 53] width 41 height 21
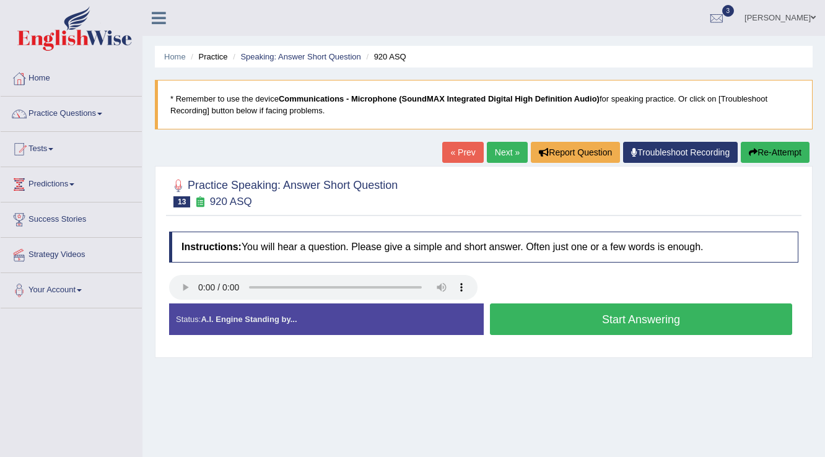
click at [673, 323] on button "Start Answering" at bounding box center [641, 319] width 302 height 32
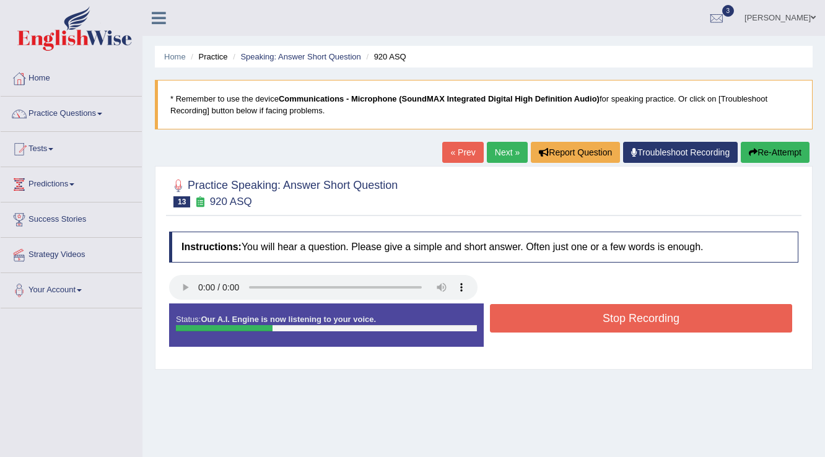
click at [673, 323] on button "Stop Recording" at bounding box center [641, 318] width 302 height 28
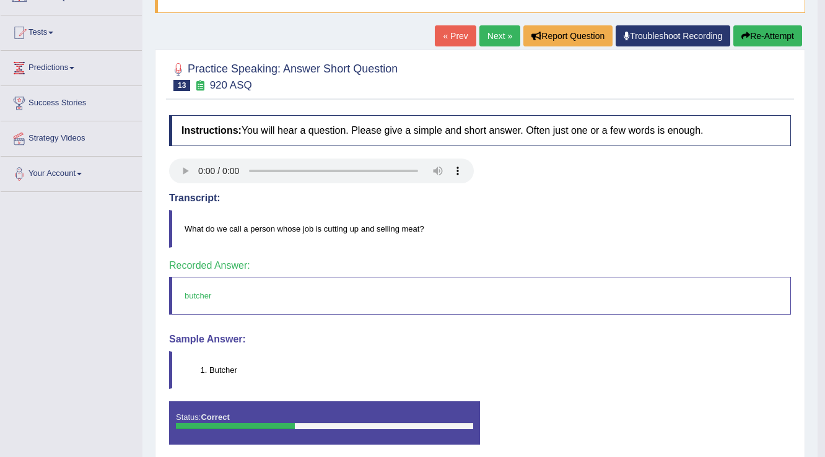
scroll to position [94, 0]
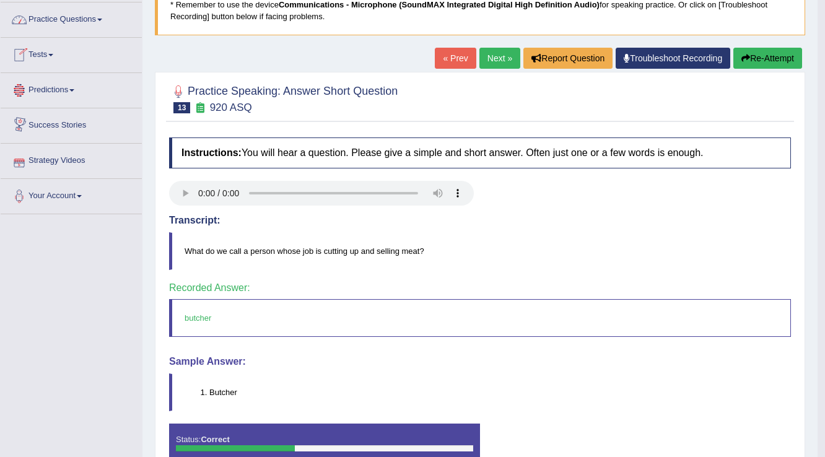
click at [104, 15] on link "Practice Questions" at bounding box center [71, 17] width 141 height 31
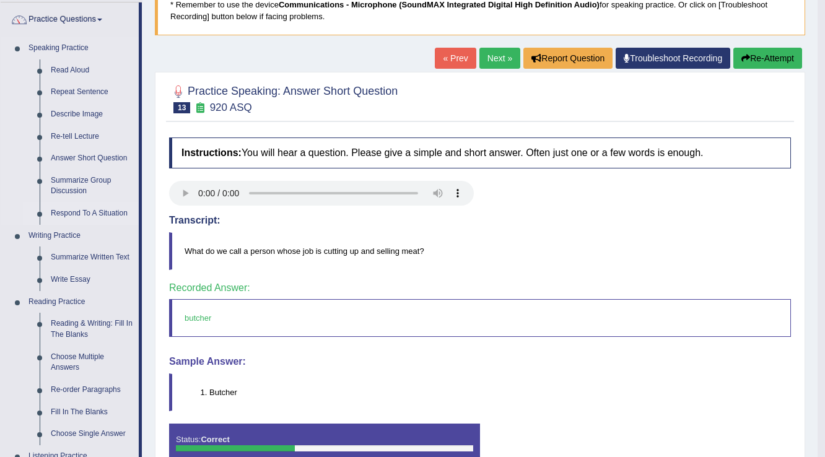
click at [102, 210] on link "Respond To A Situation" at bounding box center [92, 213] width 94 height 22
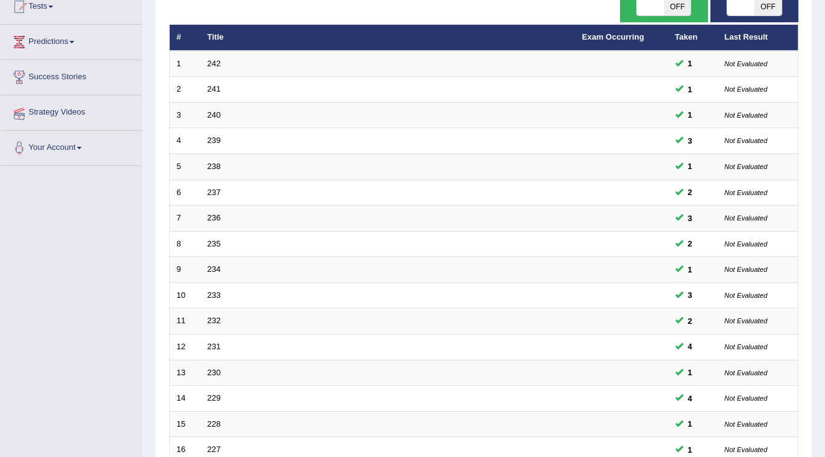
scroll to position [248, 0]
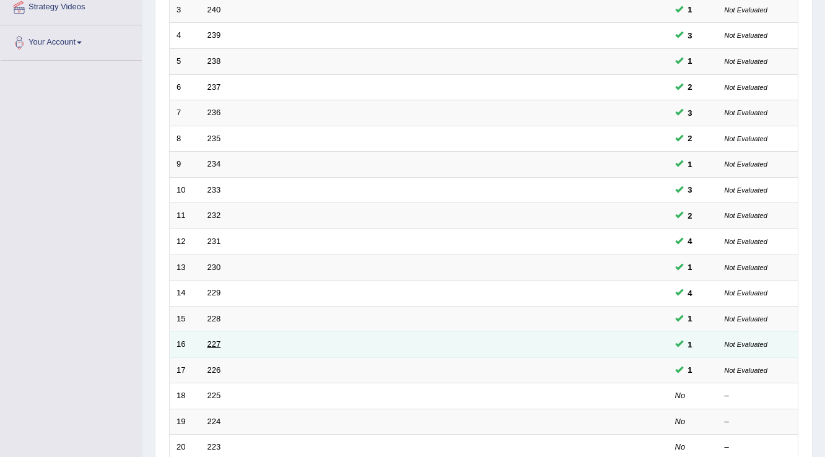
click at [208, 339] on link "227" at bounding box center [214, 343] width 14 height 9
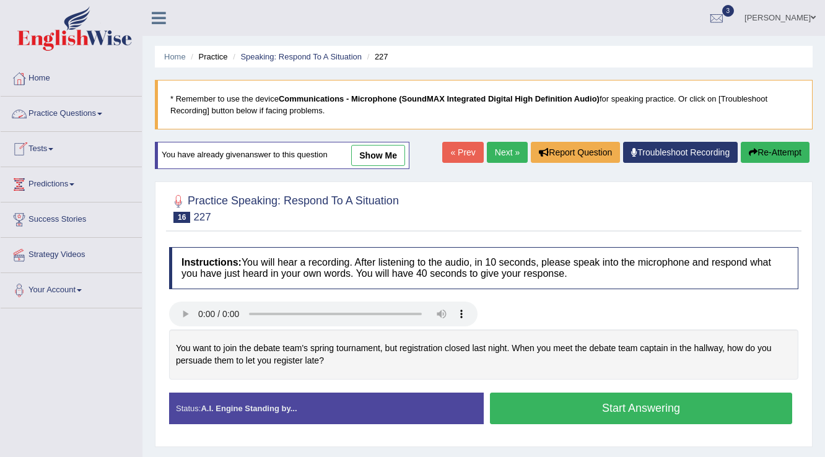
click at [106, 115] on link "Practice Questions" at bounding box center [71, 112] width 141 height 31
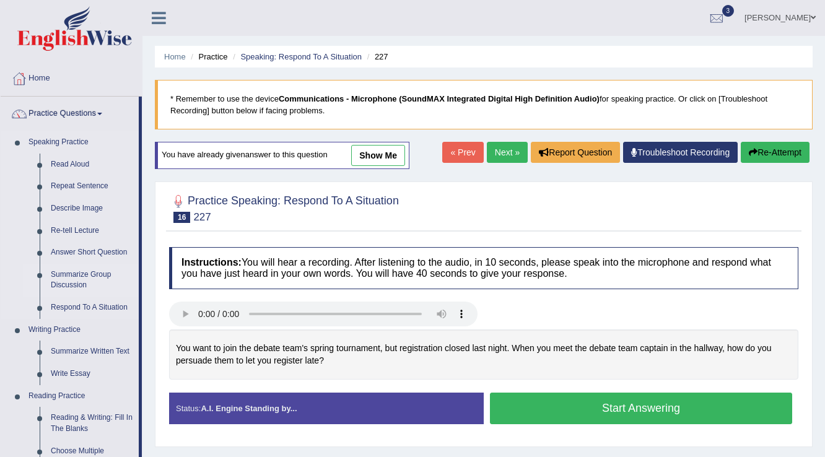
click at [103, 275] on link "Summarize Group Discussion" at bounding box center [92, 280] width 94 height 33
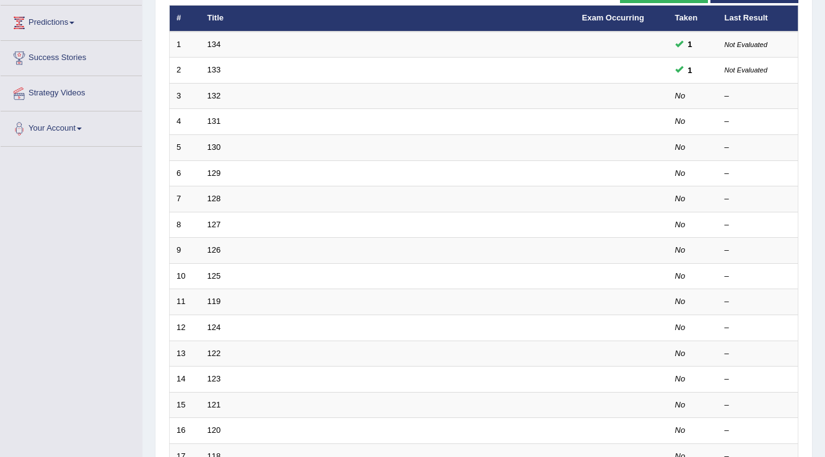
scroll to position [149, 0]
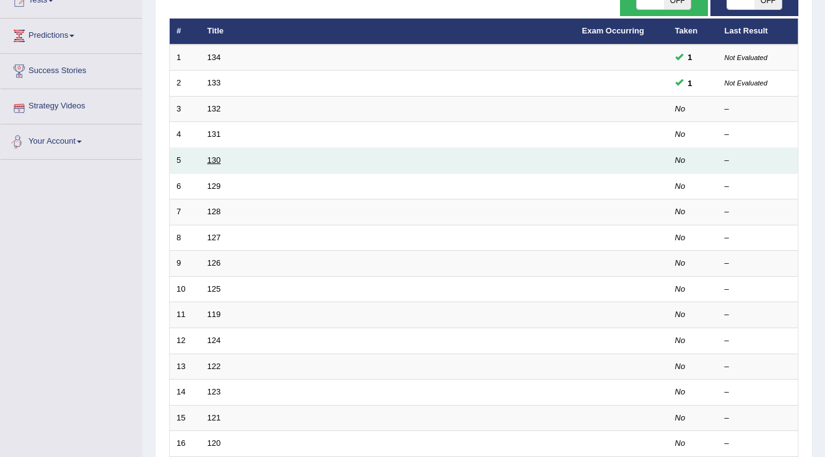
click at [211, 159] on link "130" at bounding box center [214, 159] width 14 height 9
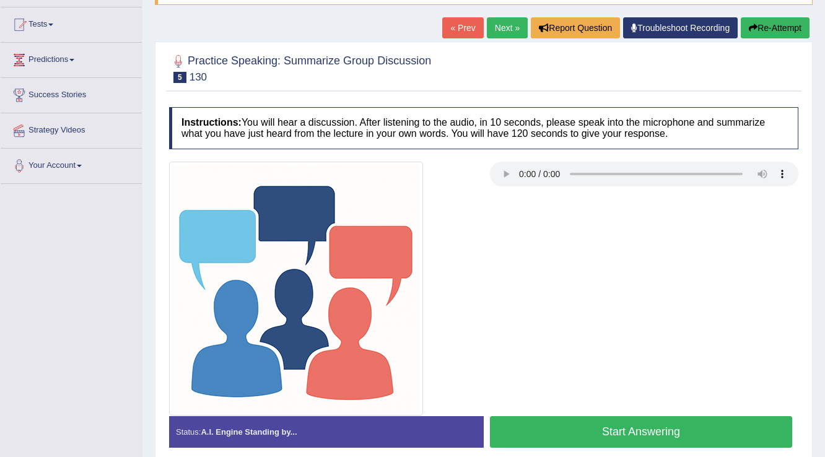
scroll to position [149, 0]
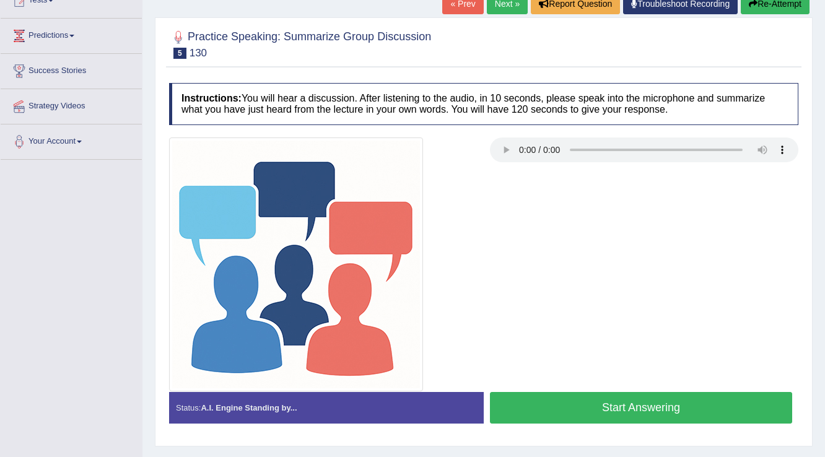
click at [639, 396] on button "Start Answering" at bounding box center [641, 408] width 302 height 32
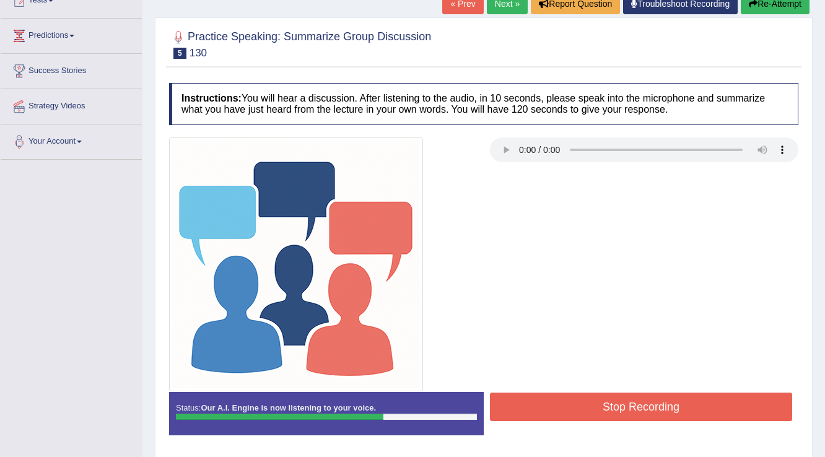
click at [768, 413] on button "Stop Recording" at bounding box center [641, 407] width 302 height 28
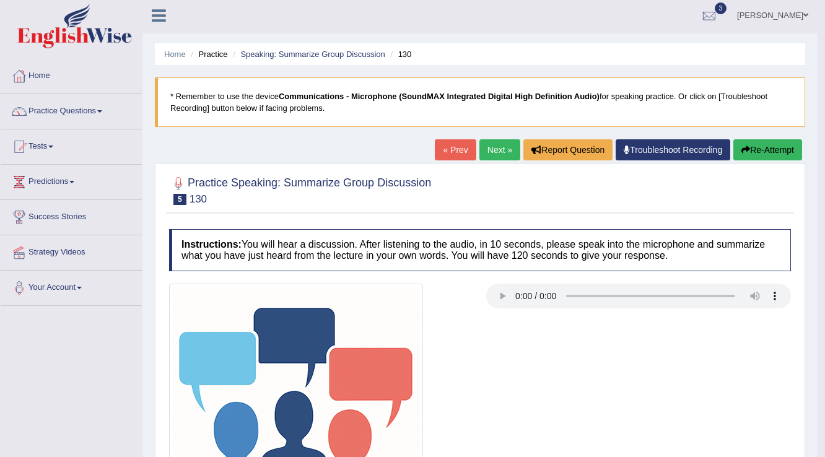
scroll to position [0, 0]
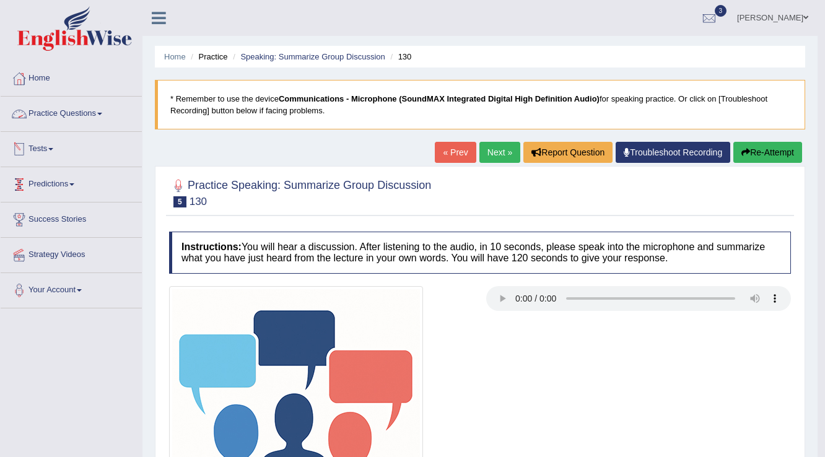
click at [104, 110] on link "Practice Questions" at bounding box center [71, 112] width 141 height 31
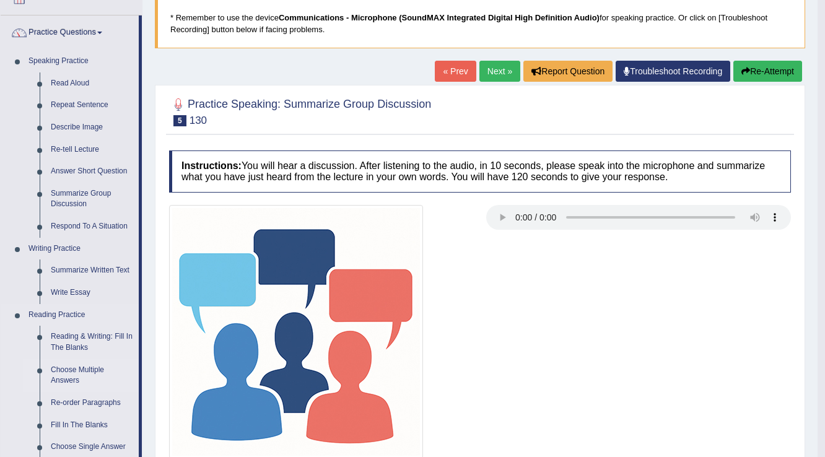
scroll to position [99, 0]
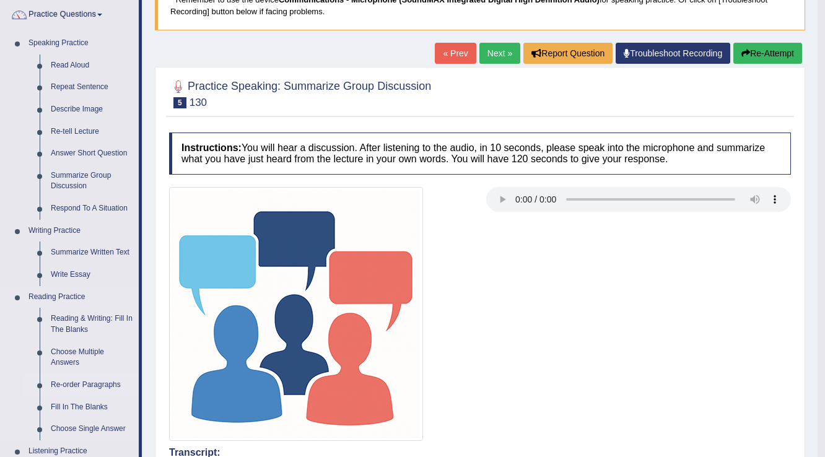
click at [94, 385] on link "Re-order Paragraphs" at bounding box center [92, 385] width 94 height 22
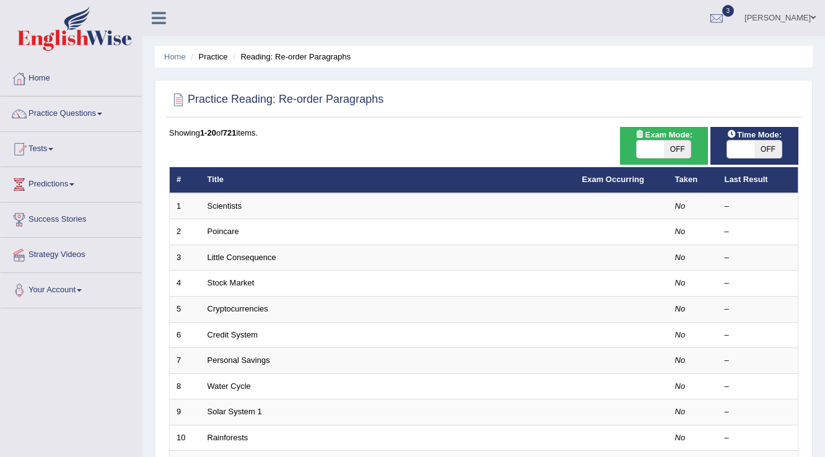
scroll to position [149, 0]
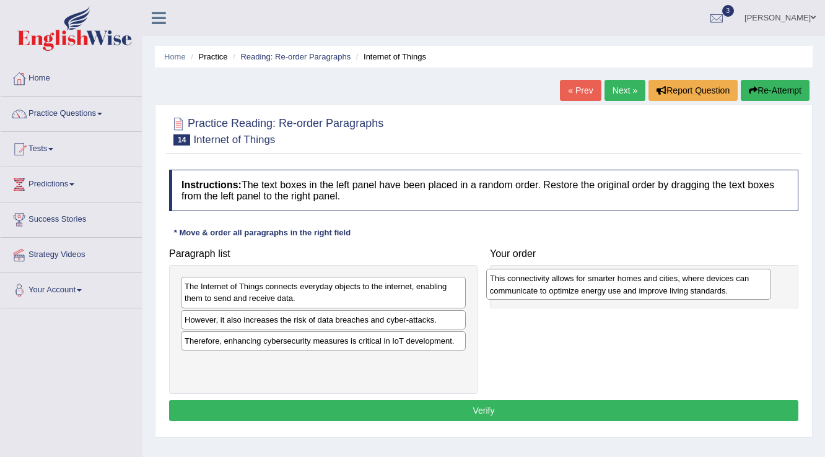
drag, startPoint x: 216, startPoint y: 372, endPoint x: 520, endPoint y: 289, distance: 315.0
click at [520, 289] on div "This connectivity allows for smarter homes and cities, where devices can commun…" at bounding box center [628, 284] width 285 height 31
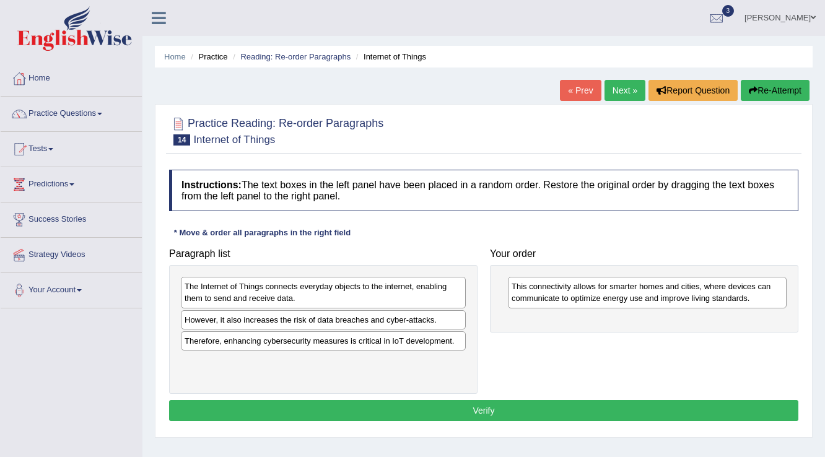
click at [320, 344] on div "Therefore, enhancing cybersecurity measures is critical in IoT development." at bounding box center [323, 340] width 285 height 19
drag, startPoint x: 320, startPoint y: 344, endPoint x: 642, endPoint y: 324, distance: 322.6
click at [642, 324] on div "Therefore, enhancing cybersecurity measures is critical in IoT development." at bounding box center [644, 320] width 285 height 19
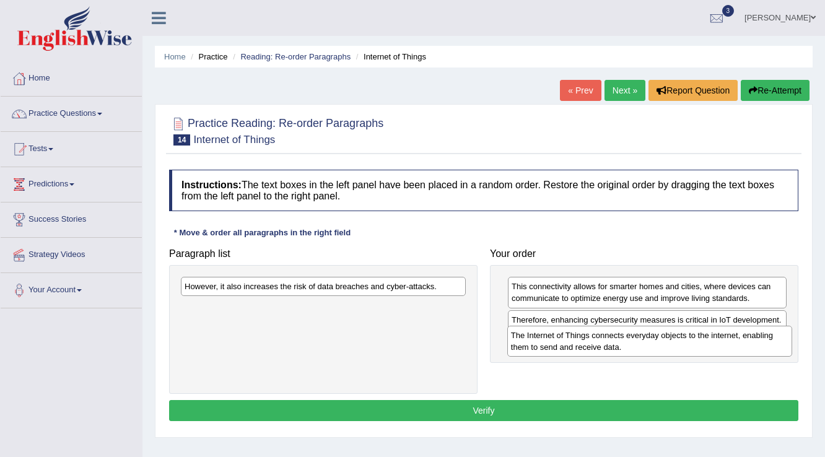
drag, startPoint x: 244, startPoint y: 291, endPoint x: 570, endPoint y: 340, distance: 330.0
click at [570, 340] on div "The Internet of Things connects everyday objects to the internet, enabling them…" at bounding box center [649, 341] width 285 height 31
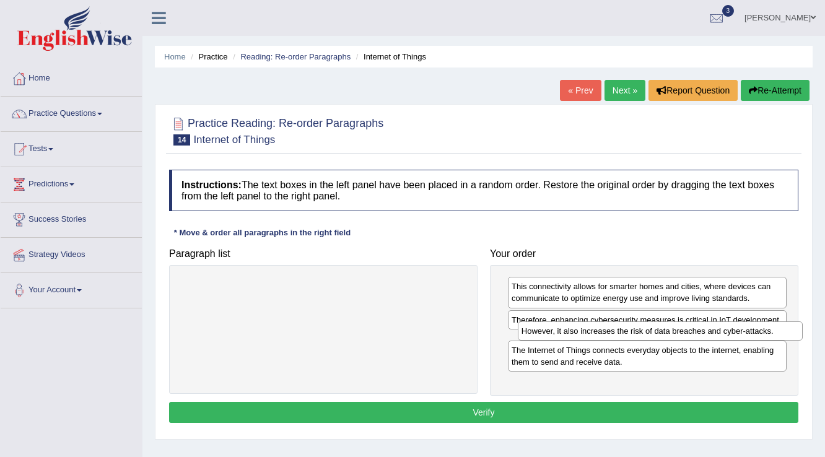
drag, startPoint x: 305, startPoint y: 288, endPoint x: 639, endPoint y: 335, distance: 337.1
click at [639, 335] on div "However, it also increases the risk of data breaches and cyber-attacks." at bounding box center [660, 330] width 285 height 19
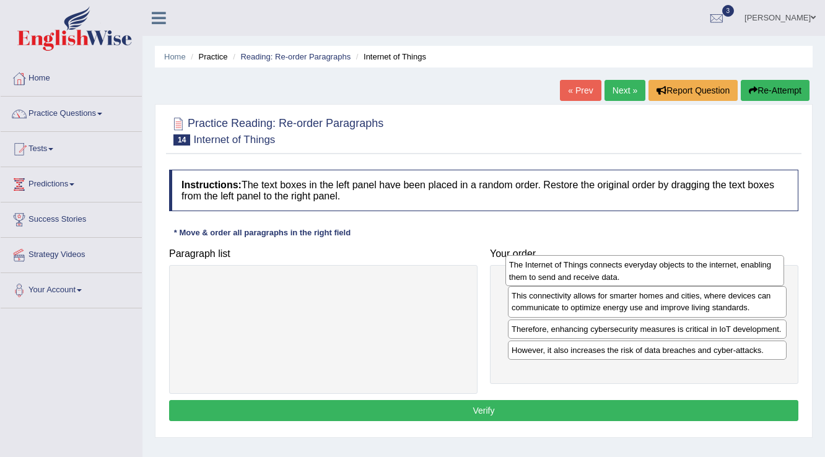
drag, startPoint x: 552, startPoint y: 368, endPoint x: 550, endPoint y: 272, distance: 96.0
click at [550, 272] on div "The Internet of Things connects everyday objects to the internet, enabling them…" at bounding box center [644, 270] width 279 height 31
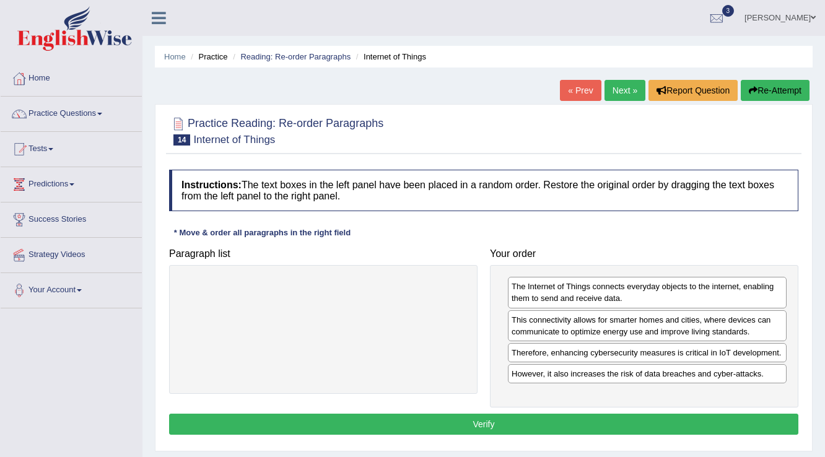
click at [489, 421] on button "Verify" at bounding box center [483, 424] width 629 height 21
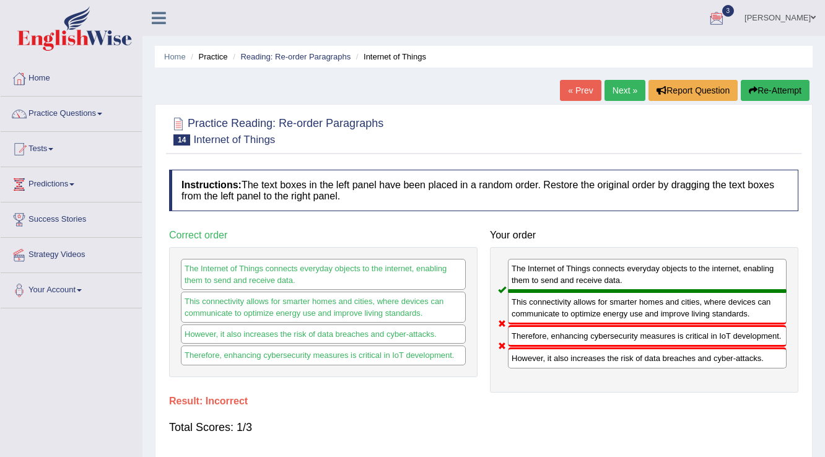
click at [778, 83] on button "Re-Attempt" at bounding box center [775, 90] width 69 height 21
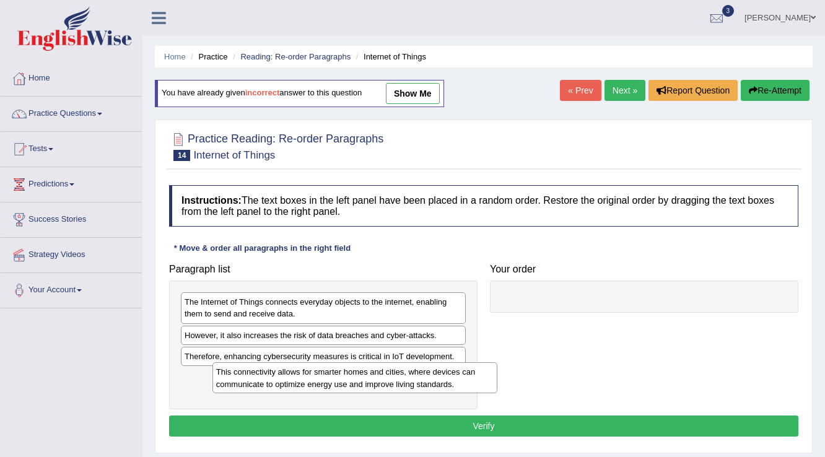
drag, startPoint x: 313, startPoint y: 381, endPoint x: 331, endPoint y: 381, distance: 18.6
click at [331, 381] on div "This connectivity allows for smarter homes and cities, where devices can commun…" at bounding box center [354, 377] width 285 height 31
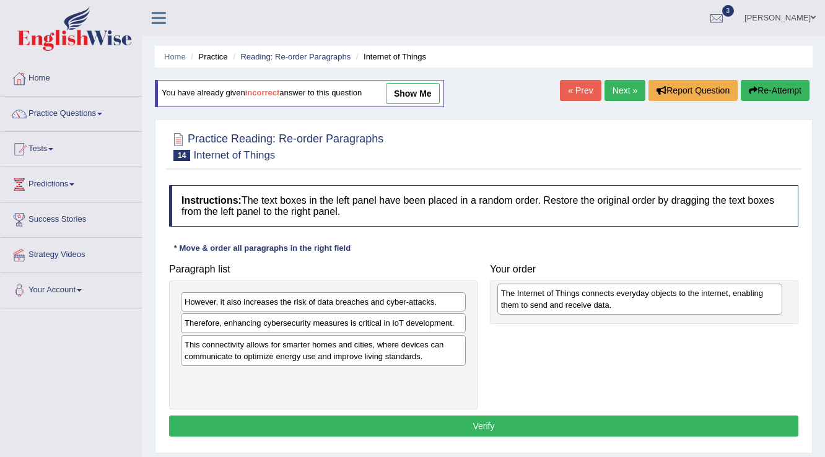
drag, startPoint x: 357, startPoint y: 306, endPoint x: 672, endPoint y: 294, distance: 315.4
click at [672, 294] on div "The Internet of Things connects everyday objects to the internet, enabling them…" at bounding box center [639, 299] width 285 height 31
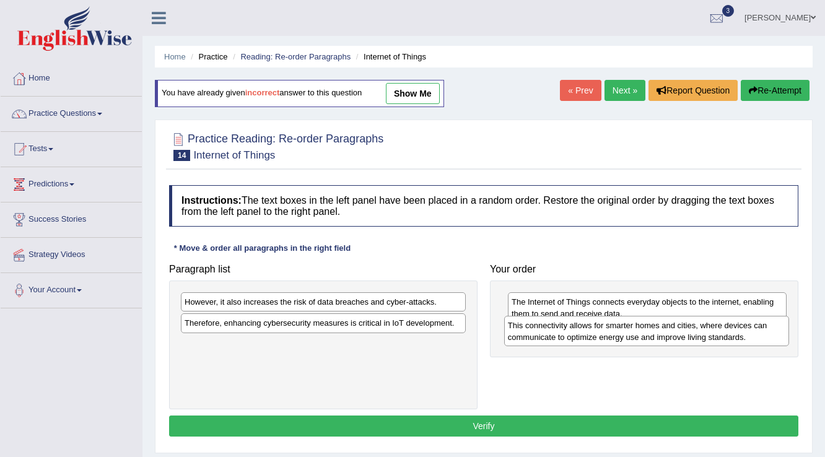
drag, startPoint x: 290, startPoint y: 352, endPoint x: 614, endPoint y: 333, distance: 323.8
click at [614, 333] on div "This connectivity allows for smarter homes and cities, where devices can commun…" at bounding box center [646, 331] width 285 height 31
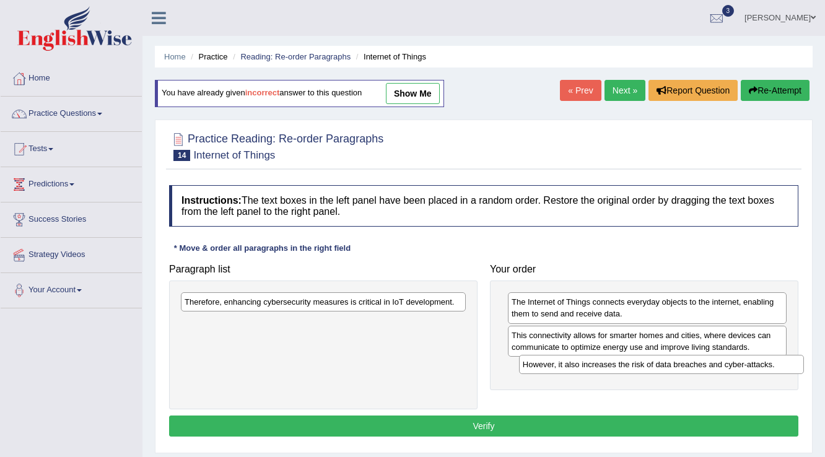
drag, startPoint x: 249, startPoint y: 300, endPoint x: 587, endPoint y: 363, distance: 343.8
click at [587, 363] on div "However, it also increases the risk of data breaches and cyber-attacks." at bounding box center [661, 364] width 285 height 19
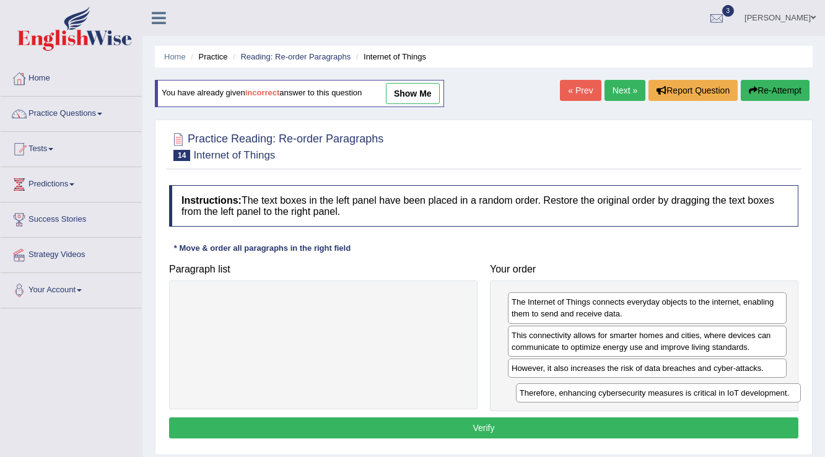
drag, startPoint x: 391, startPoint y: 305, endPoint x: 719, endPoint y: 388, distance: 338.5
click at [720, 388] on div "Therefore, enhancing cybersecurity measures is critical in IoT development." at bounding box center [658, 392] width 285 height 19
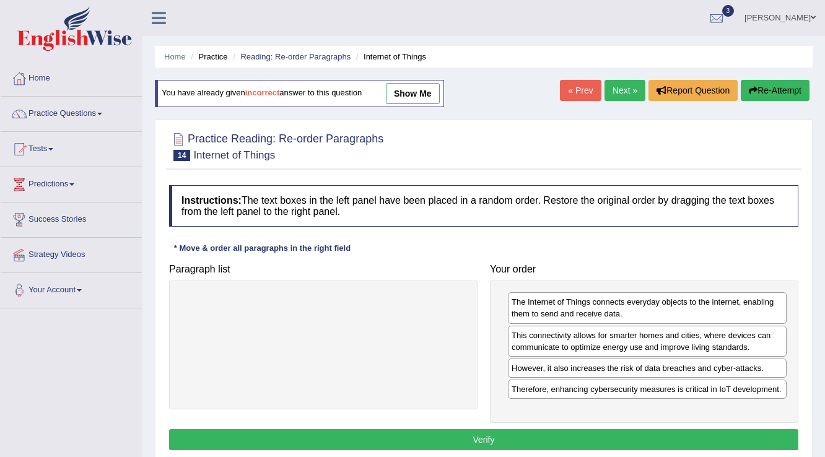
click at [573, 431] on button "Verify" at bounding box center [483, 439] width 629 height 21
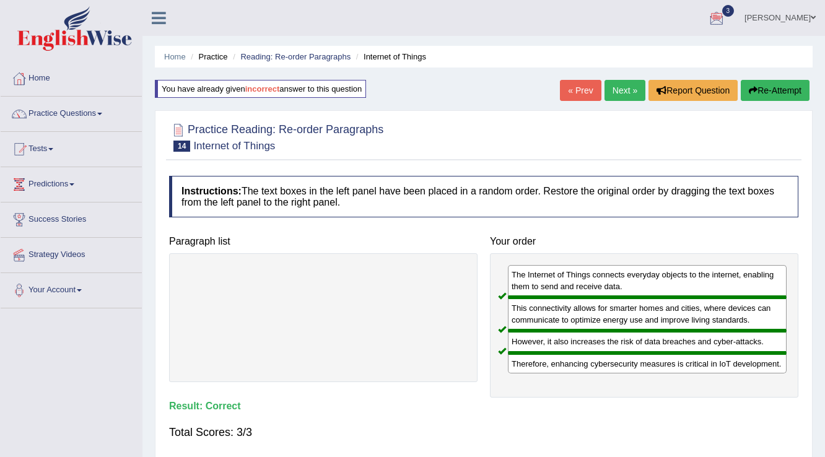
click at [626, 95] on link "Next »" at bounding box center [624, 90] width 41 height 21
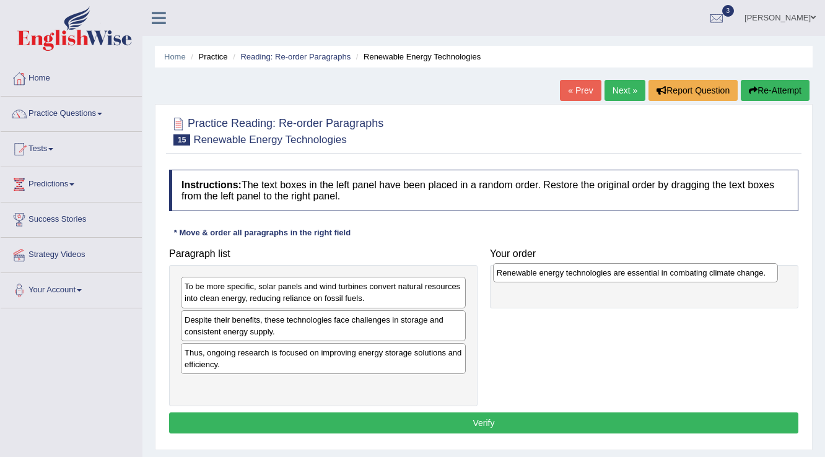
drag, startPoint x: 344, startPoint y: 288, endPoint x: 656, endPoint y: 274, distance: 312.4
click at [656, 274] on div "Renewable energy technologies are essential in combating climate change." at bounding box center [635, 272] width 285 height 19
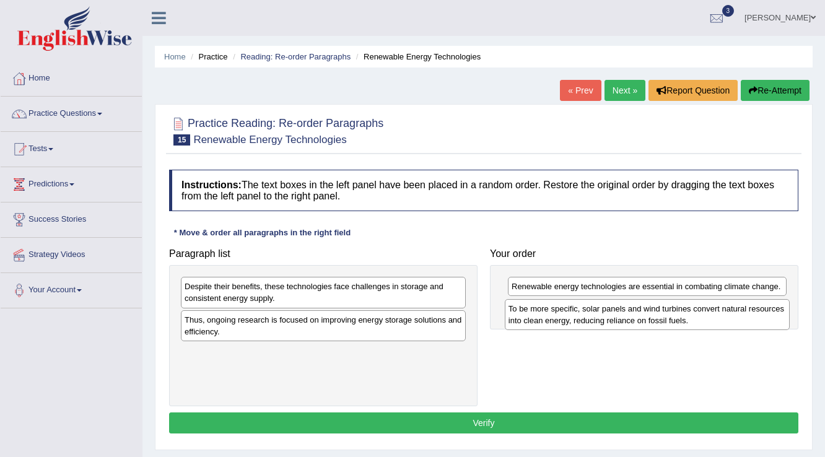
drag, startPoint x: 393, startPoint y: 292, endPoint x: 716, endPoint y: 315, distance: 324.6
click at [716, 315] on div "To be more specific, solar panels and wind turbines convert natural resources i…" at bounding box center [647, 314] width 285 height 31
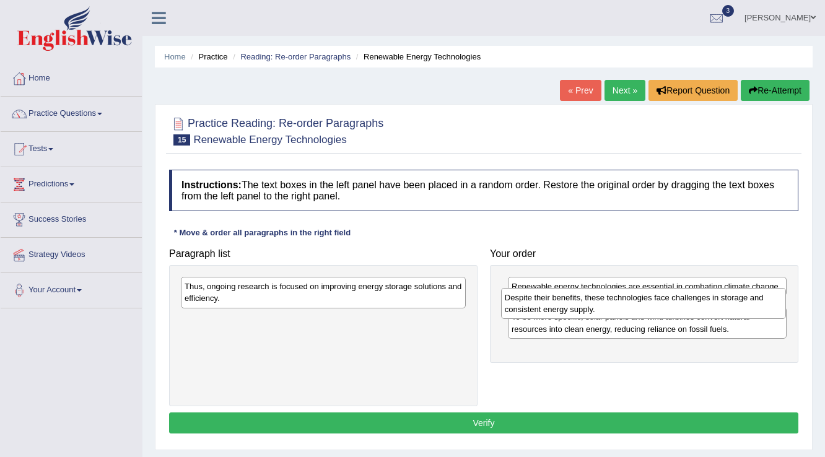
drag, startPoint x: 368, startPoint y: 291, endPoint x: 688, endPoint y: 302, distance: 320.3
click at [688, 302] on div "Despite their benefits, these technologies face challenges in storage and consi…" at bounding box center [643, 303] width 285 height 31
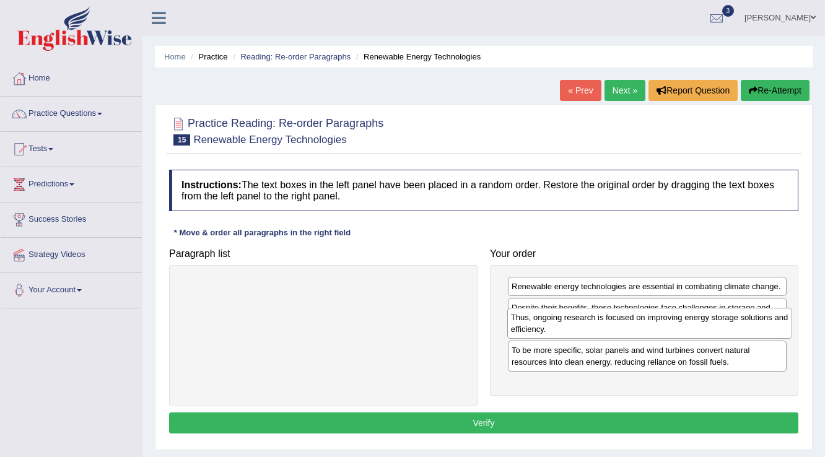
drag, startPoint x: 226, startPoint y: 290, endPoint x: 552, endPoint y: 321, distance: 327.8
click at [552, 321] on div "Thus, ongoing research is focused on improving energy storage solutions and eff…" at bounding box center [649, 323] width 285 height 31
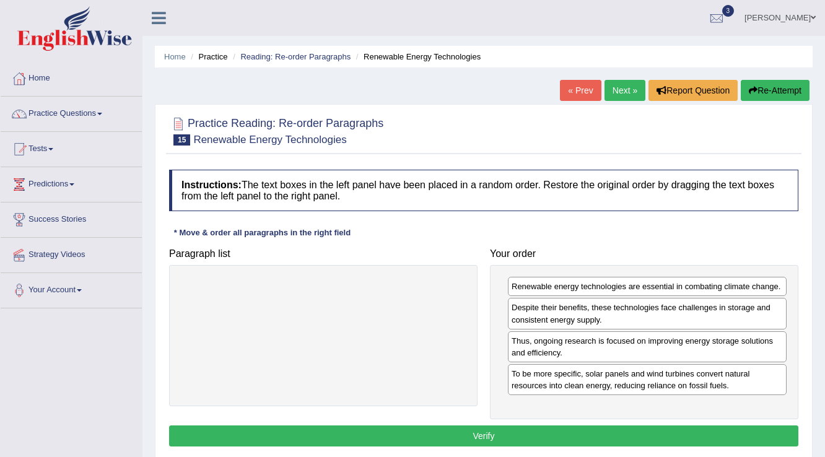
click at [598, 429] on button "Verify" at bounding box center [483, 435] width 629 height 21
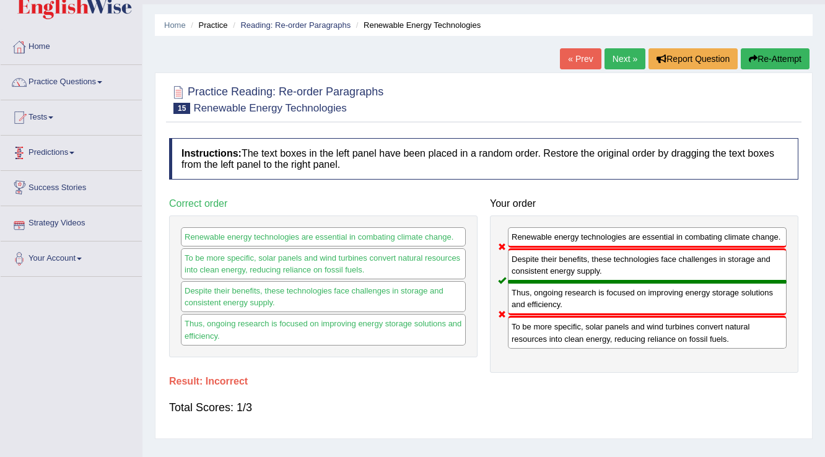
scroll to position [50, 0]
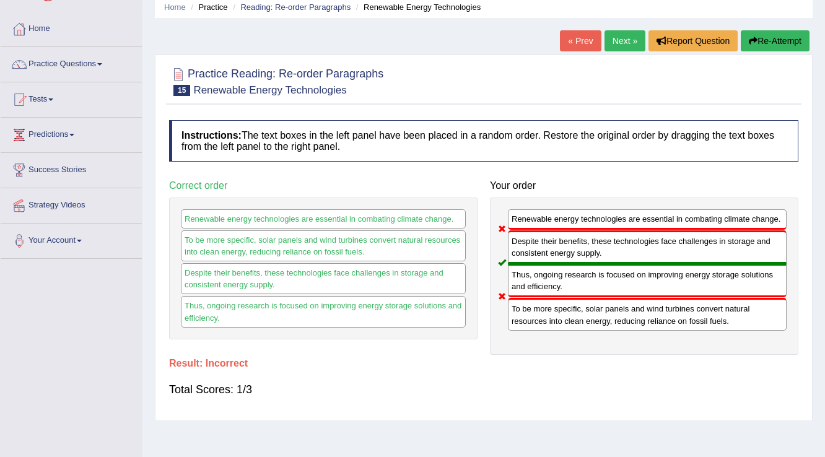
click at [790, 32] on button "Re-Attempt" at bounding box center [775, 40] width 69 height 21
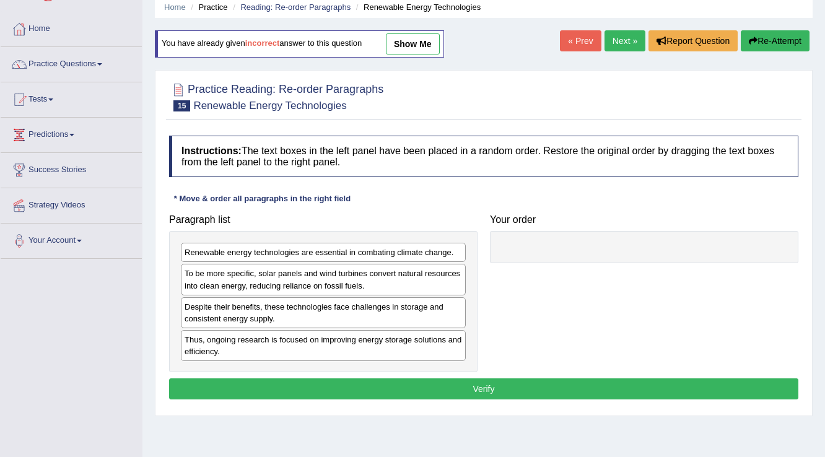
scroll to position [50, 0]
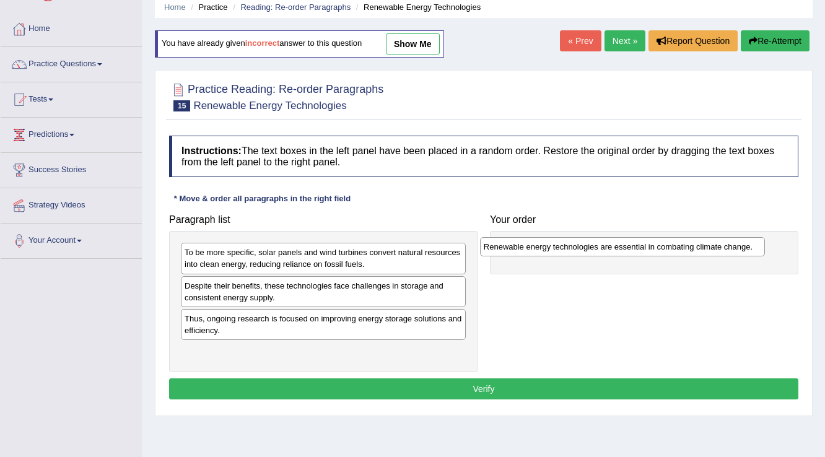
drag, startPoint x: 310, startPoint y: 250, endPoint x: 610, endPoint y: 243, distance: 299.8
click at [610, 243] on div "Renewable energy technologies are essential in combating climate change." at bounding box center [622, 246] width 285 height 19
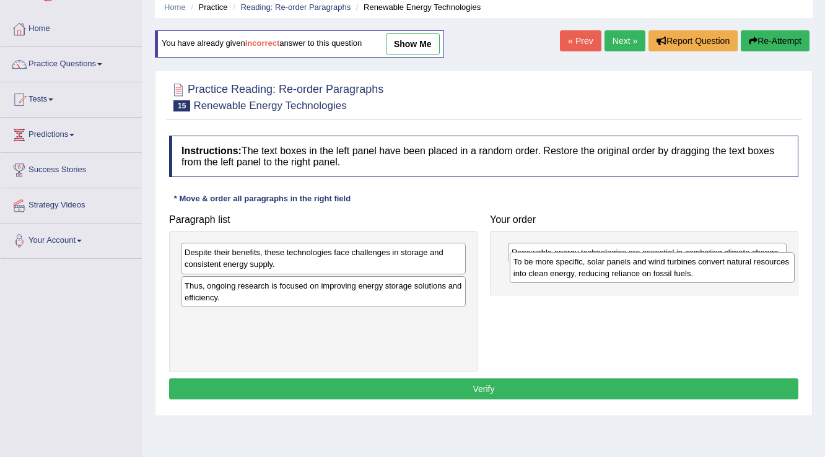
drag, startPoint x: 293, startPoint y: 258, endPoint x: 619, endPoint y: 272, distance: 326.6
click at [619, 272] on div "To be more specific, solar panels and wind turbines convert natural resources i…" at bounding box center [652, 267] width 285 height 31
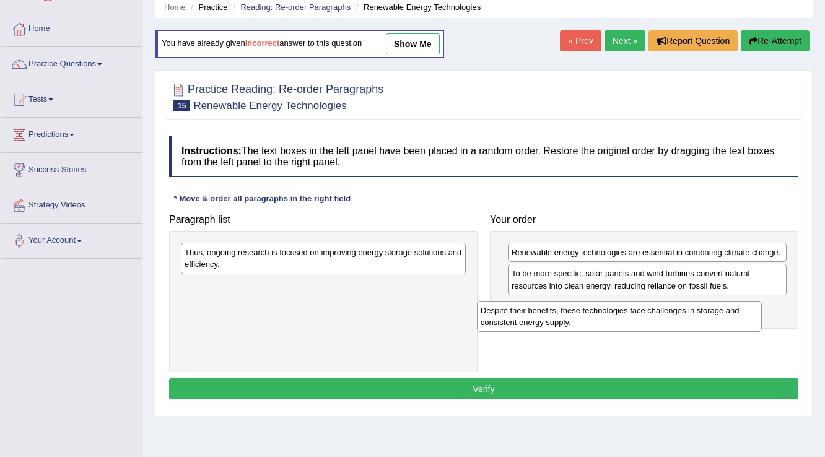
drag, startPoint x: 310, startPoint y: 266, endPoint x: 624, endPoint y: 310, distance: 317.6
click at [614, 321] on div "Despite their benefits, these technologies face challenges in storage and consi…" at bounding box center [619, 316] width 285 height 31
click at [626, 308] on div "Despite their benefits, these technologies face challenges in storage and consi…" at bounding box center [619, 316] width 285 height 31
click at [626, 308] on div "Despite their benefits, these technologies face challenges in storage and consi…" at bounding box center [644, 312] width 285 height 31
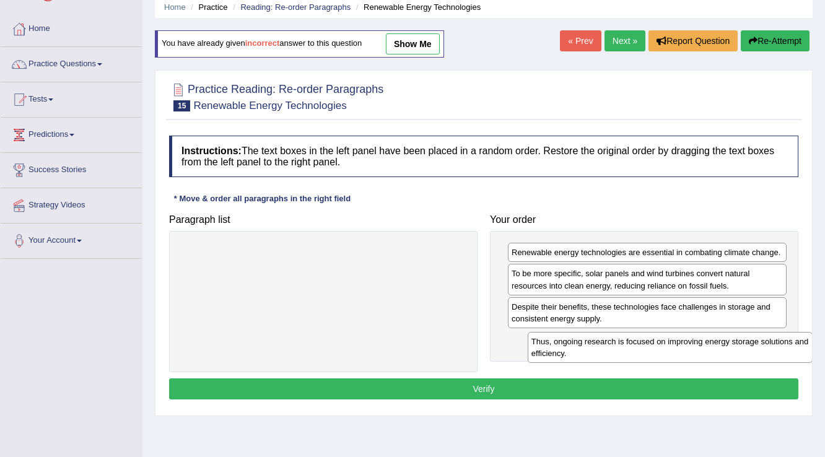
drag, startPoint x: 254, startPoint y: 256, endPoint x: 579, endPoint y: 342, distance: 336.1
click at [591, 344] on div "Thus, ongoing research is focused on improving energy storage solutions and eff…" at bounding box center [670, 347] width 285 height 31
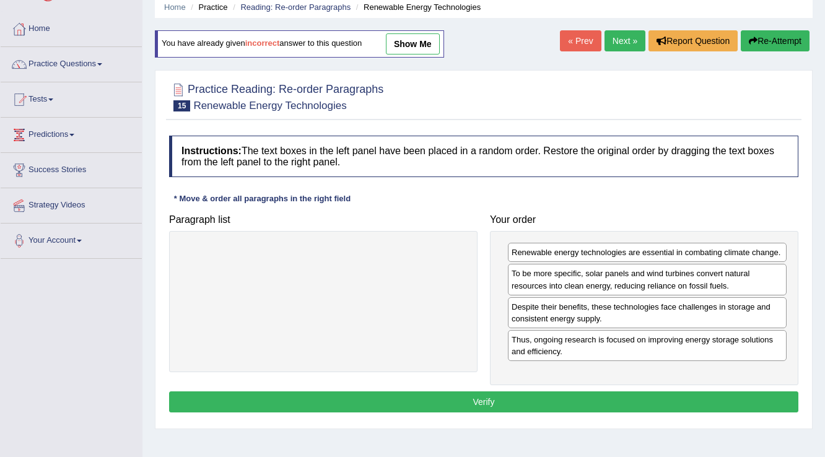
click at [550, 394] on button "Verify" at bounding box center [483, 401] width 629 height 21
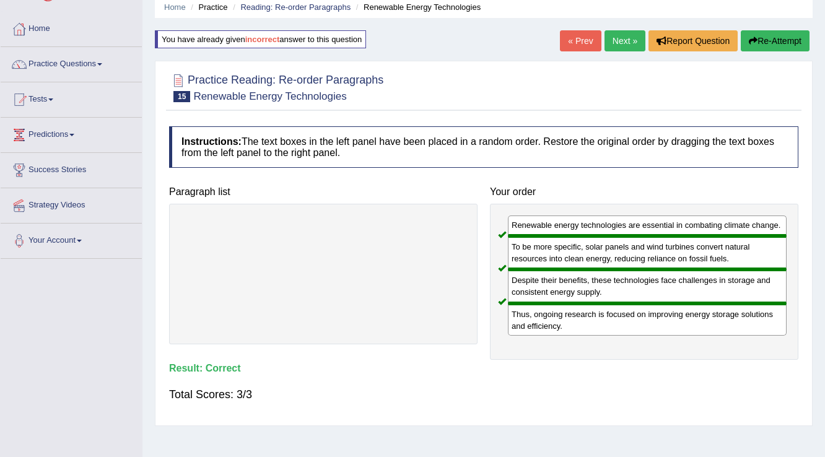
click at [763, 43] on button "Re-Attempt" at bounding box center [775, 40] width 69 height 21
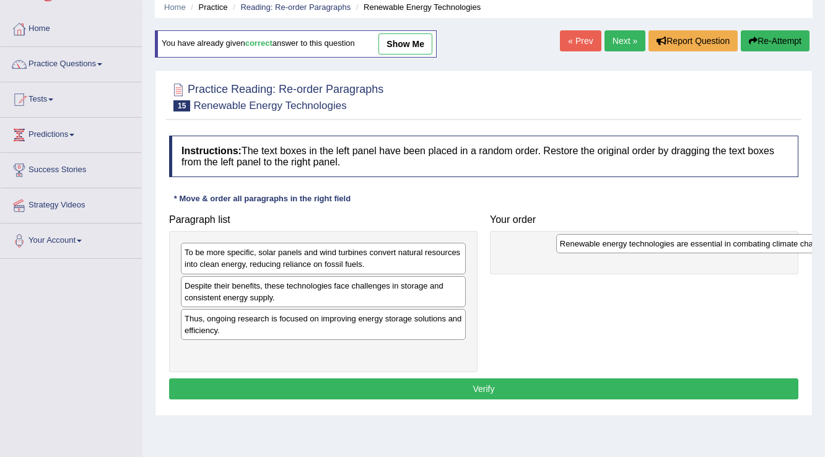
drag, startPoint x: 261, startPoint y: 258, endPoint x: 596, endPoint y: 251, distance: 335.1
click at [603, 251] on div "Renewable energy technologies are essential in combating climate change." at bounding box center [698, 243] width 285 height 19
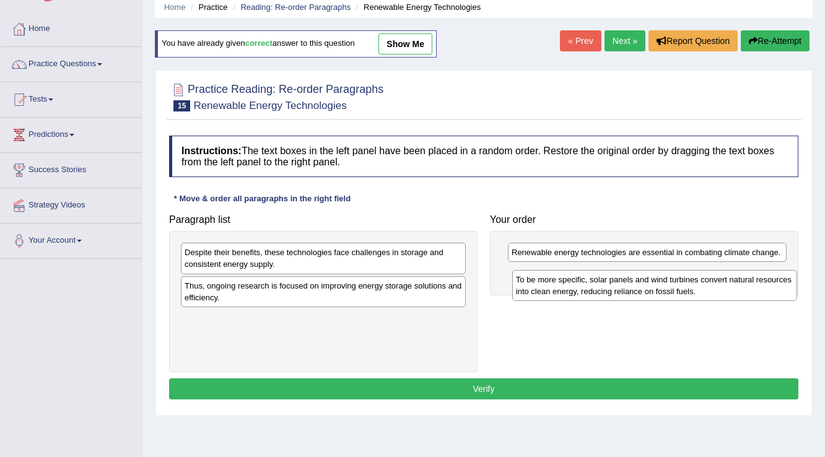
drag, startPoint x: 349, startPoint y: 260, endPoint x: 653, endPoint y: 281, distance: 305.4
click at [675, 287] on div "To be more specific, solar panels and wind turbines convert natural resources i…" at bounding box center [654, 285] width 285 height 31
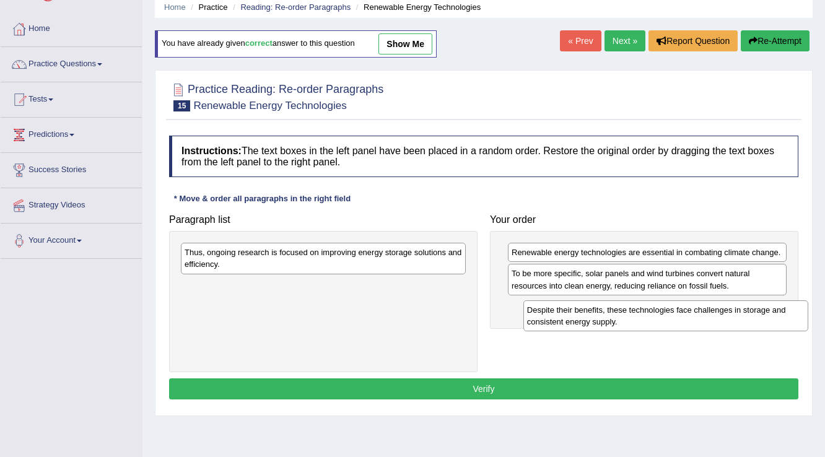
drag, startPoint x: 352, startPoint y: 259, endPoint x: 672, endPoint y: 315, distance: 324.9
click at [694, 317] on div "Despite their benefits, these technologies face challenges in storage and consi…" at bounding box center [665, 315] width 285 height 31
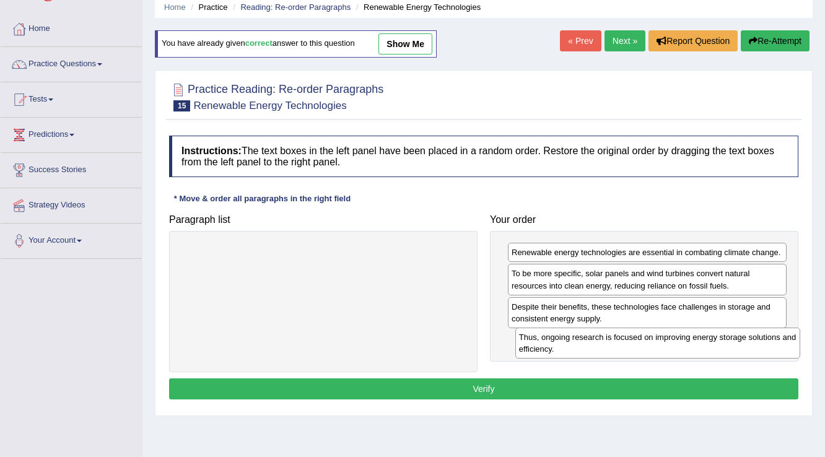
drag, startPoint x: 309, startPoint y: 268, endPoint x: 572, endPoint y: 364, distance: 279.8
click at [590, 359] on div "Thus, ongoing research is focused on improving energy storage solutions and eff…" at bounding box center [657, 343] width 285 height 31
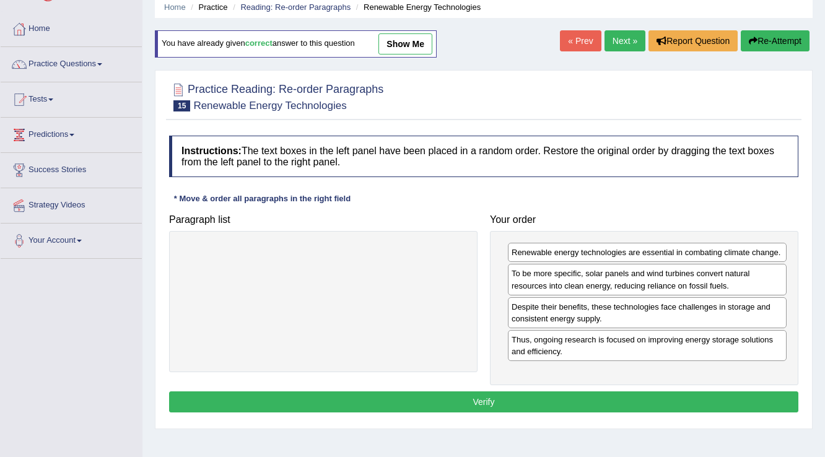
click at [562, 391] on button "Verify" at bounding box center [483, 401] width 629 height 21
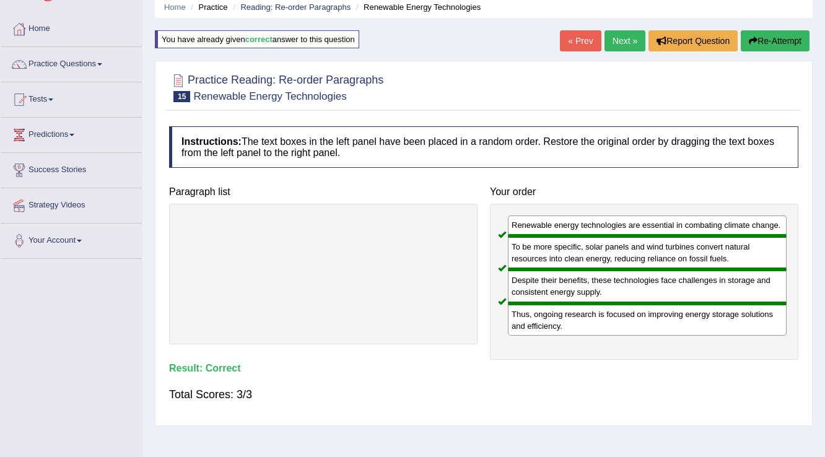
click at [619, 34] on link "Next »" at bounding box center [624, 40] width 41 height 21
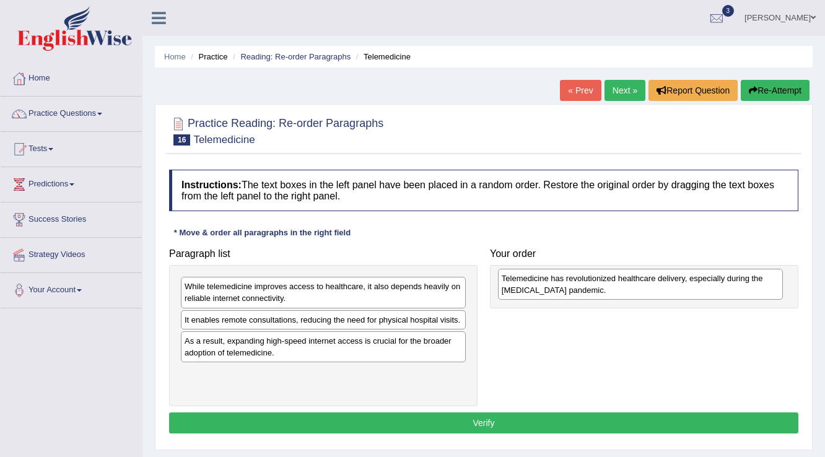
drag, startPoint x: 348, startPoint y: 294, endPoint x: 665, endPoint y: 285, distance: 317.1
click at [665, 285] on div "Telemedicine has revolutionized healthcare delivery, especially during the COVI…" at bounding box center [640, 284] width 285 height 31
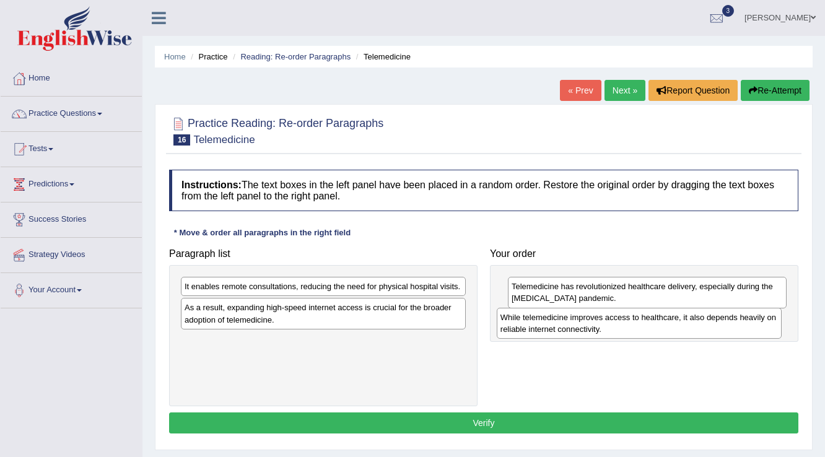
drag, startPoint x: 354, startPoint y: 297, endPoint x: 669, endPoint y: 328, distance: 317.3
click at [669, 328] on div "While telemedicine improves access to healthcare, it also depends heavily on re…" at bounding box center [639, 323] width 285 height 31
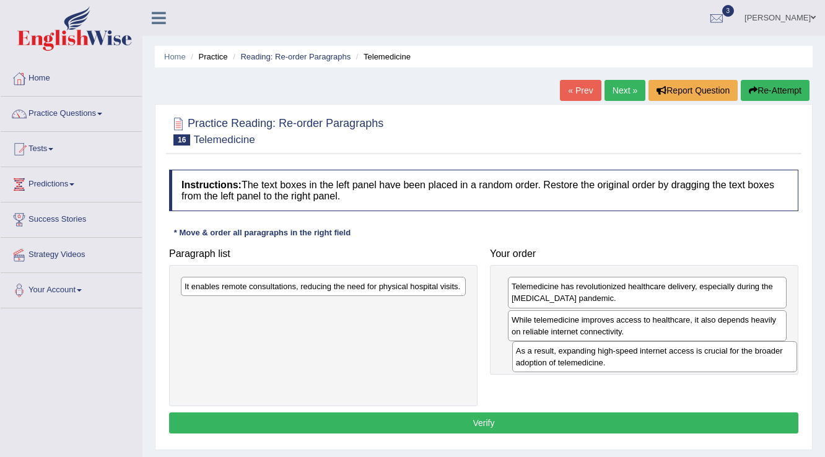
drag, startPoint x: 305, startPoint y: 311, endPoint x: 637, endPoint y: 355, distance: 334.1
click at [637, 355] on div "As a result, expanding high-speed internet access is crucial for the broader ad…" at bounding box center [654, 356] width 285 height 31
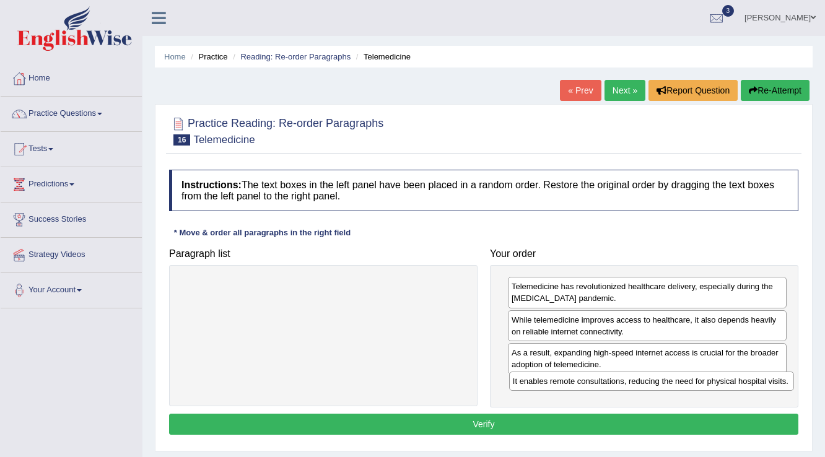
drag, startPoint x: 224, startPoint y: 288, endPoint x: 552, endPoint y: 383, distance: 341.6
click at [552, 383] on div "It enables remote consultations, reducing the need for physical hospital visits." at bounding box center [651, 381] width 285 height 19
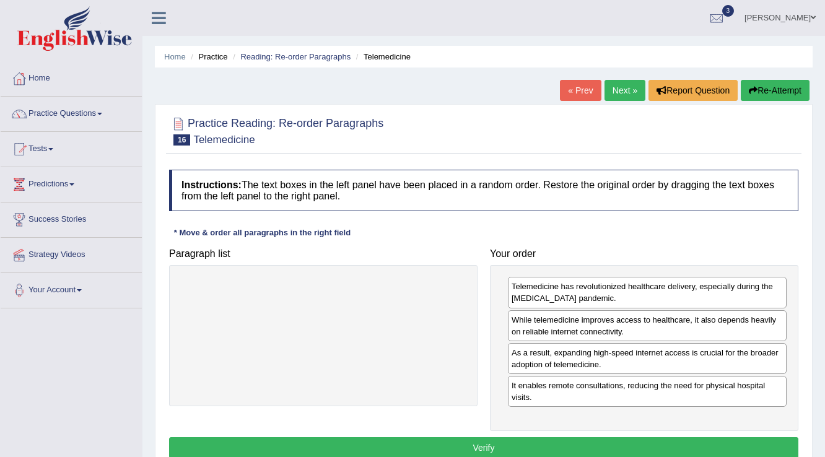
click at [462, 446] on button "Verify" at bounding box center [483, 447] width 629 height 21
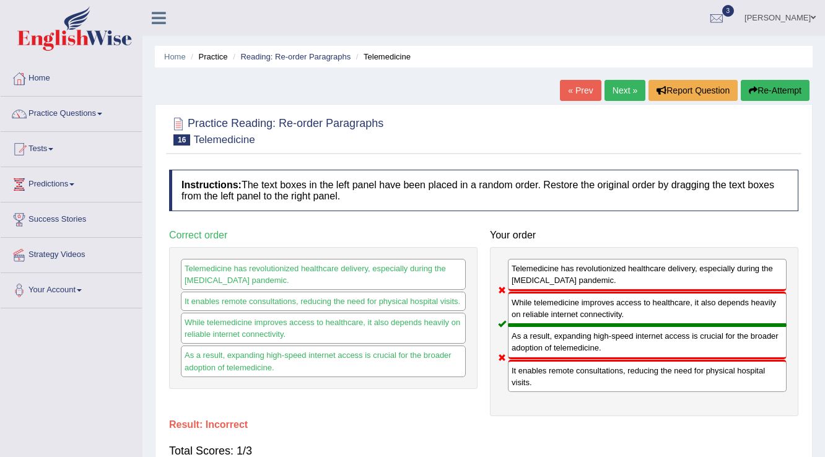
click button "Re-Attempt"
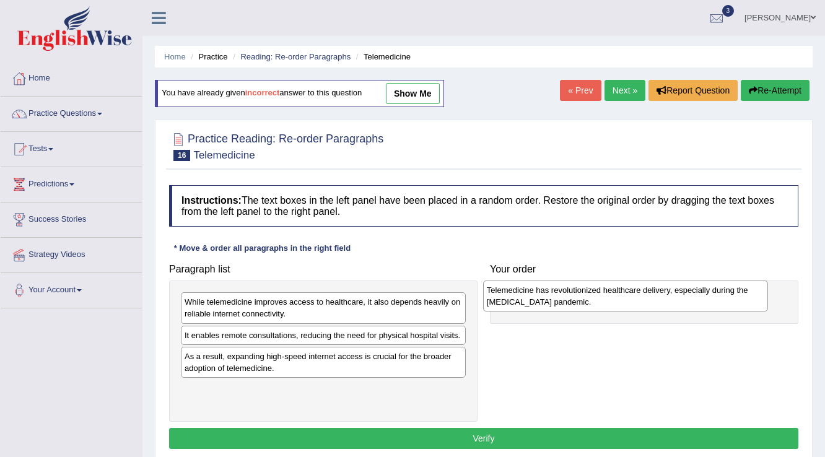
drag, startPoint x: 218, startPoint y: 302, endPoint x: 520, endPoint y: 290, distance: 302.4
click at [520, 290] on div "Telemedicine has revolutionized healthcare delivery, especially during the COVI…" at bounding box center [625, 296] width 285 height 31
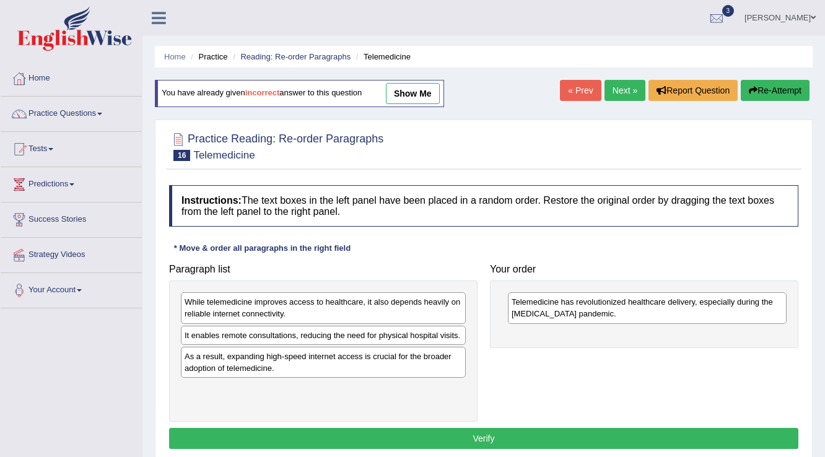
drag, startPoint x: 537, startPoint y: 291, endPoint x: 528, endPoint y: 289, distance: 9.6
click at [527, 287] on div "Telemedicine has revolutionized healthcare delivery, especially during the COVI…" at bounding box center [644, 314] width 308 height 67
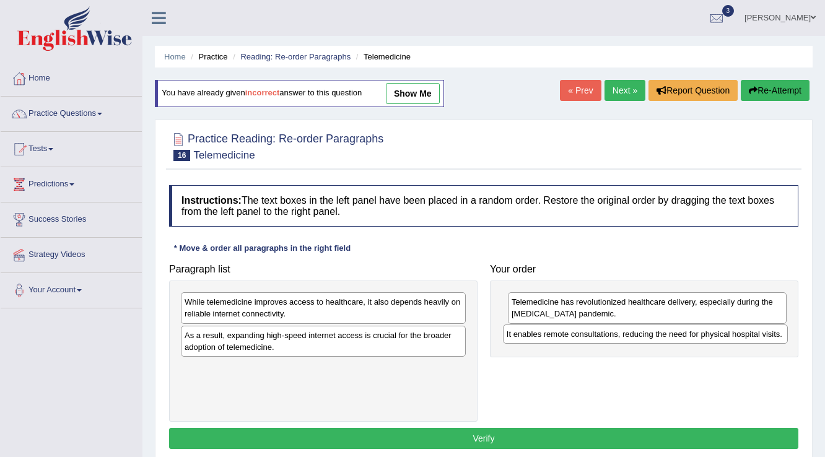
drag, startPoint x: 210, startPoint y: 340, endPoint x: 532, endPoint y: 339, distance: 322.0
click div "It enables remote consultations, reducing the need for physical hospital visits."
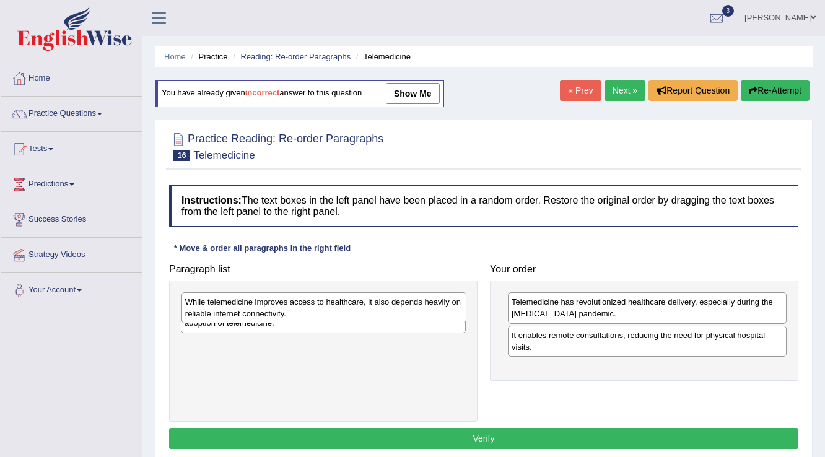
click div "While telemedicine improves access to healthcare, it also depends heavily on re…"
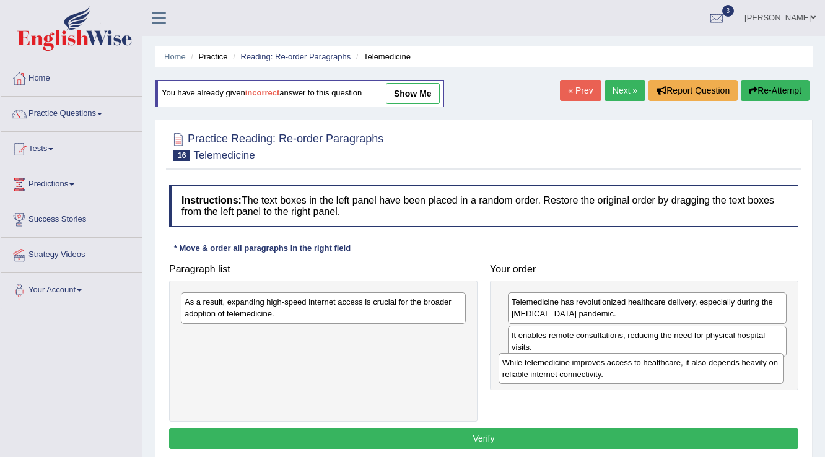
drag, startPoint x: 326, startPoint y: 307, endPoint x: 648, endPoint y: 367, distance: 326.9
click div "While telemedicine improves access to healthcare, it also depends heavily on re…"
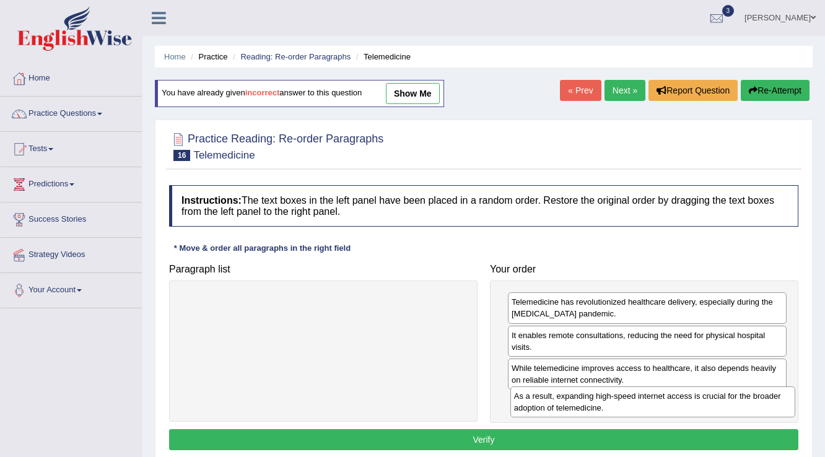
drag, startPoint x: 208, startPoint y: 304, endPoint x: 537, endPoint y: 398, distance: 342.6
click div "As a result, expanding high-speed internet access is crucial for the broader ad…"
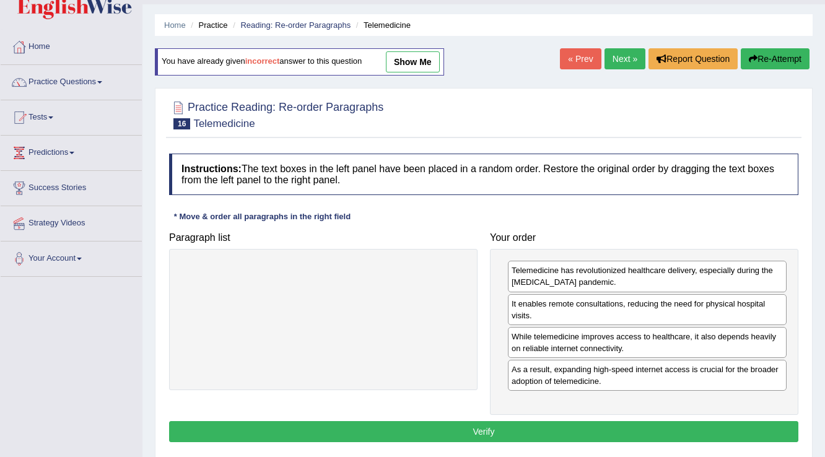
scroll to position [50, 0]
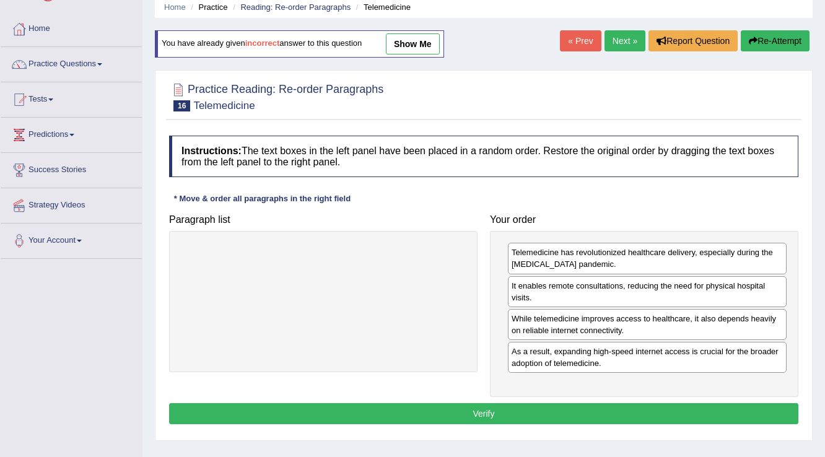
click button "Verify"
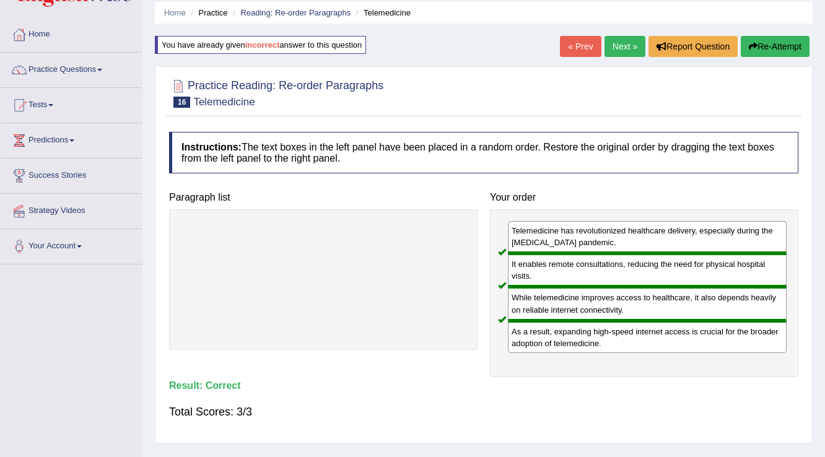
scroll to position [0, 0]
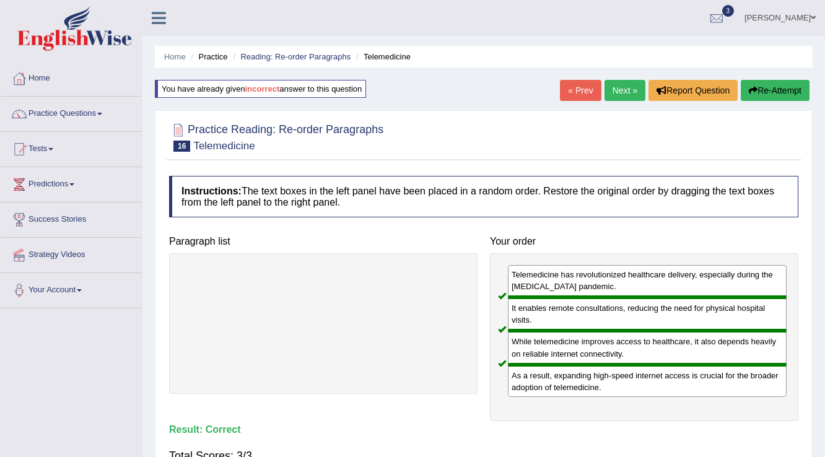
click link "Next »"
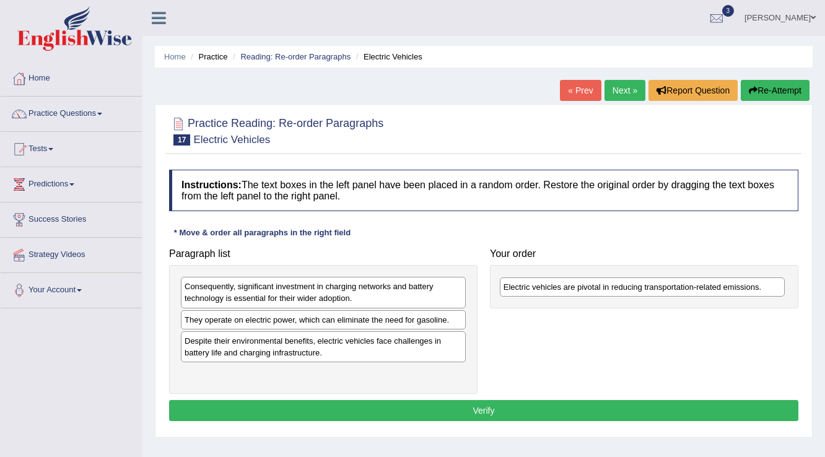
drag, startPoint x: 430, startPoint y: 314, endPoint x: 701, endPoint y: 287, distance: 271.9
click at [701, 287] on div "Electric vehicles are pivotal in reducing transportation-related emissions." at bounding box center [642, 286] width 285 height 19
click at [363, 319] on div "They operate on electric power, which can eliminate the need for gasoline." at bounding box center [323, 319] width 285 height 19
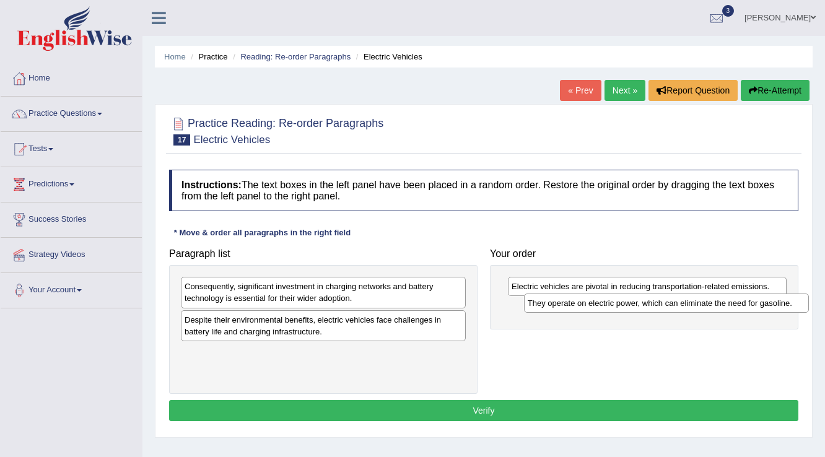
drag, startPoint x: 375, startPoint y: 320, endPoint x: 716, endPoint y: 305, distance: 341.5
click at [716, 305] on div "They operate on electric power, which can eliminate the need for gasoline." at bounding box center [666, 303] width 285 height 19
click at [714, 305] on div "They operate on electric power, which can eliminate the need for gasoline." at bounding box center [657, 305] width 285 height 19
click at [102, 113] on span at bounding box center [99, 114] width 5 height 2
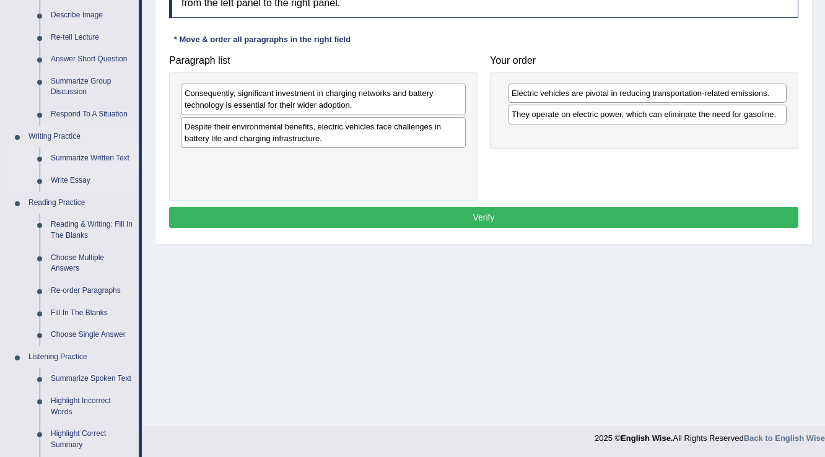
scroll to position [198, 0]
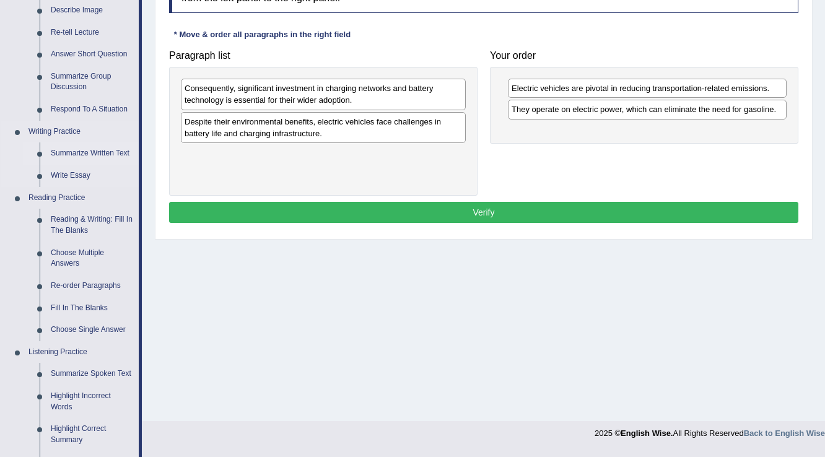
click at [93, 152] on link "Summarize Written Text" at bounding box center [92, 153] width 94 height 22
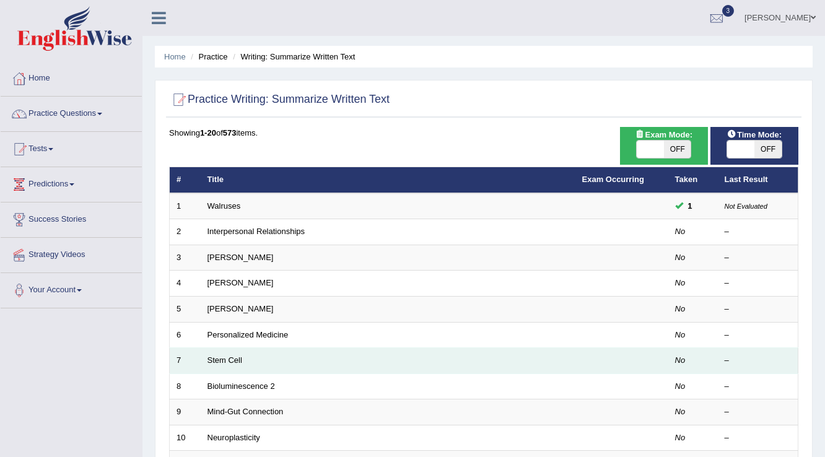
click at [222, 358] on link "Stem Cell" at bounding box center [224, 359] width 35 height 9
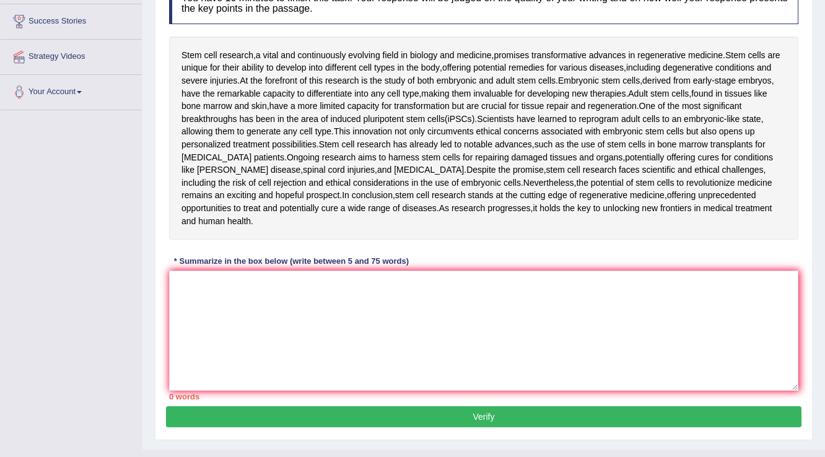
scroll to position [149, 0]
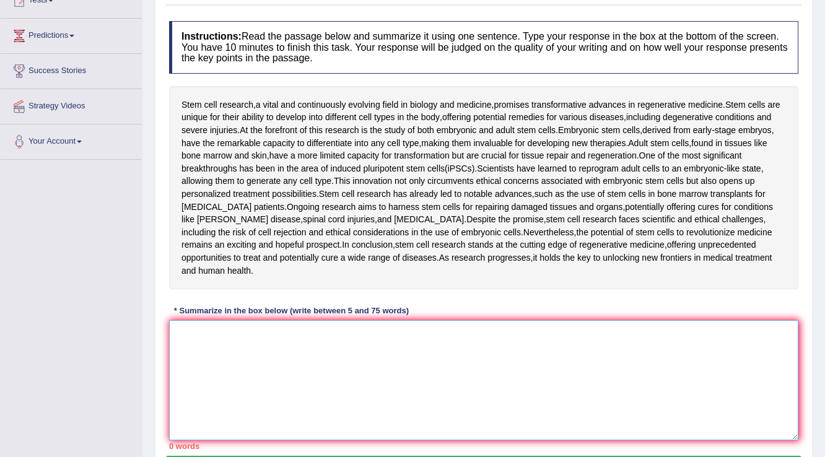
click at [255, 349] on textarea at bounding box center [483, 380] width 629 height 120
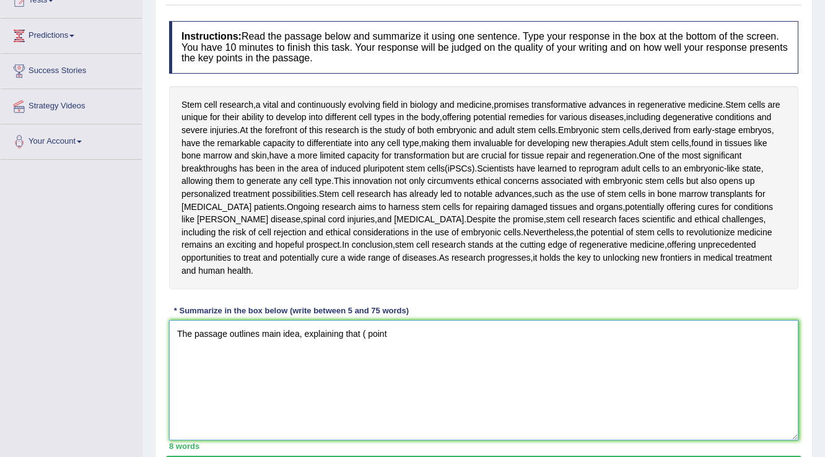
type textarea "The passage outlines main idea, explaining that ( point"
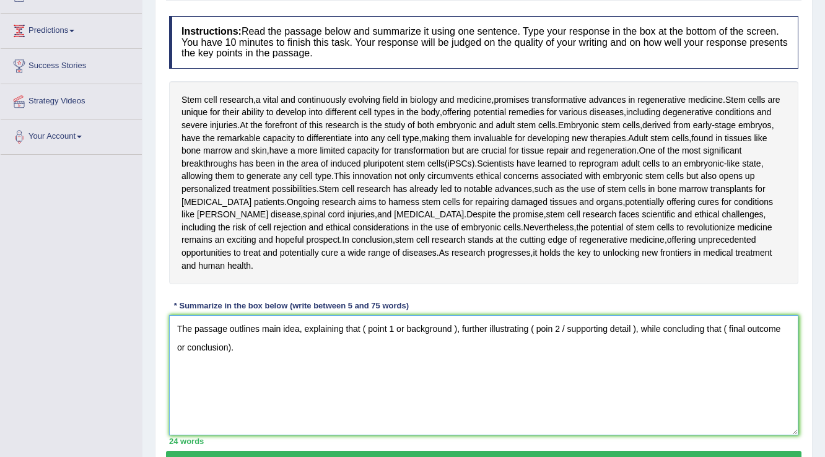
click at [459, 315] on textarea "The passage outlines main idea, explaining that ( point 1 or background ), furt…" at bounding box center [483, 375] width 629 height 120
type textarea "The passage outlines main idea, explaining that ( point 1 or background ), and …"
click at [296, 350] on textarea "The passage outlines main idea, explaining that ( point 1 or background ), and …" at bounding box center [483, 375] width 629 height 120
click at [295, 350] on textarea "The passage outlines main idea, explaining that ( point 1 or background ), and …" at bounding box center [483, 375] width 629 height 120
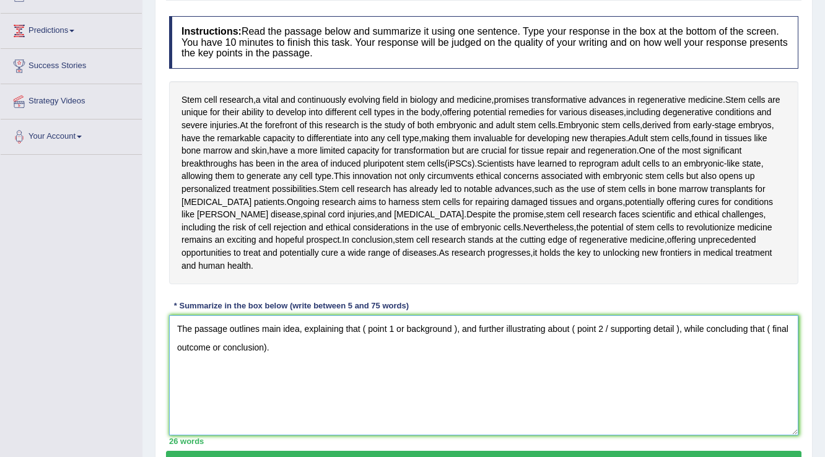
click at [295, 350] on textarea "The passage outlines main idea, explaining that ( point 1 or background ), and …" at bounding box center [483, 375] width 629 height 120
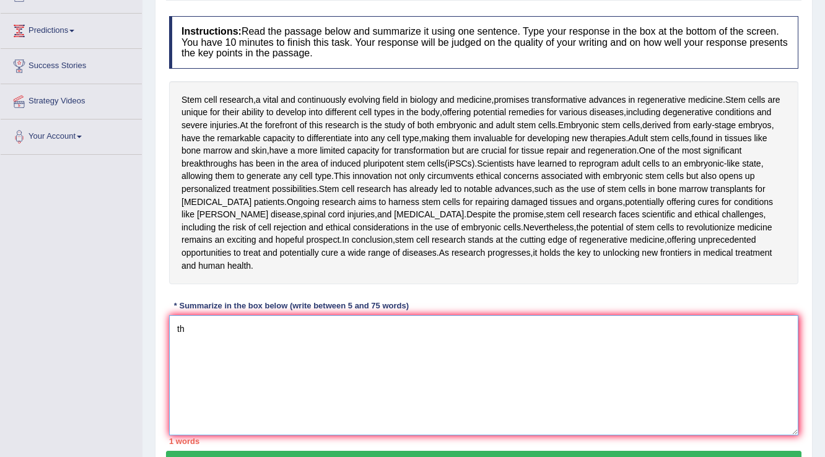
type textarea "t"
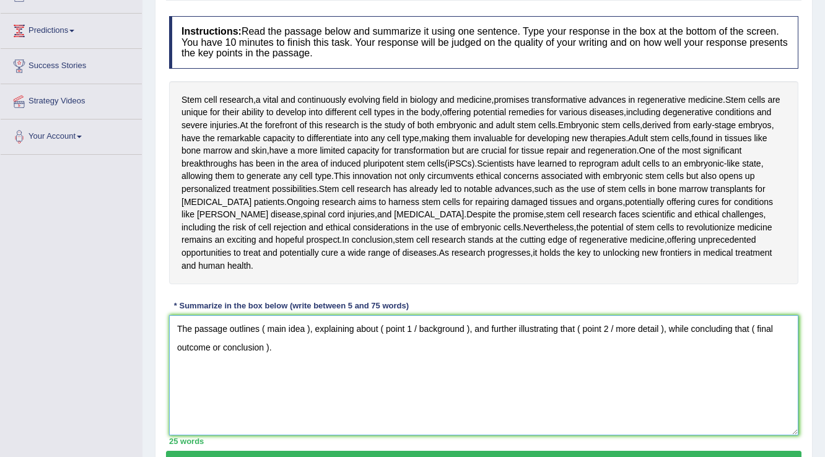
click at [380, 315] on textarea "The passage outlines ( main idea ), explaining about ( point 1 / background ), …" at bounding box center [483, 375] width 629 height 120
type textarea "The passage outlines ( main idea ), explaining that ( point 1 or background ), …"
click at [322, 337] on textarea "The passage outlines ( main idea ), explaining that ( point 1 or background ), …" at bounding box center [483, 375] width 629 height 120
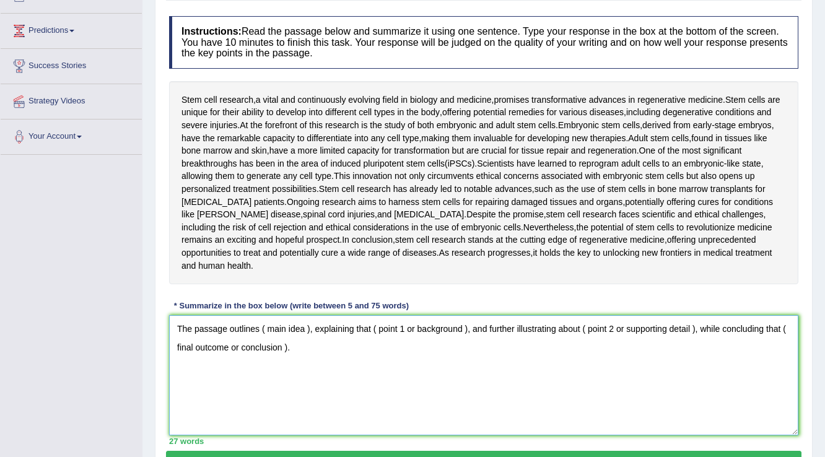
click at [322, 337] on textarea "The passage outlines ( main idea ), explaining that ( point 1 or background ), …" at bounding box center [483, 375] width 629 height 120
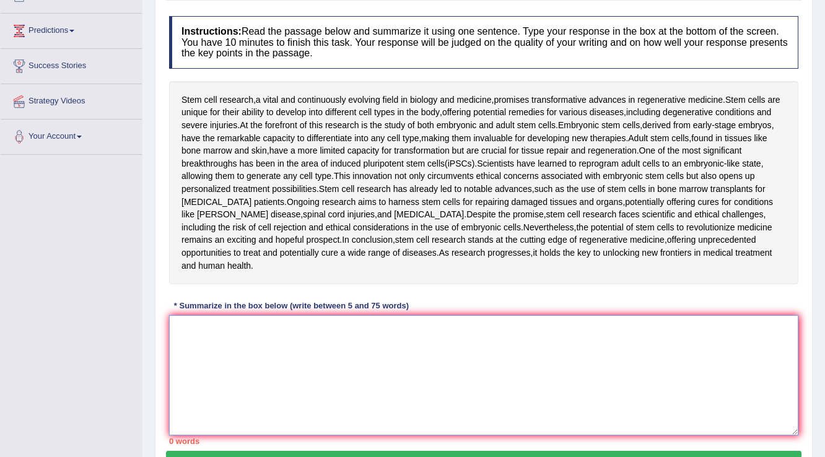
paste textarea "The passage outlines ( main idea ), explaining that ( point 1 or background ), …"
type textarea "The passage outlines ( main idea ), explaining that ( point 1 or background ), …"
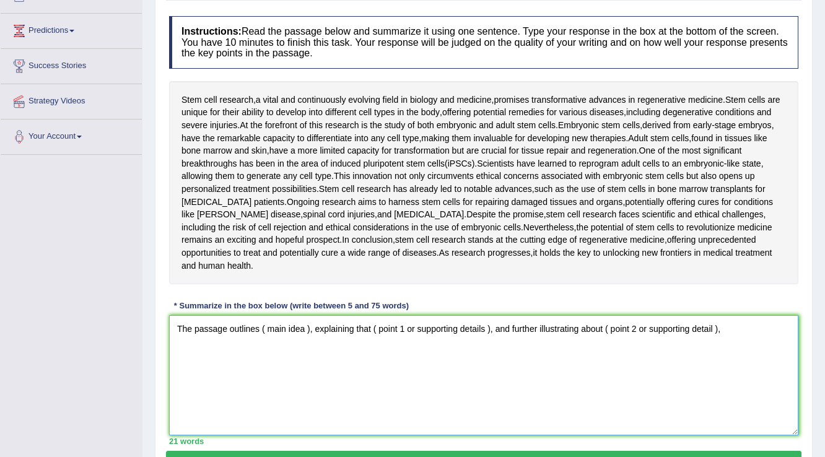
click at [481, 315] on textarea "The passage outlines ( main idea ), explaining that ( point 1 or supporting det…" at bounding box center [483, 375] width 629 height 120
click at [458, 315] on textarea "The passage outlines ( main idea ), explaining that ( point 1 or supporting det…" at bounding box center [483, 375] width 629 height 120
drag, startPoint x: 707, startPoint y: 316, endPoint x: 713, endPoint y: 315, distance: 6.5
click at [713, 315] on textarea "The passage outlines ( main idea ), explaining that ( point 1 or background ), …" at bounding box center [483, 375] width 629 height 120
click at [306, 316] on textarea "The passage outlines ( main idea ), explaining that ( point 1 or background ), …" at bounding box center [483, 375] width 629 height 120
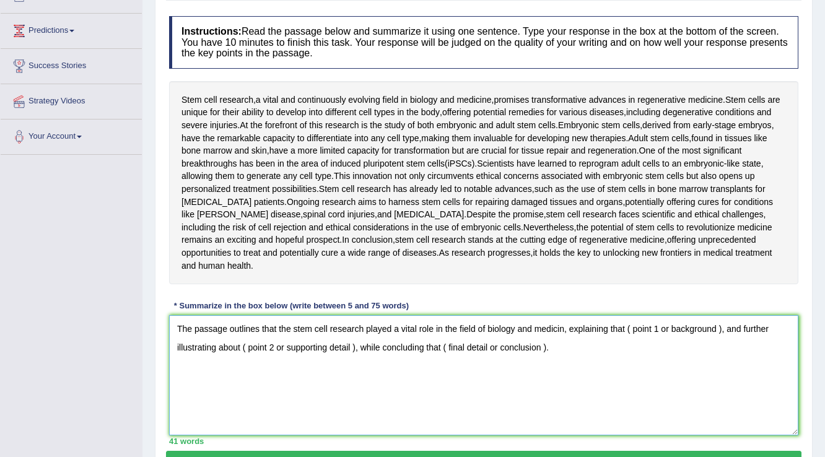
type textarea "The passage outlines that the stem cell research played a vital role in the fie…"
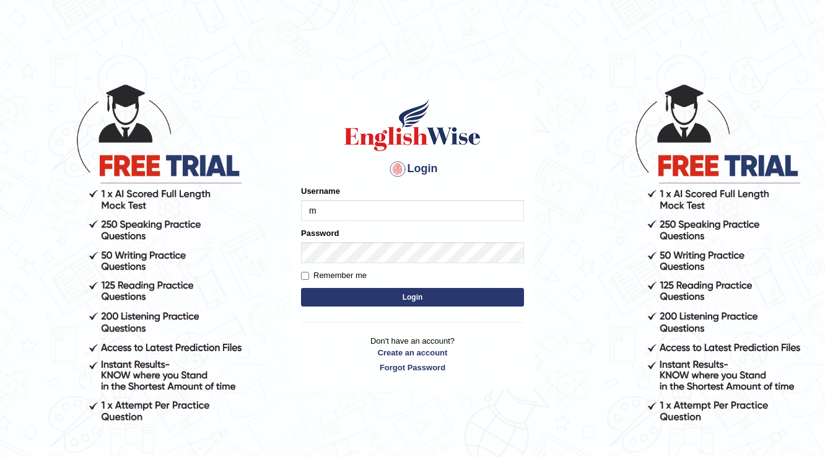
type input "mohsinaghori2025"
click at [330, 300] on button "Login" at bounding box center [412, 297] width 223 height 19
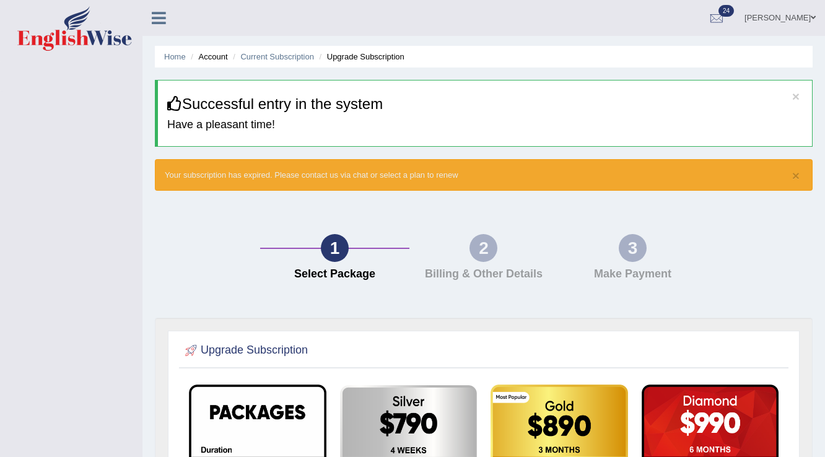
click at [494, 246] on div "2" at bounding box center [483, 248] width 28 height 28
click at [640, 248] on div "3" at bounding box center [633, 248] width 28 height 28
click at [322, 249] on div "1 Select Package" at bounding box center [334, 260] width 149 height 53
click at [814, 14] on span at bounding box center [813, 18] width 5 height 8
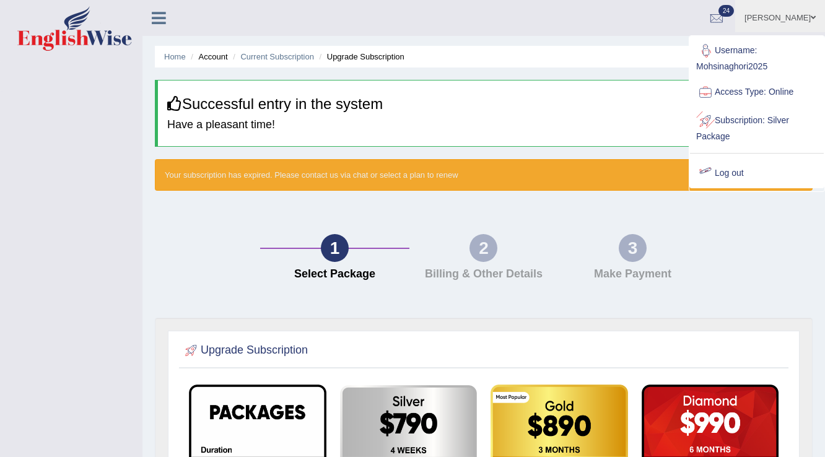
click at [739, 64] on link "Username: Mohsinaghori2025" at bounding box center [757, 57] width 134 height 41
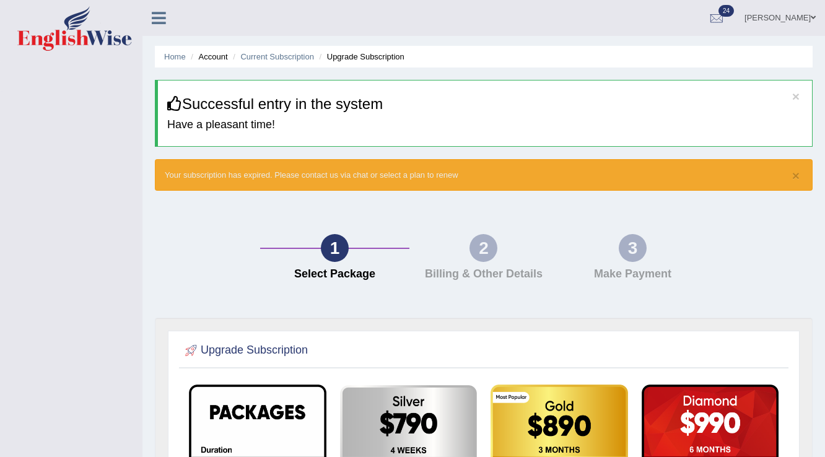
click at [740, 64] on ul "Home Account Current Subscription Upgrade Subscription" at bounding box center [484, 57] width 658 height 22
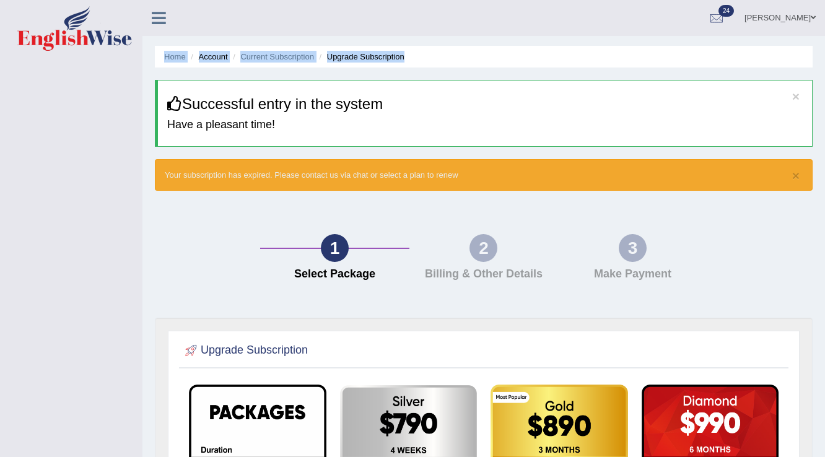
click at [740, 64] on ul "Home Account Current Subscription Upgrade Subscription" at bounding box center [484, 57] width 658 height 22
click at [798, 15] on link "Mohsina Ghori" at bounding box center [780, 16] width 90 height 32
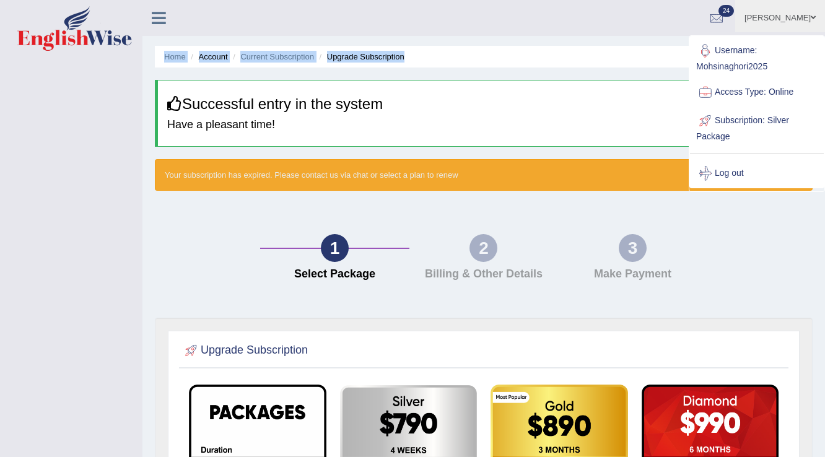
click at [712, 66] on link "Username: Mohsinaghori2025" at bounding box center [757, 57] width 134 height 41
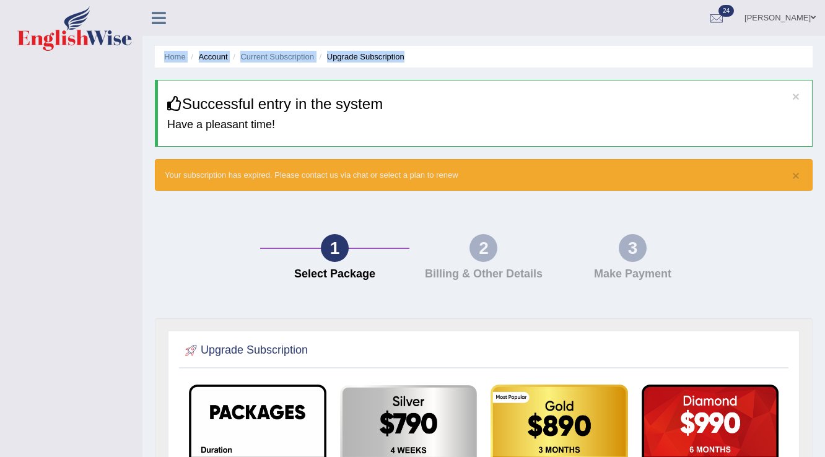
click at [712, 66] on ul "Home Account Current Subscription Upgrade Subscription" at bounding box center [484, 57] width 658 height 22
click at [779, 18] on link "Mohsina Ghori" at bounding box center [780, 16] width 90 height 32
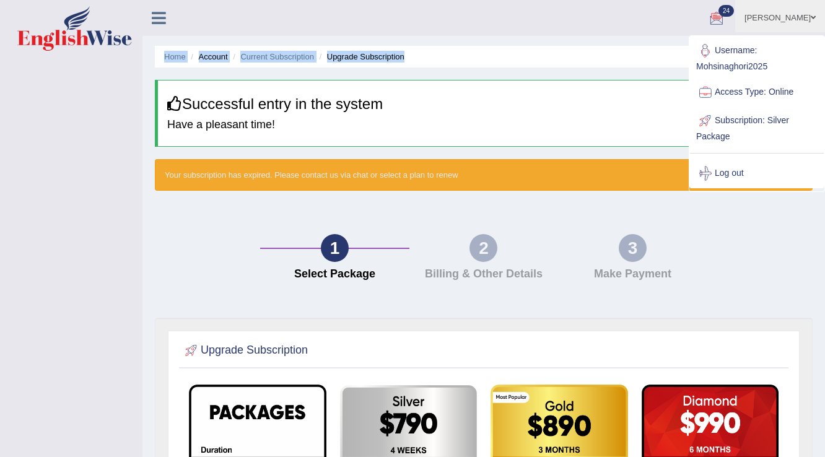
click at [748, 66] on link "Username: Mohsinaghori2025" at bounding box center [757, 57] width 134 height 41
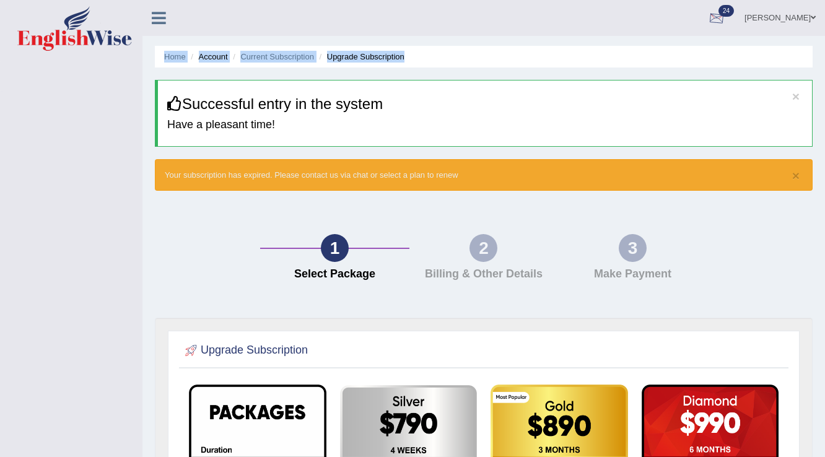
click at [726, 19] on div at bounding box center [716, 18] width 19 height 19
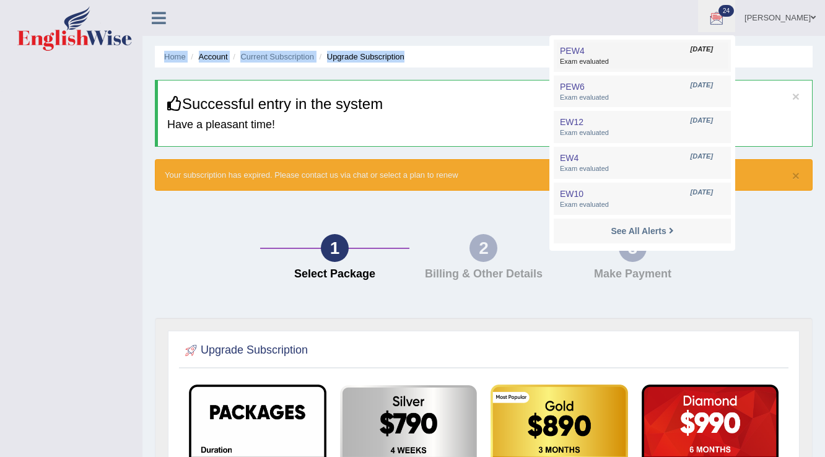
click at [585, 46] on span "PEW4" at bounding box center [572, 51] width 25 height 10
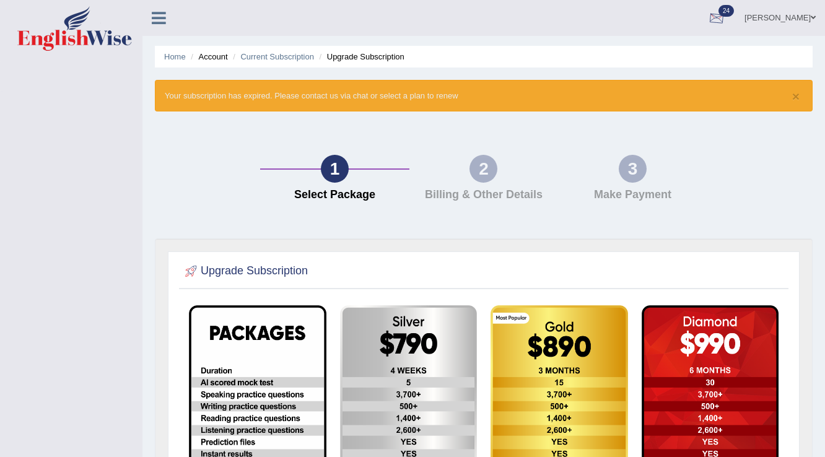
click at [726, 15] on div at bounding box center [716, 18] width 19 height 19
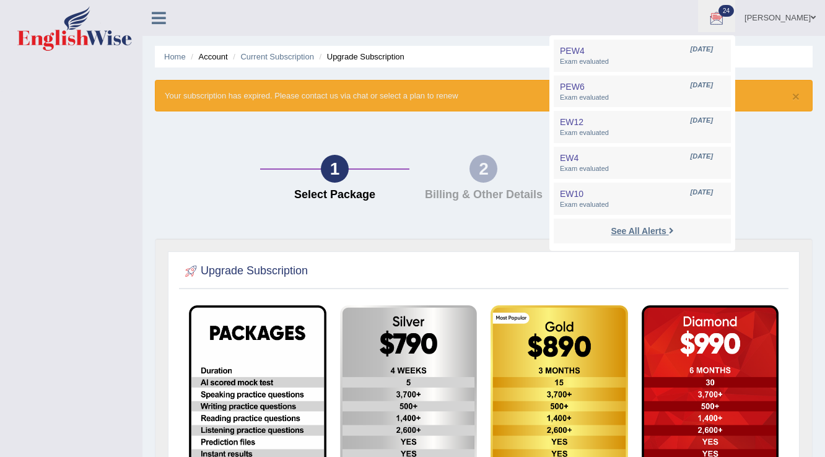
click at [648, 228] on strong "See All Alerts" at bounding box center [638, 231] width 55 height 10
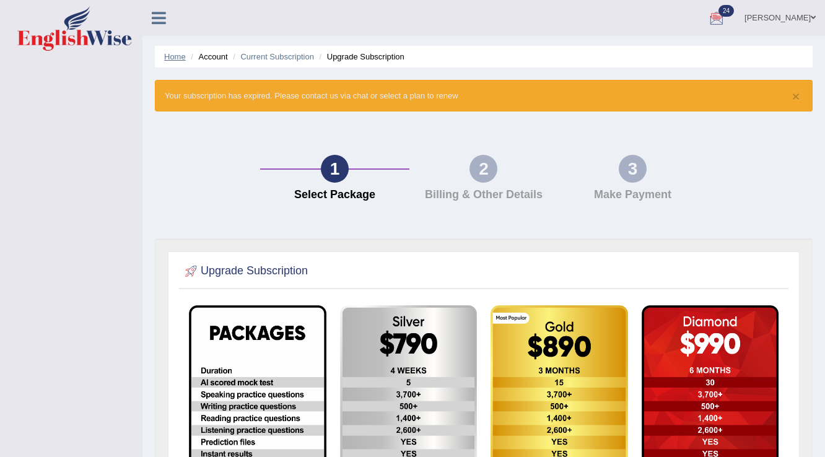
click at [174, 55] on link "Home" at bounding box center [175, 56] width 22 height 9
click at [806, 19] on link "Mohsina Ghori" at bounding box center [780, 16] width 90 height 32
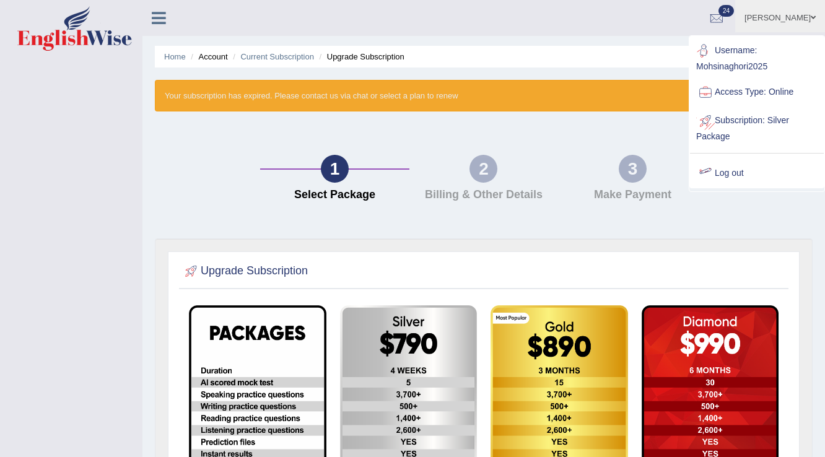
click at [731, 171] on link "Log out" at bounding box center [757, 173] width 134 height 28
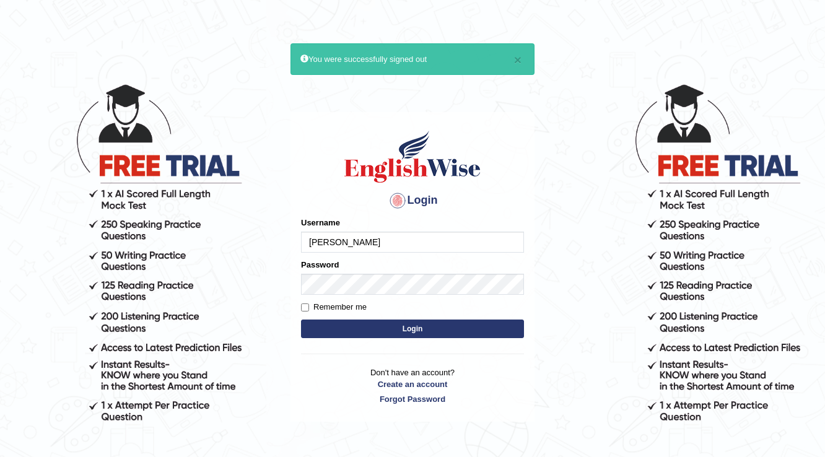
type input "[PERSON_NAME]"
click at [301, 320] on button "Login" at bounding box center [412, 329] width 223 height 19
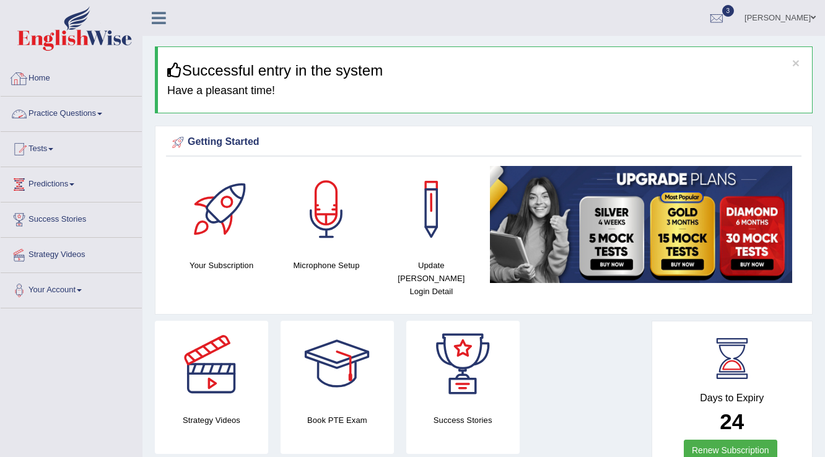
click at [62, 118] on link "Practice Questions" at bounding box center [71, 112] width 141 height 31
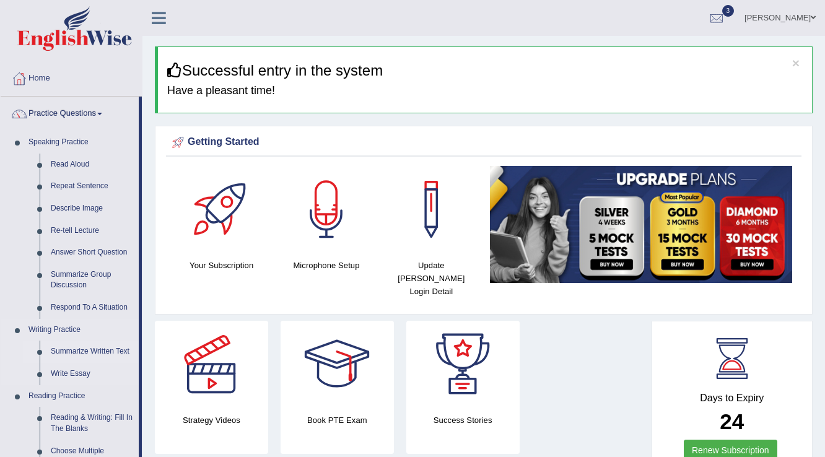
click at [77, 354] on link "Summarize Written Text" at bounding box center [92, 352] width 94 height 22
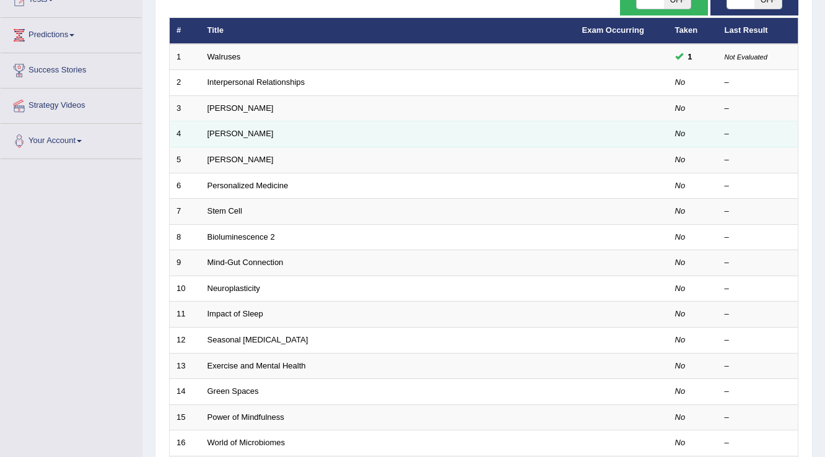
scroll to position [149, 0]
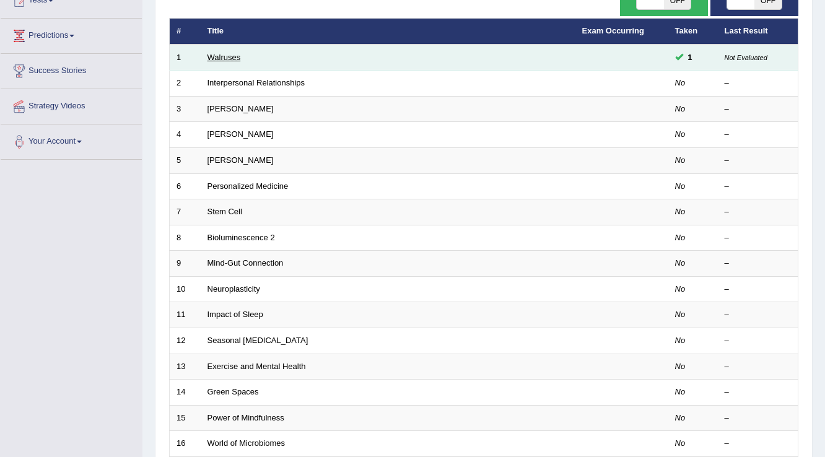
click at [227, 54] on link "Walruses" at bounding box center [223, 57] width 33 height 9
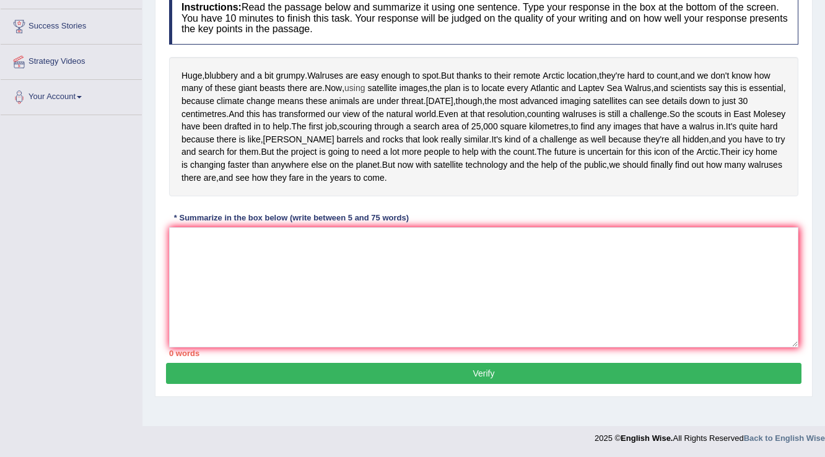
scroll to position [198, 0]
click at [199, 331] on textarea at bounding box center [483, 287] width 629 height 120
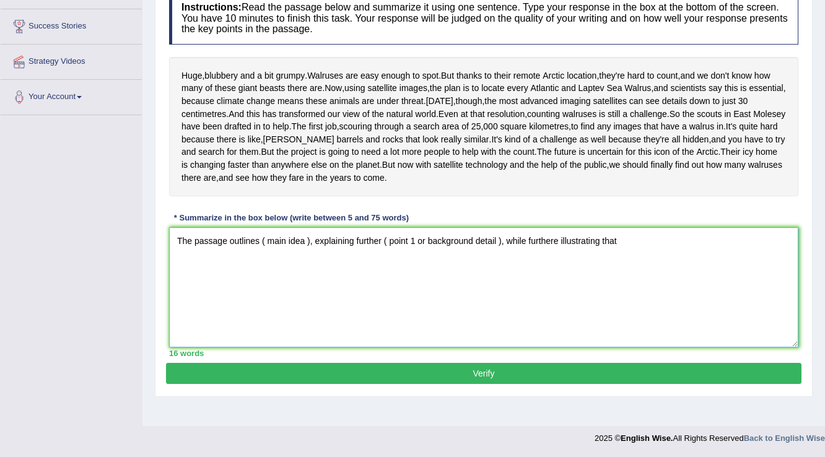
click at [554, 285] on textarea "The passage outlines ( main idea ), explaining further ( point 1 or background …" at bounding box center [483, 287] width 629 height 120
click at [612, 281] on textarea "The passage outlines ( main idea ), explaining further ( point 1 or background …" at bounding box center [483, 287] width 629 height 120
click at [379, 282] on textarea "The passage outlines ( main idea ), explaining further ( point 1 or background …" at bounding box center [483, 287] width 629 height 120
click at [595, 285] on textarea "The passage outlines ( main idea ), explaining that ( point 1 or background det…" at bounding box center [483, 287] width 629 height 120
click at [665, 287] on textarea "The passage outlines ( main idea ), explaining that ( point 1 or background det…" at bounding box center [483, 287] width 629 height 120
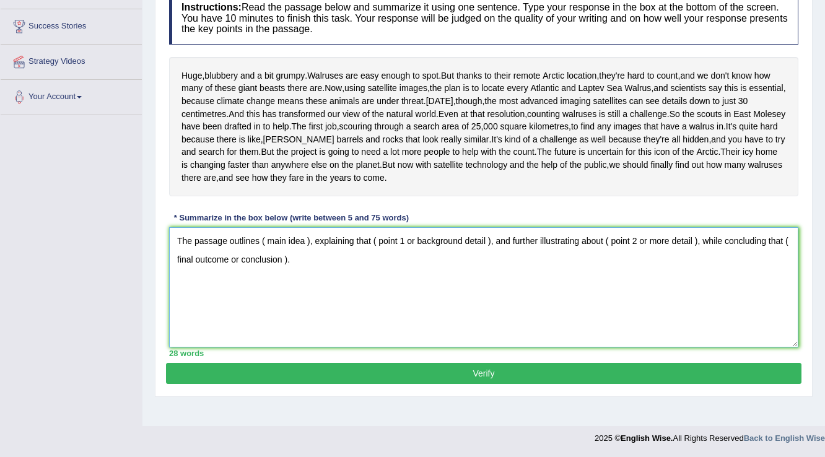
click at [665, 287] on textarea "The passage outlines ( main idea ), explaining that ( point 1 or background det…" at bounding box center [483, 287] width 629 height 120
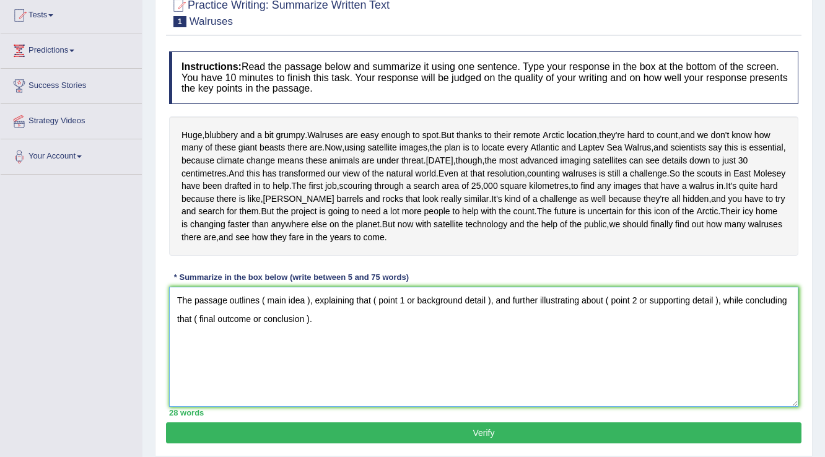
scroll to position [123, 0]
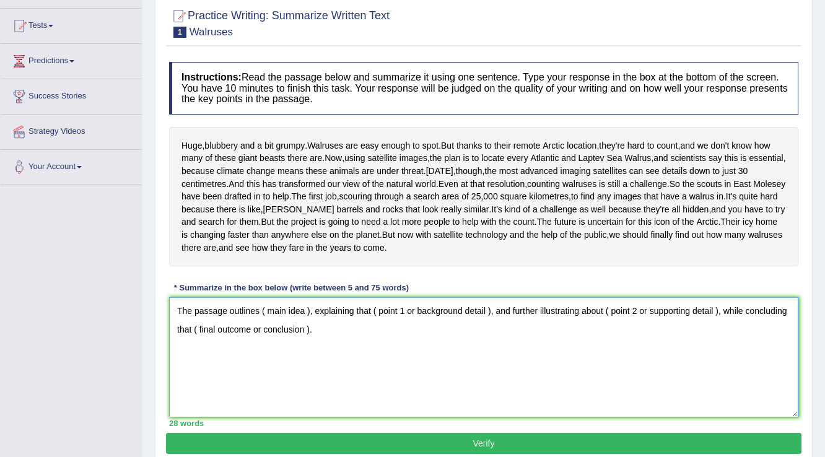
click at [303, 358] on textarea "The passage outlines ( main idea ), explaining that ( point 1 or background det…" at bounding box center [483, 357] width 629 height 120
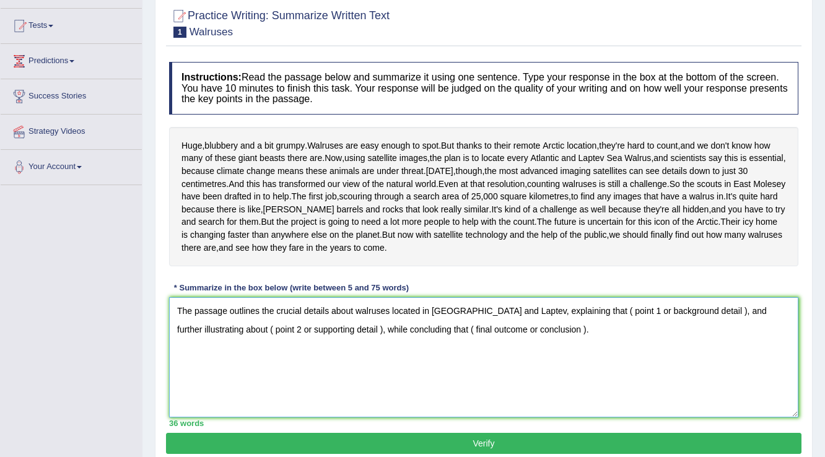
drag, startPoint x: 572, startPoint y: 360, endPoint x: 679, endPoint y: 354, distance: 107.3
click at [679, 354] on textarea "The passage outlines the crucial details about walruses located in [GEOGRAPHIC_…" at bounding box center [483, 357] width 629 height 120
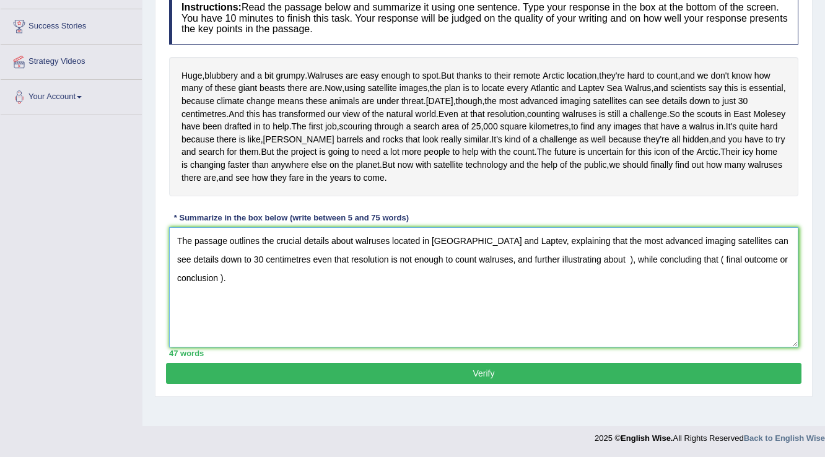
scroll to position [222, 0]
drag, startPoint x: 250, startPoint y: 301, endPoint x: 818, endPoint y: 326, distance: 569.0
click at [819, 328] on div "Home Practice Writing: Summarize Written Text Walruses You have already given a…" at bounding box center [483, 116] width 682 height 619
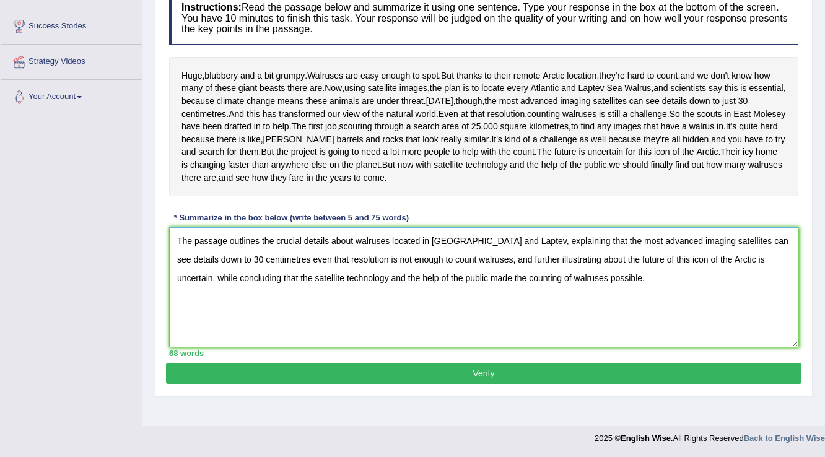
type textarea "The passage outlines the crucial details about walruses located in [GEOGRAPHIC_…"
click at [497, 384] on button "Verify" at bounding box center [483, 373] width 635 height 21
click at [0, 0] on blockquote "." at bounding box center [0, 0] width 0 height 0
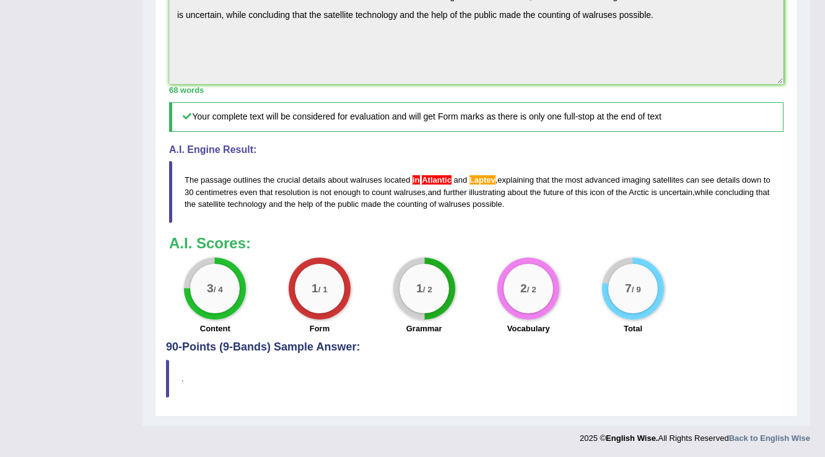
scroll to position [428, 0]
click at [448, 185] on span "Atlantic" at bounding box center [437, 180] width 30 height 9
click at [438, 185] on span "Atlantic" at bounding box center [437, 180] width 30 height 9
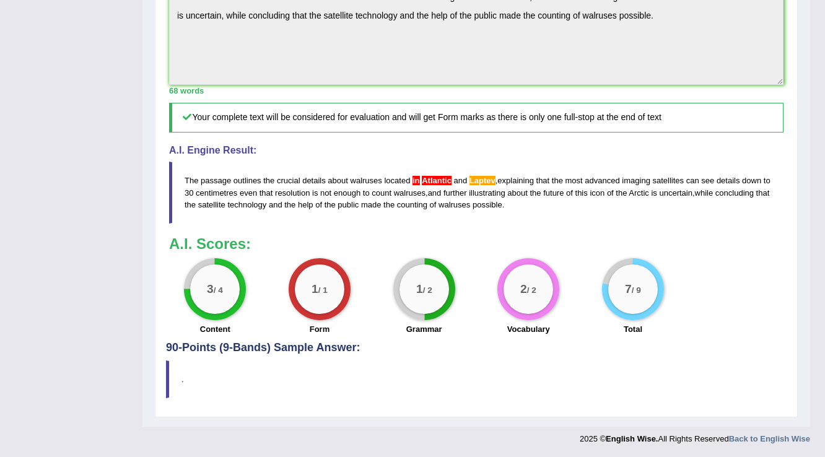
click at [438, 185] on span "Atlantic" at bounding box center [437, 180] width 30 height 9
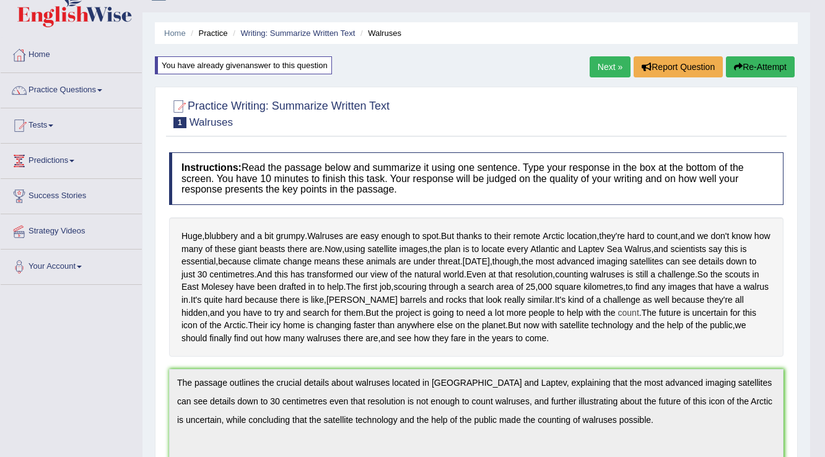
scroll to position [0, 0]
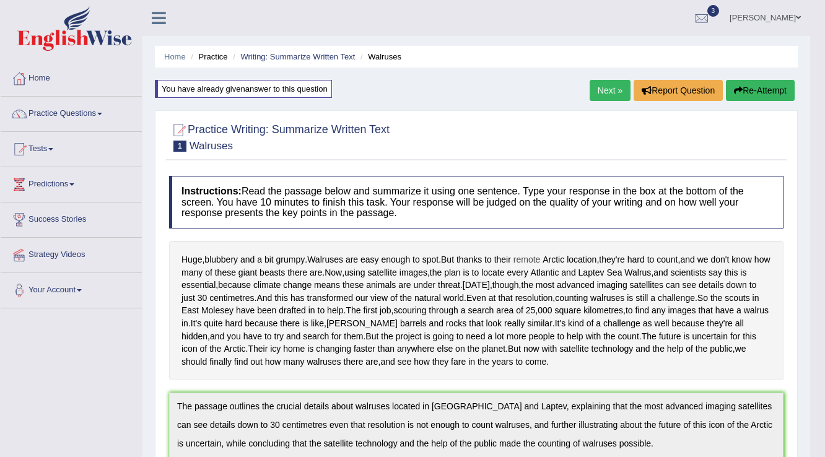
click at [523, 255] on span "remote" at bounding box center [526, 259] width 27 height 13
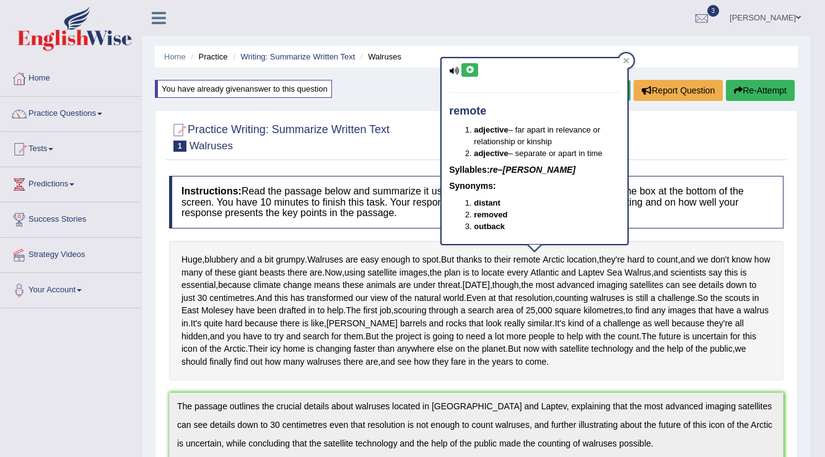
click at [705, 139] on div at bounding box center [476, 137] width 614 height 38
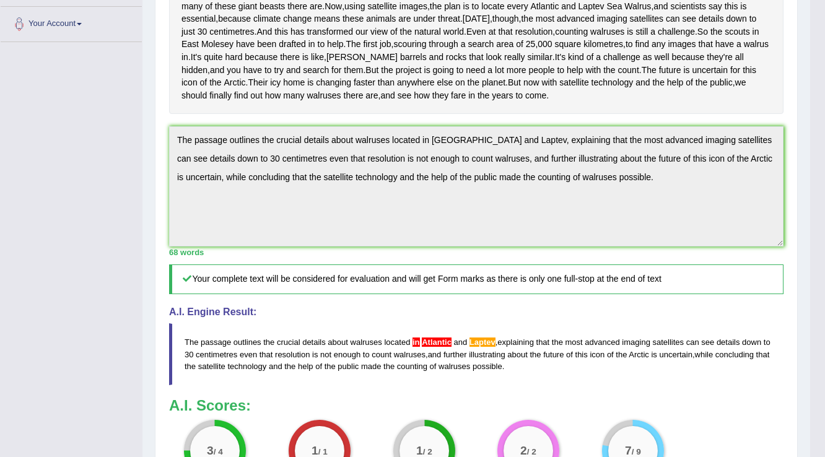
scroll to position [149, 0]
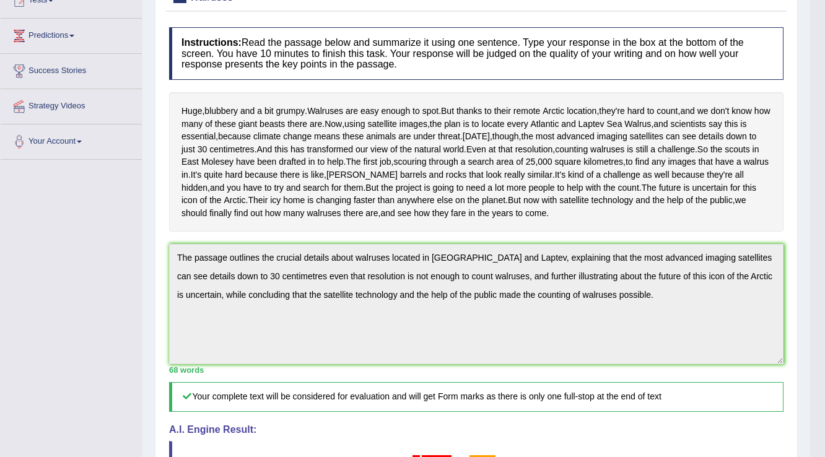
click at [332, 176] on div "Huge , blubbery and a bit grumpy . Walruses are easy enough to spot . But thank…" at bounding box center [476, 161] width 614 height 139
click at [590, 156] on span "walruses" at bounding box center [607, 149] width 34 height 13
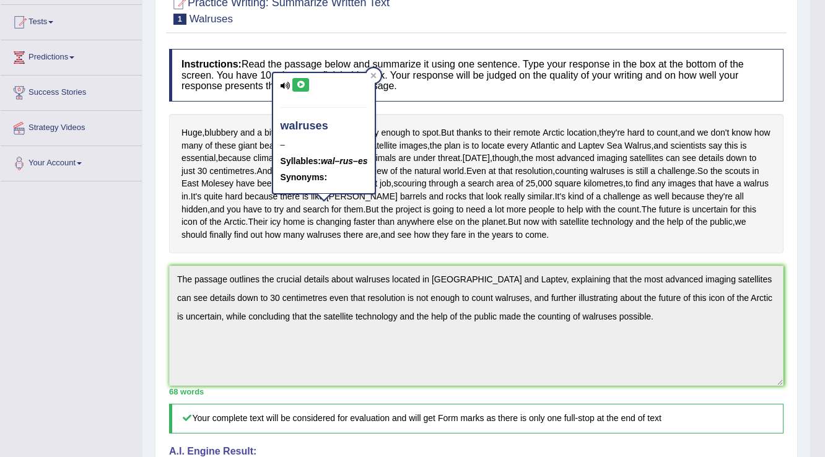
scroll to position [50, 0]
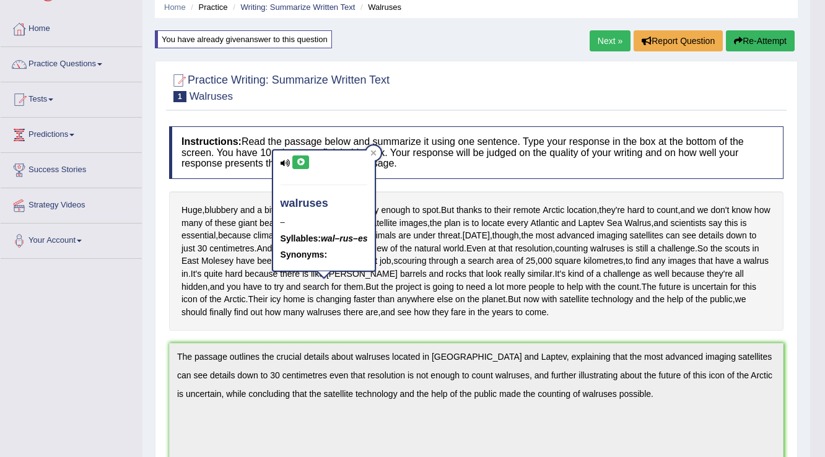
click at [614, 35] on link "Next »" at bounding box center [610, 40] width 41 height 21
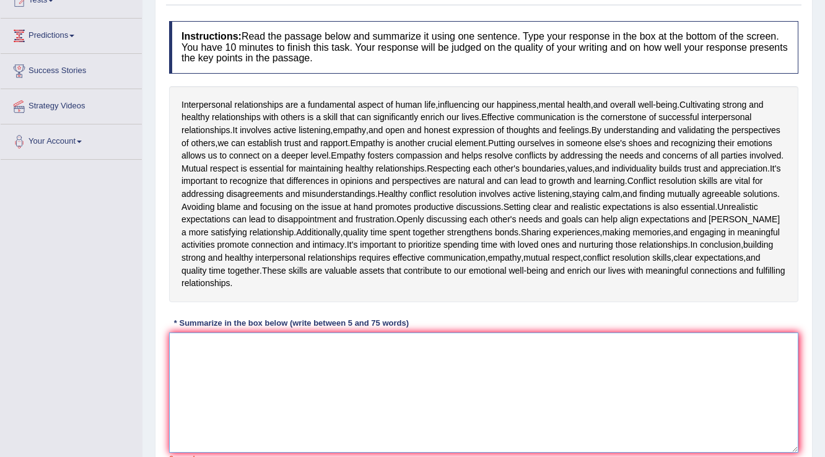
drag, startPoint x: 317, startPoint y: 362, endPoint x: 361, endPoint y: 363, distance: 44.0
click at [319, 367] on textarea at bounding box center [483, 393] width 629 height 120
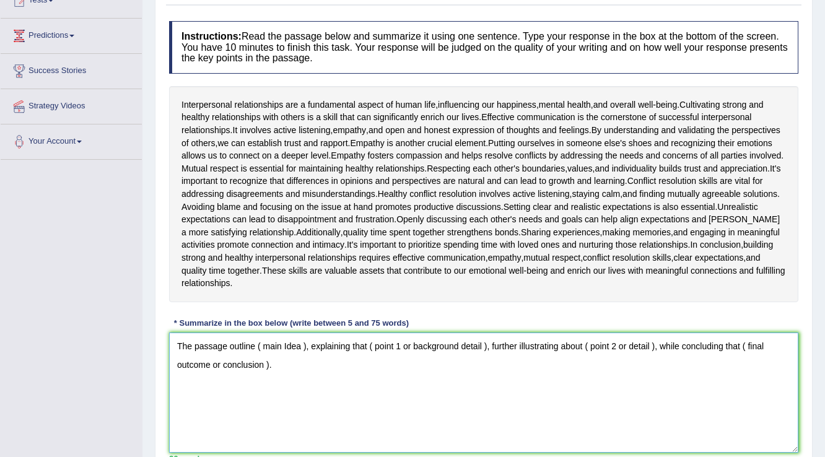
click at [255, 344] on textarea "The passage outline ( main Idea ), explaining that ( point 1 or background deta…" at bounding box center [483, 393] width 629 height 120
click at [287, 362] on textarea "The passage outlines ( main Idea ), explaining that ( point 1 or background det…" at bounding box center [483, 393] width 629 height 120
click at [497, 344] on textarea "The passage outlines ( main Idea ), explaining that ( point 1 or background det…" at bounding box center [483, 393] width 629 height 120
click at [650, 344] on textarea "The passage outlines ( main Idea ), explaining that ( point 1 or background det…" at bounding box center [483, 393] width 629 height 120
click at [304, 341] on textarea "The passage outlines ( main Idea ), explaining that ( point 1 or background det…" at bounding box center [483, 393] width 629 height 120
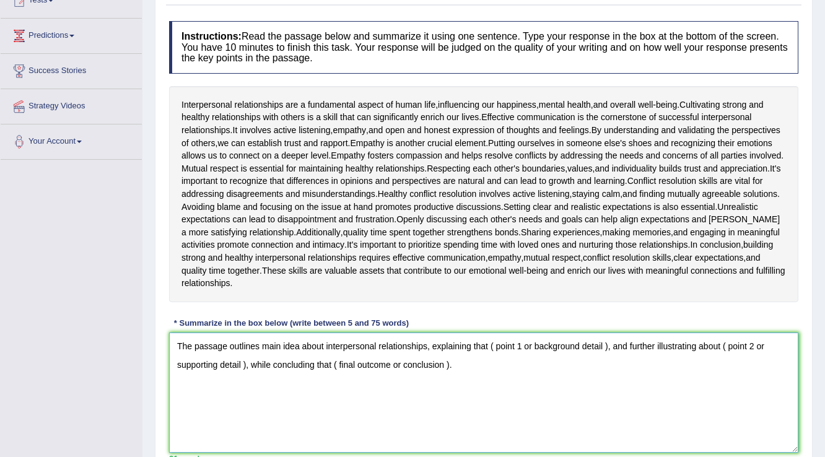
drag, startPoint x: 490, startPoint y: 344, endPoint x: 608, endPoint y: 350, distance: 118.4
click at [608, 350] on textarea "The passage outlines main idea about interpersonal relationships, explaining th…" at bounding box center [483, 393] width 629 height 120
click at [665, 345] on textarea "The passage outlines main idea about interpersonal relationships, explaining th…" at bounding box center [483, 393] width 629 height 120
drag, startPoint x: 270, startPoint y: 364, endPoint x: 383, endPoint y: 367, distance: 113.4
click at [383, 367] on textarea "The passage outlines main idea about interpersonal relationships, explaining th…" at bounding box center [483, 393] width 629 height 120
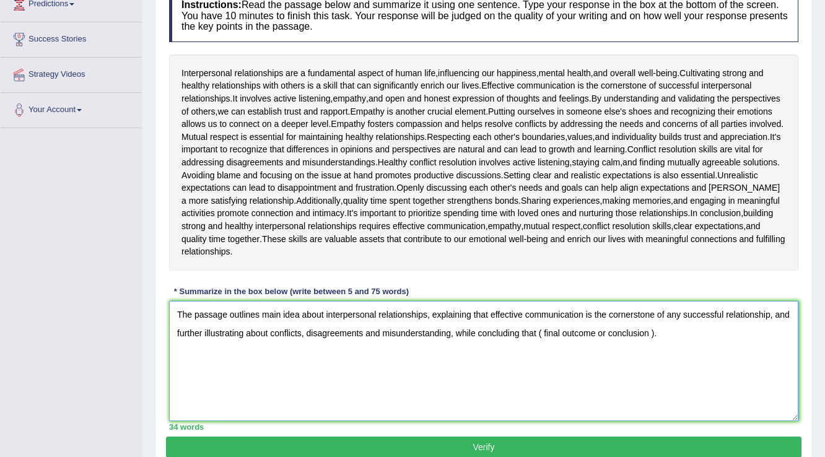
scroll to position [198, 0]
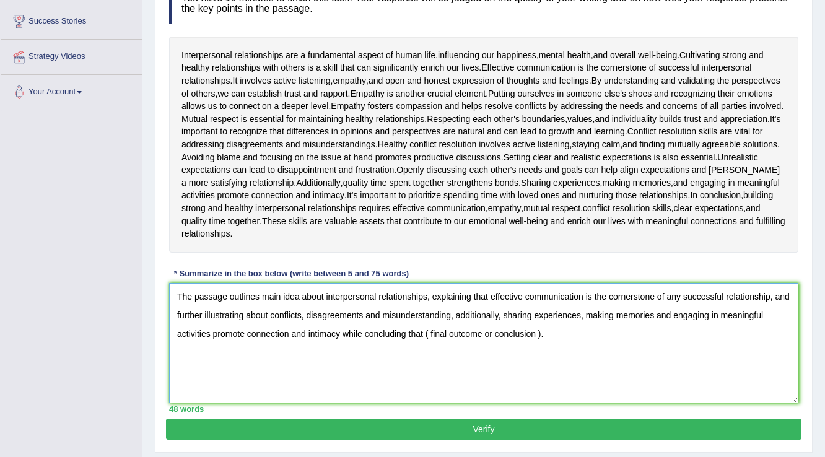
drag, startPoint x: 424, startPoint y: 332, endPoint x: 539, endPoint y: 334, distance: 115.8
click at [539, 334] on textarea "The passage outlines main idea about interpersonal relationships, explaining th…" at bounding box center [483, 343] width 629 height 120
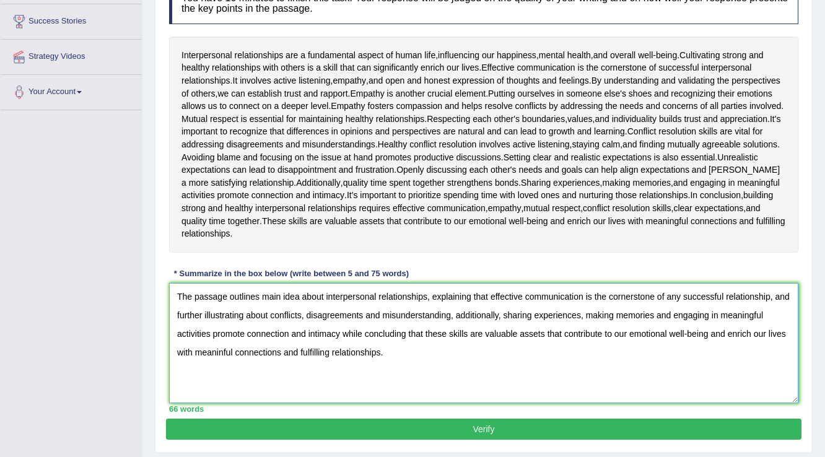
click at [449, 314] on textarea "The passage outlines main idea about interpersonal relationships, explaining th…" at bounding box center [483, 343] width 629 height 120
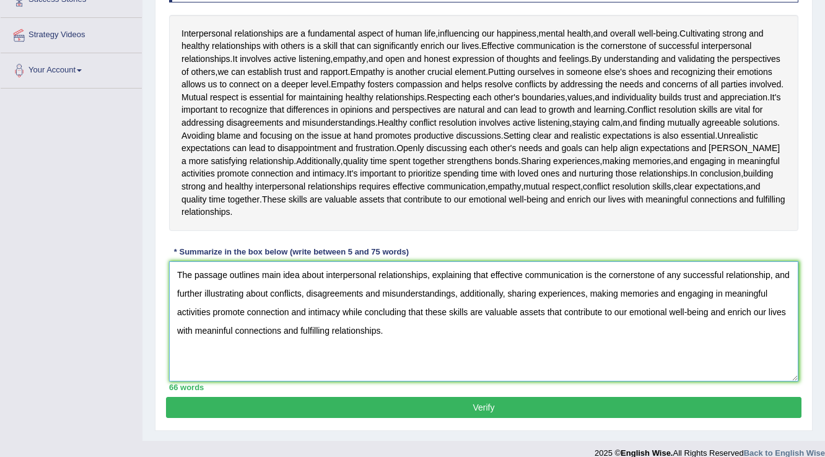
scroll to position [232, 0]
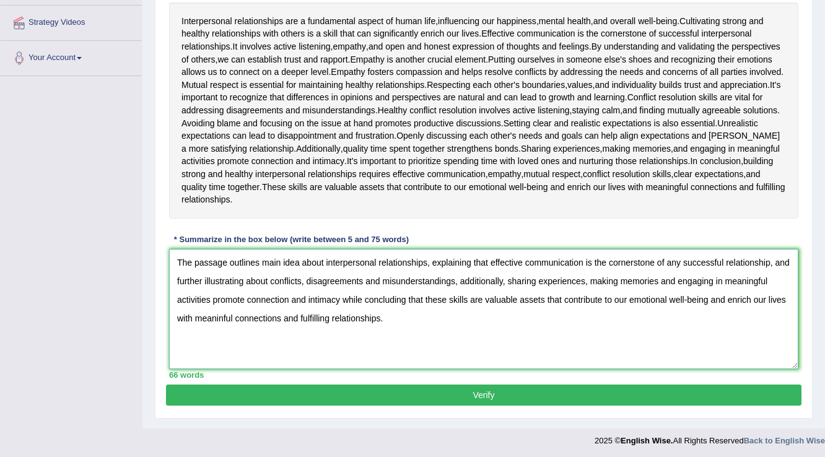
type textarea "The passage outlines main idea about interpersonal relationships, explaining th…"
click at [524, 390] on button "Verify" at bounding box center [483, 395] width 635 height 21
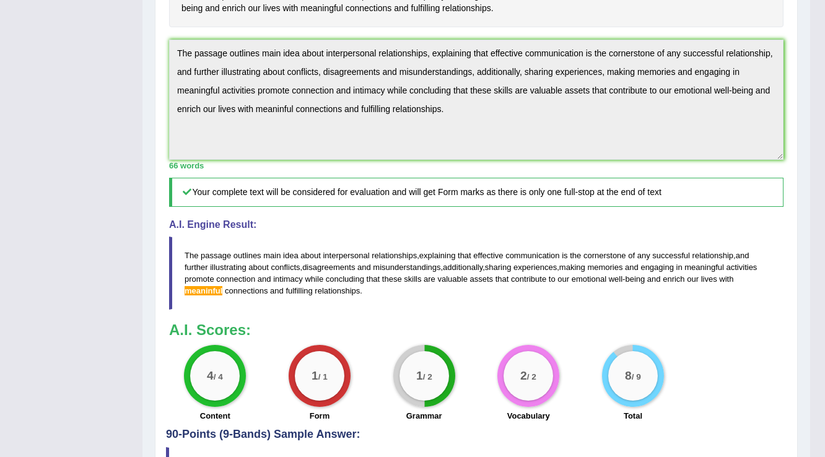
scroll to position [424, 0]
click at [185, 251] on span "The" at bounding box center [192, 255] width 14 height 9
drag, startPoint x: 185, startPoint y: 250, endPoint x: 346, endPoint y: 287, distance: 164.8
click at [346, 294] on blockquote "The passage outlines main idea about interpersonal relationships , explaining t…" at bounding box center [476, 273] width 614 height 73
click at [365, 292] on blockquote "The passage outlines main idea about interpersonal relationships , explaining t…" at bounding box center [476, 273] width 614 height 73
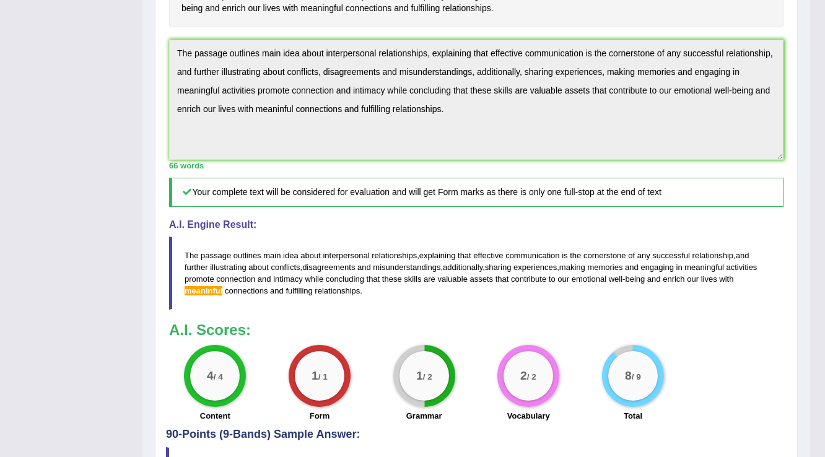
click at [365, 292] on blockquote "The passage outlines main idea about interpersonal relationships , explaining t…" at bounding box center [476, 273] width 614 height 73
click at [343, 290] on span "relationships" at bounding box center [337, 290] width 45 height 9
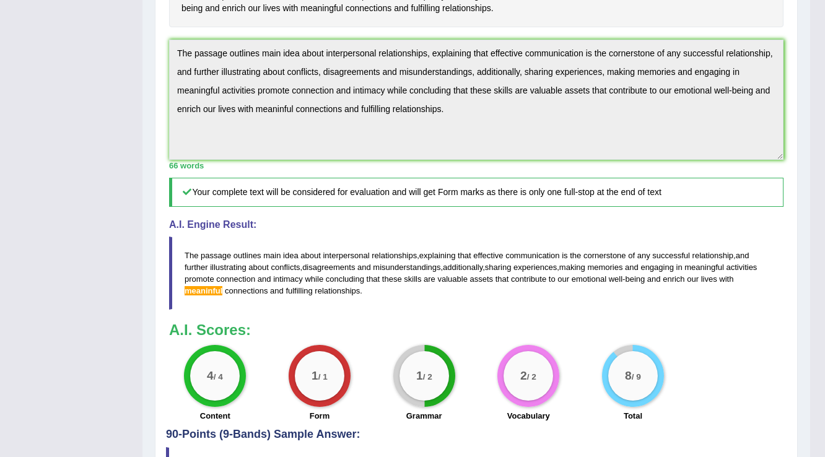
click at [343, 290] on span "relationships" at bounding box center [337, 290] width 45 height 9
click at [341, 290] on span "relationships" at bounding box center [337, 290] width 45 height 9
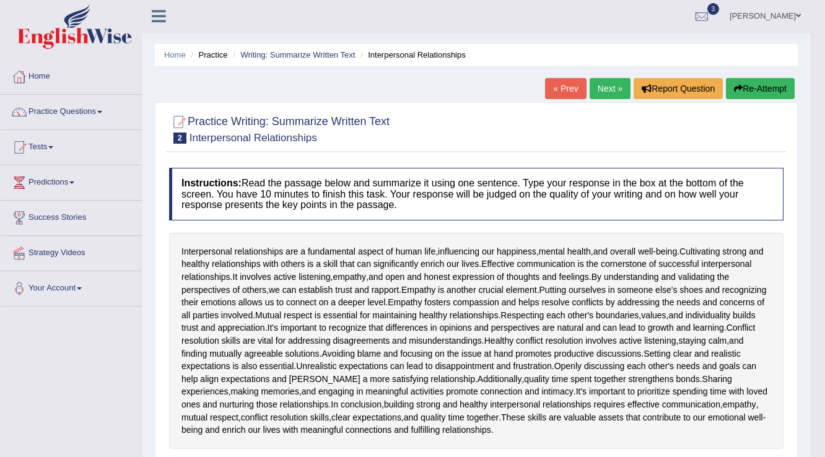
scroll to position [0, 0]
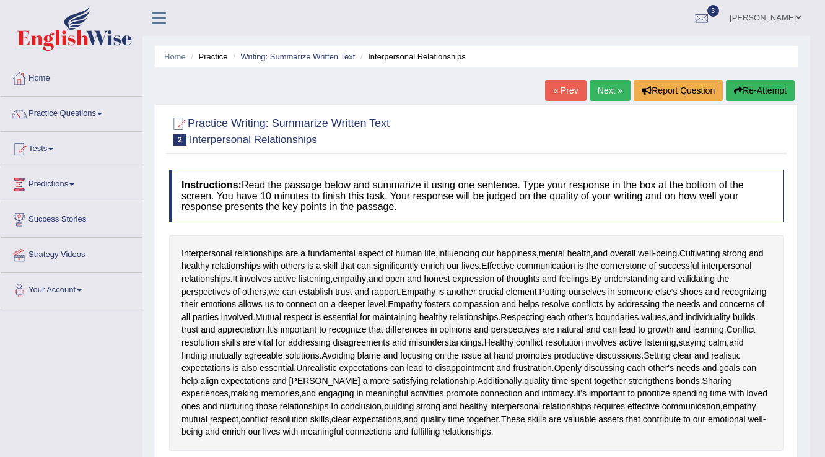
click at [773, 86] on button "Re-Attempt" at bounding box center [760, 90] width 69 height 21
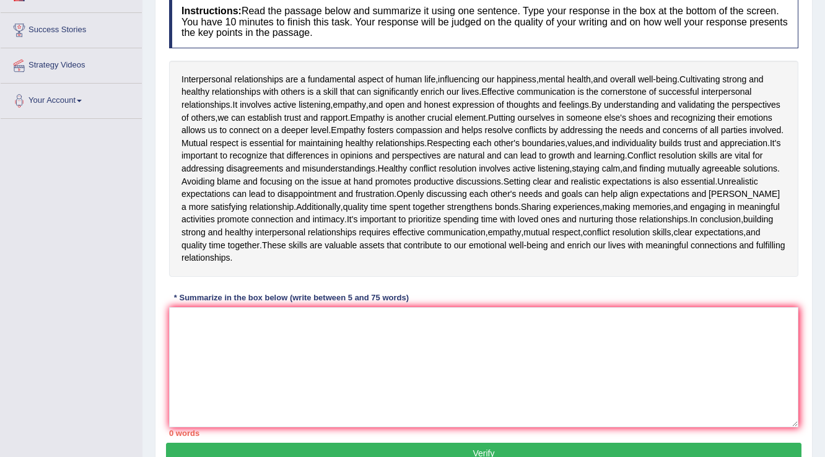
scroll to position [248, 0]
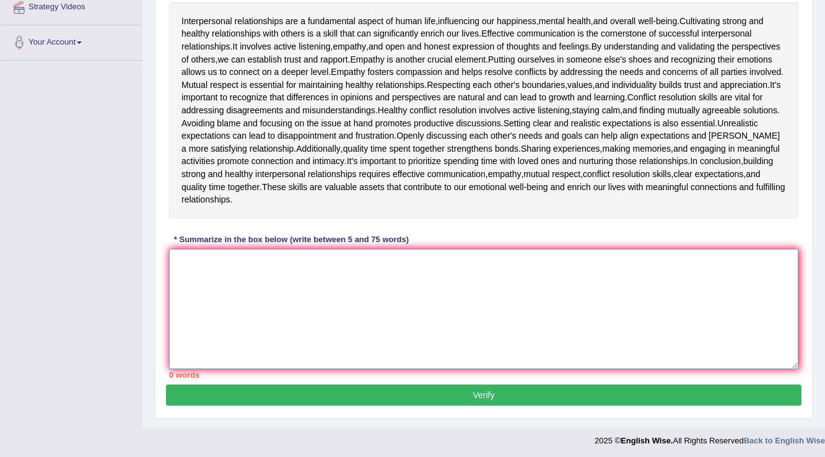
click at [393, 318] on textarea at bounding box center [483, 309] width 629 height 120
paste textarea "The passage outlines main idea about interpersonal relationships, explaining th…"
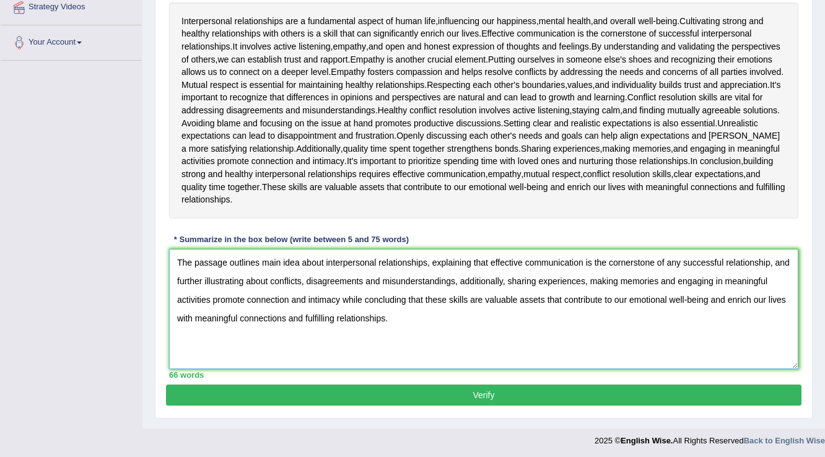
type textarea "The passage outlines main idea about interpersonal relationships, explaining th…"
click at [421, 389] on button "Verify" at bounding box center [483, 395] width 635 height 21
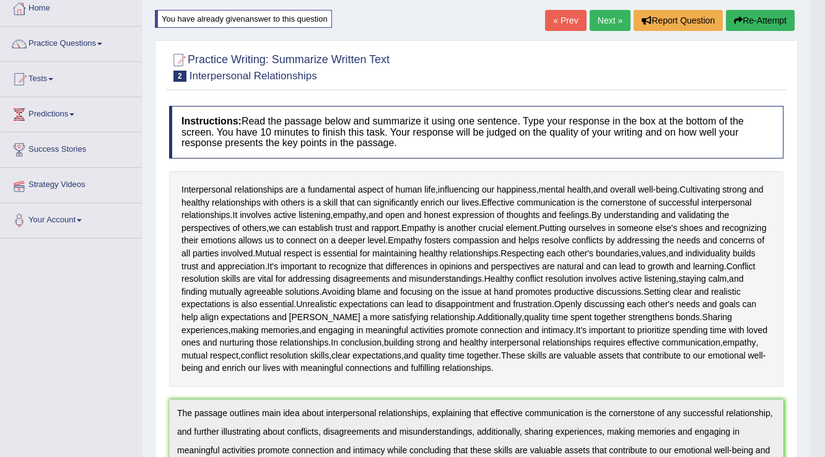
scroll to position [69, 0]
click at [102, 43] on span at bounding box center [99, 44] width 5 height 2
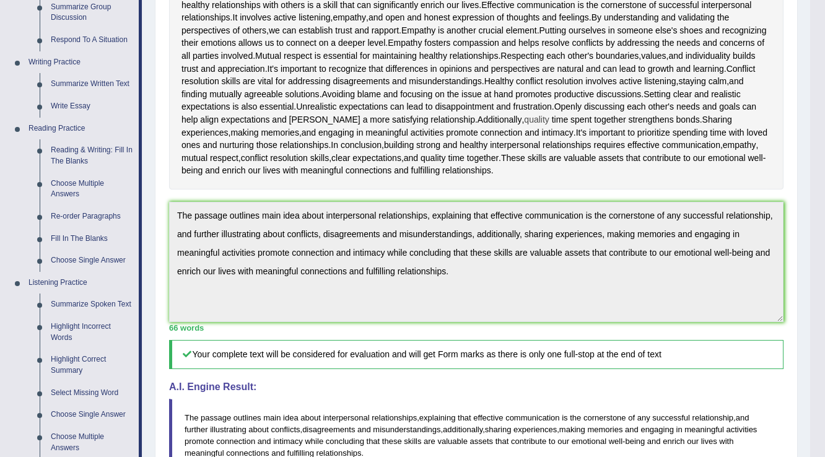
scroll to position [515, 0]
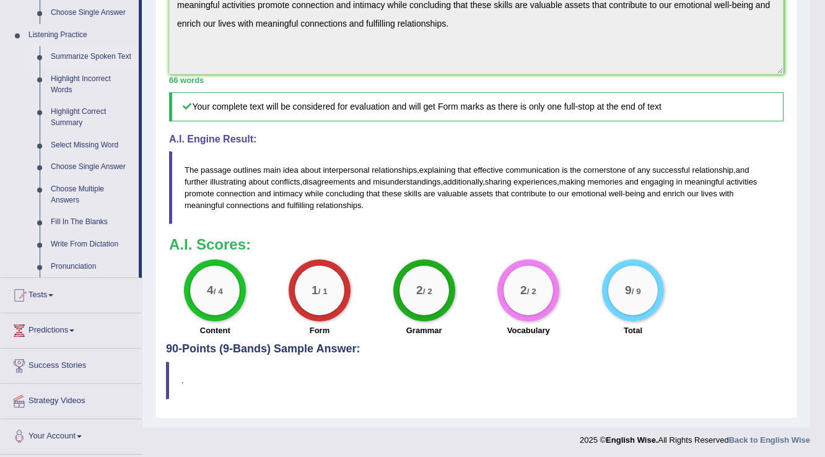
click at [85, 58] on link "Summarize Spoken Text" at bounding box center [92, 57] width 94 height 22
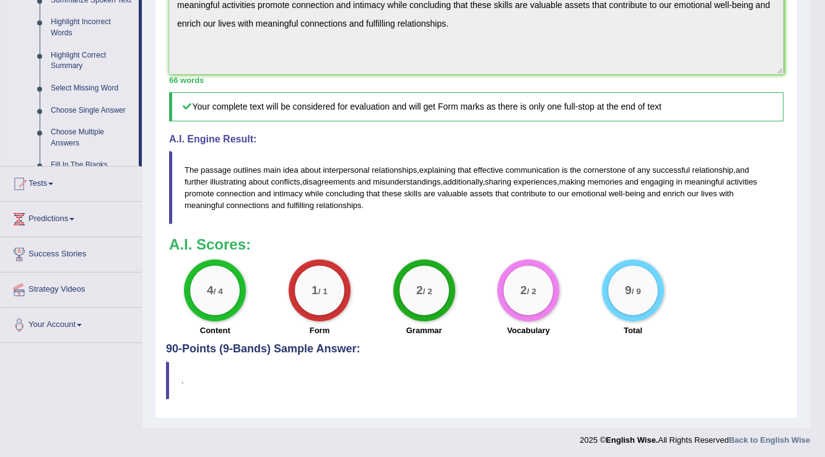
scroll to position [203, 0]
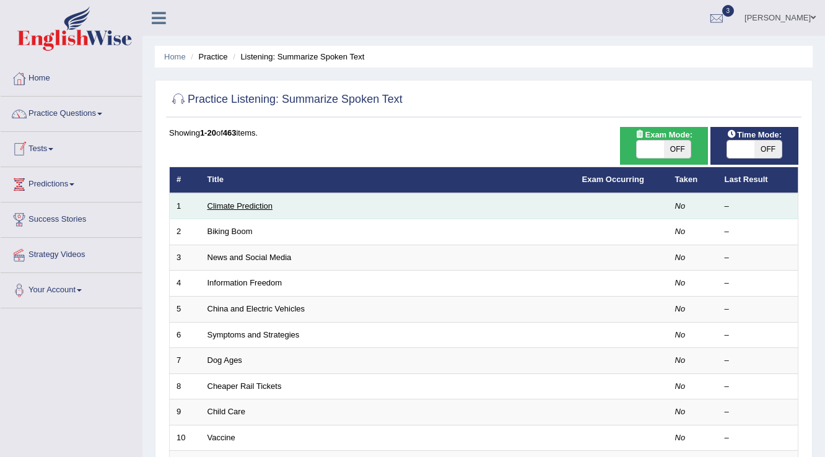
click at [270, 206] on link "Climate Prediction" at bounding box center [240, 205] width 66 height 9
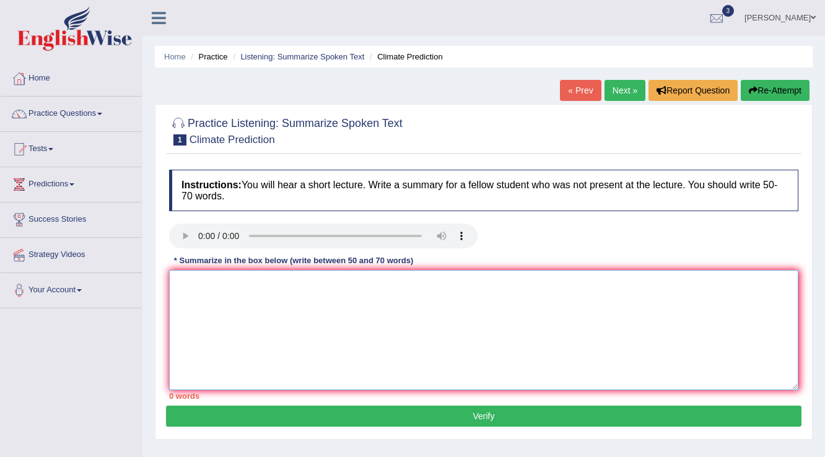
click at [372, 295] on textarea at bounding box center [483, 330] width 629 height 120
click at [228, 349] on textarea at bounding box center [483, 330] width 629 height 120
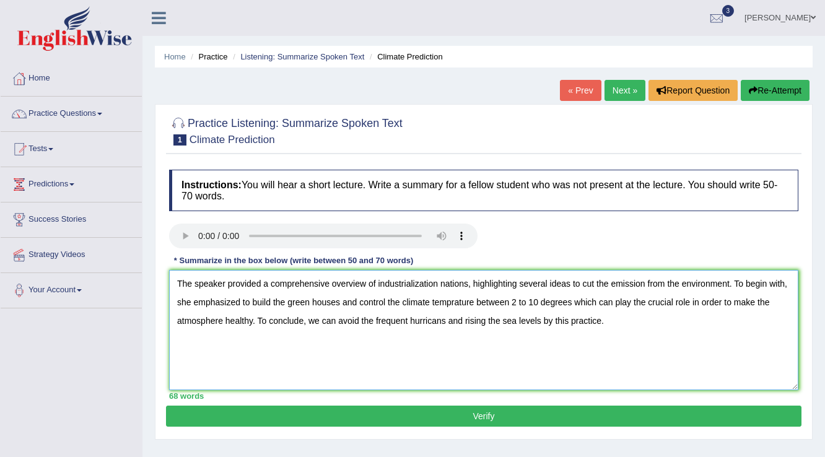
click at [225, 320] on textarea "The speaker provided a comprehensive overview of industrialization nations, hig…" at bounding box center [483, 330] width 629 height 120
type textarea "The speaker provided a comprehensive overview of industrialization nations, hig…"
click at [502, 421] on button "Verify" at bounding box center [483, 416] width 635 height 21
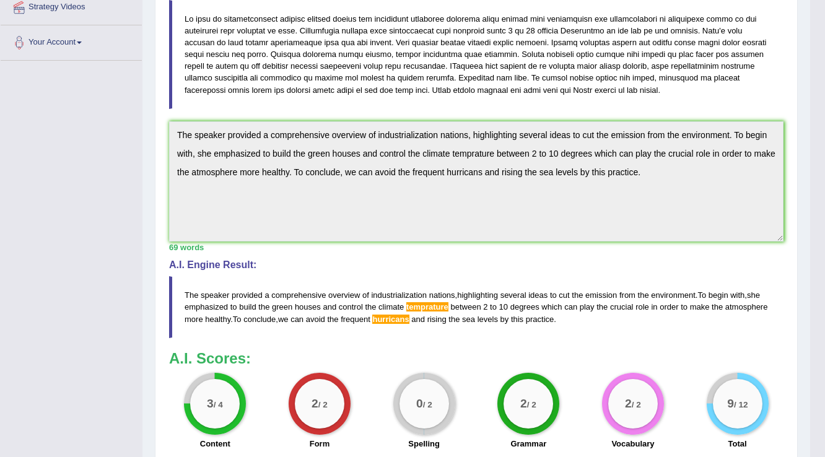
scroll to position [297, 0]
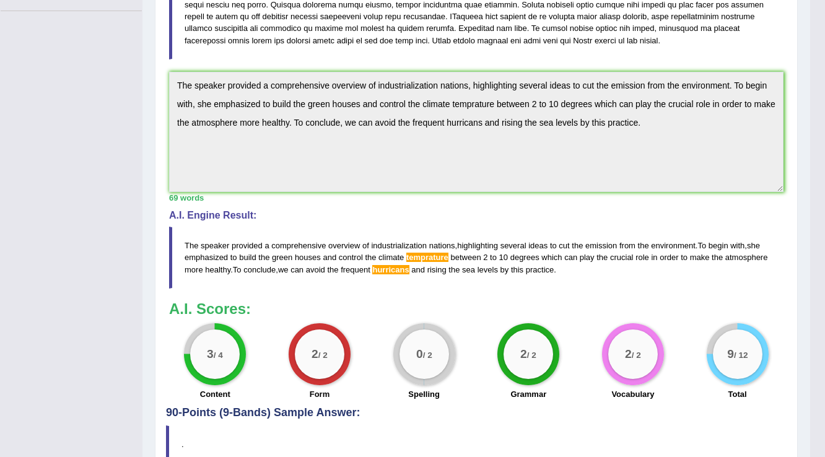
click at [230, 268] on blockquote "The speaker provided a comprehensive overview of industrialization nations , hi…" at bounding box center [476, 257] width 614 height 61
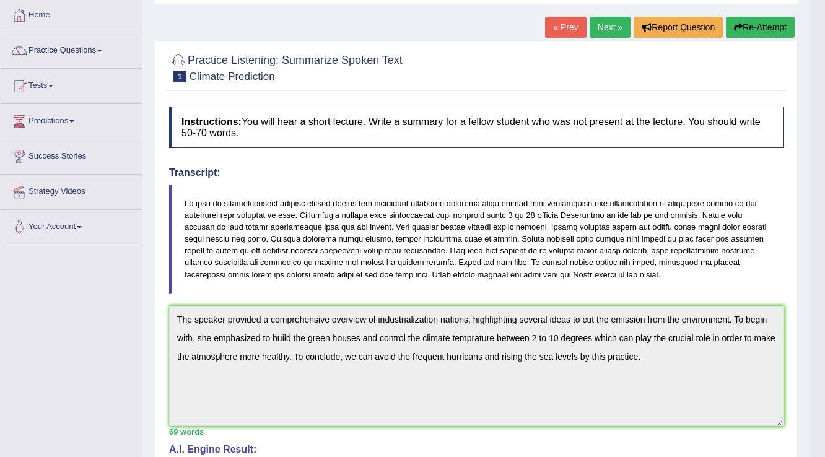
scroll to position [0, 0]
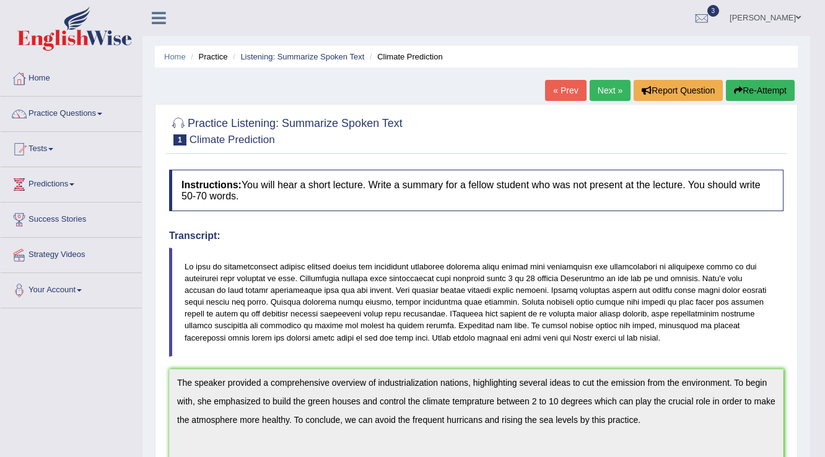
click at [767, 86] on button "Re-Attempt" at bounding box center [760, 90] width 69 height 21
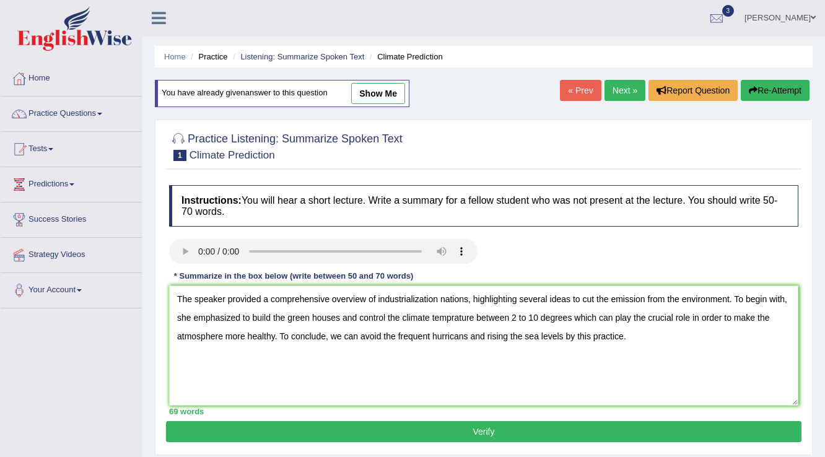
click at [463, 334] on textarea "The speaker provided a comprehensive overview of industrialization nations, hig…" at bounding box center [483, 345] width 629 height 120
click at [451, 315] on textarea "The speaker provided a comprehensive overview of industrialization nations, hig…" at bounding box center [483, 345] width 629 height 120
type textarea "The speaker provided a comprehensive overview of industrialization nations, hig…"
click at [603, 422] on button "Verify" at bounding box center [483, 431] width 635 height 21
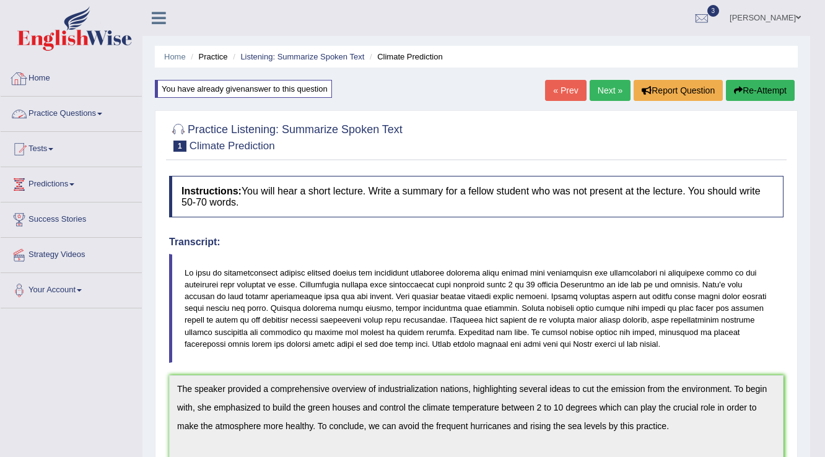
click at [102, 114] on span at bounding box center [99, 114] width 5 height 2
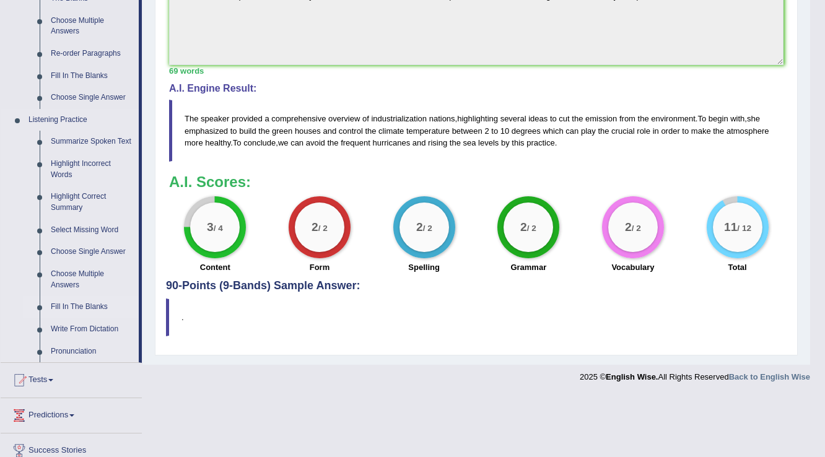
scroll to position [446, 0]
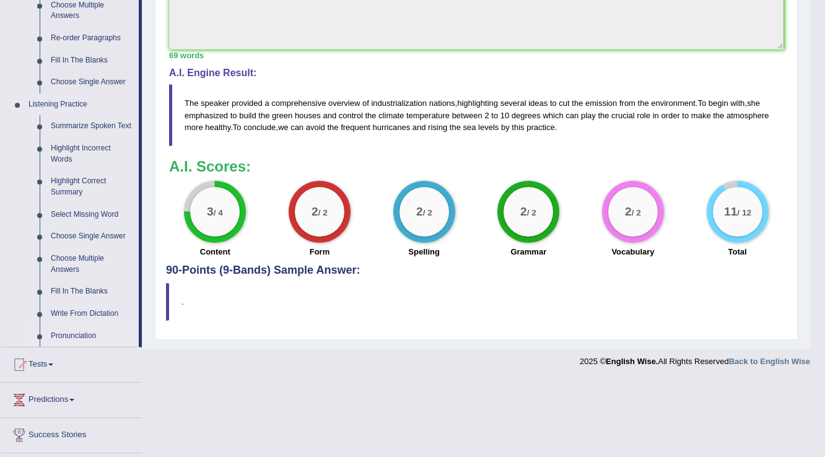
click at [85, 334] on link "Pronunciation" at bounding box center [92, 336] width 94 height 22
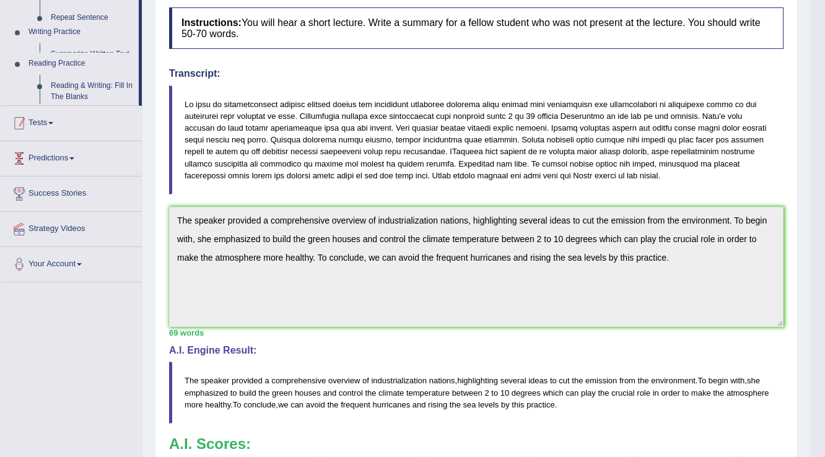
scroll to position [168, 0]
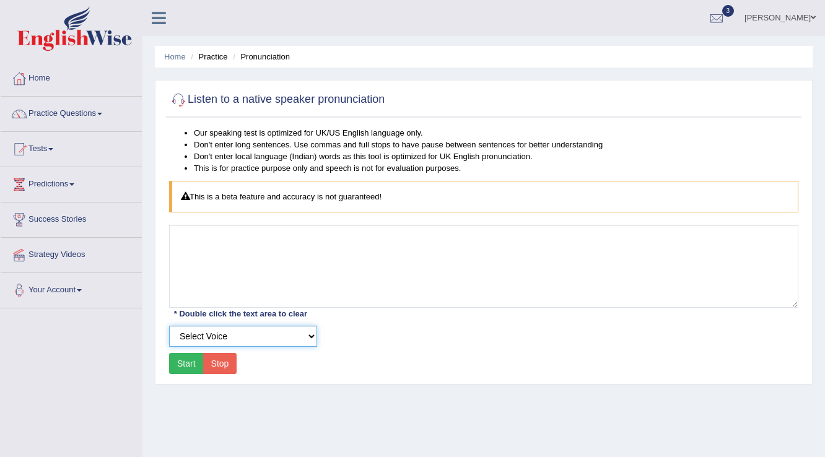
click at [313, 334] on select "Select Voice UK English Female UK English Male" at bounding box center [243, 336] width 148 height 21
select select "2"
click at [169, 326] on select "Select Voice UK English Female UK English Male" at bounding box center [243, 336] width 148 height 21
click at [110, 112] on link "Practice Questions" at bounding box center [71, 112] width 141 height 31
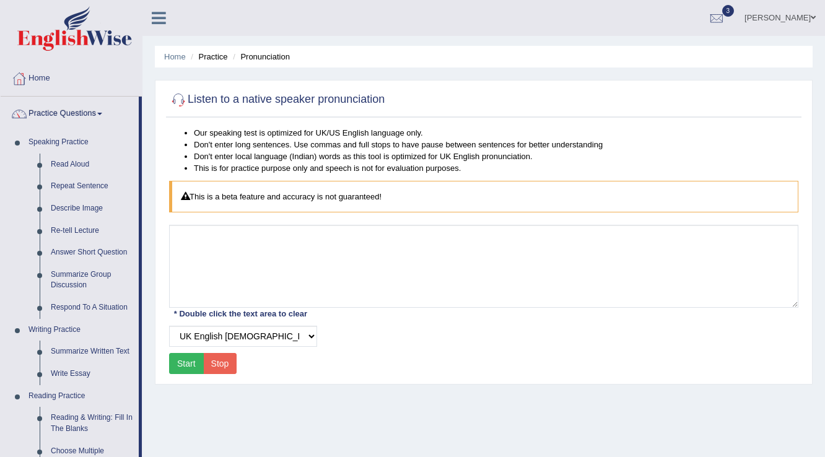
click at [191, 363] on button "Start" at bounding box center [186, 363] width 35 height 21
click at [227, 361] on button "Stop" at bounding box center [220, 363] width 34 height 21
click at [225, 365] on button "Stop" at bounding box center [220, 363] width 34 height 21
click at [193, 362] on button "Start" at bounding box center [186, 363] width 35 height 21
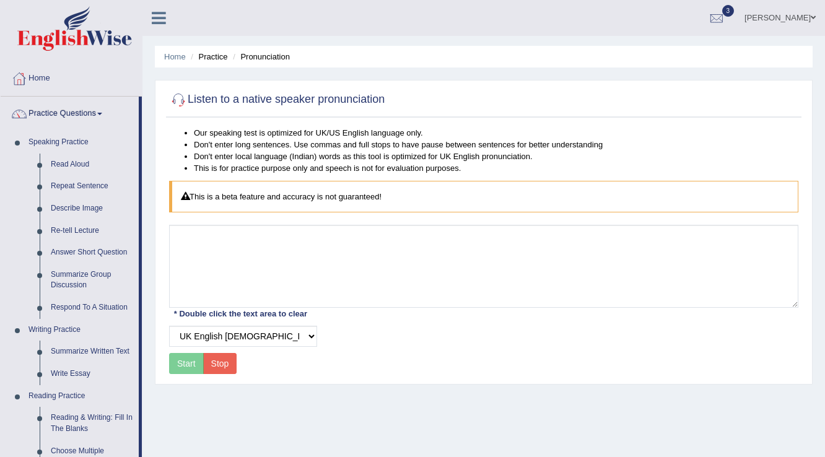
click at [193, 362] on button "Start" at bounding box center [186, 363] width 35 height 21
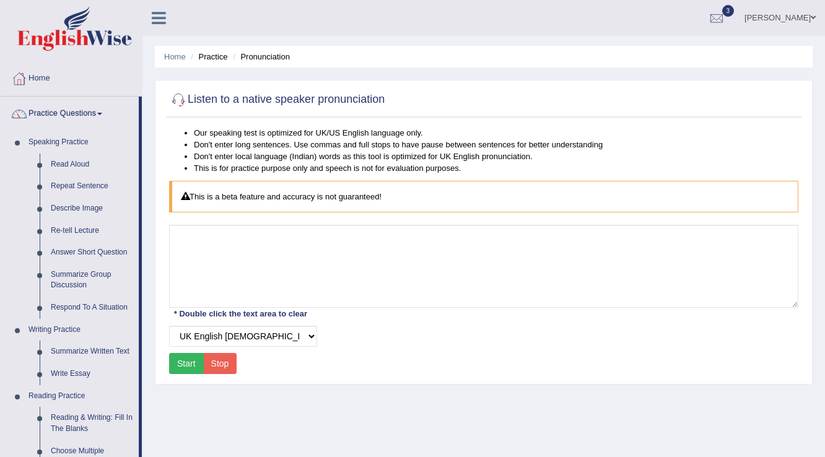
click at [193, 362] on button "Start" at bounding box center [186, 363] width 35 height 21
click at [82, 310] on link "Respond To A Situation" at bounding box center [92, 308] width 94 height 22
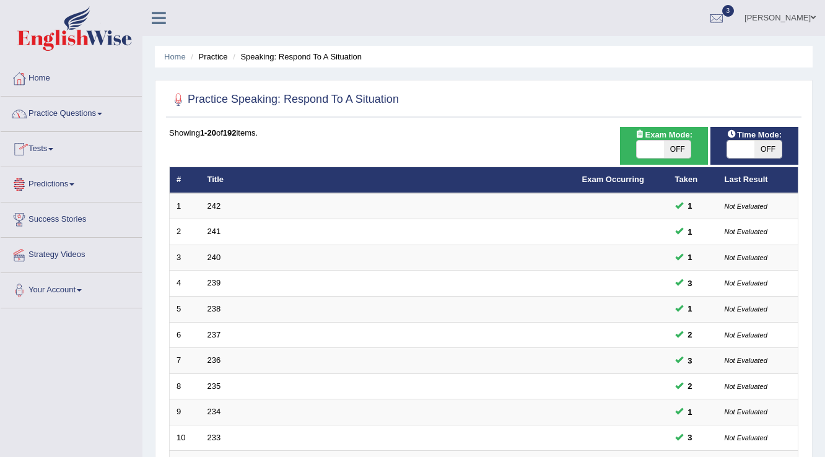
click at [102, 121] on link "Practice Questions" at bounding box center [71, 112] width 141 height 31
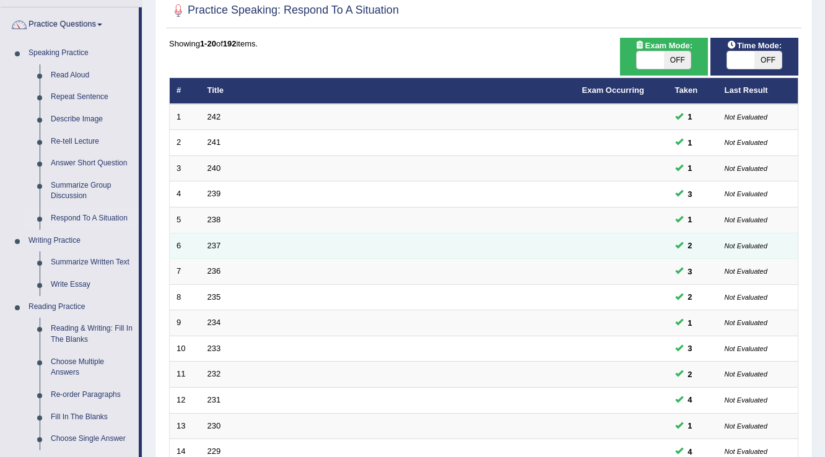
scroll to position [99, 0]
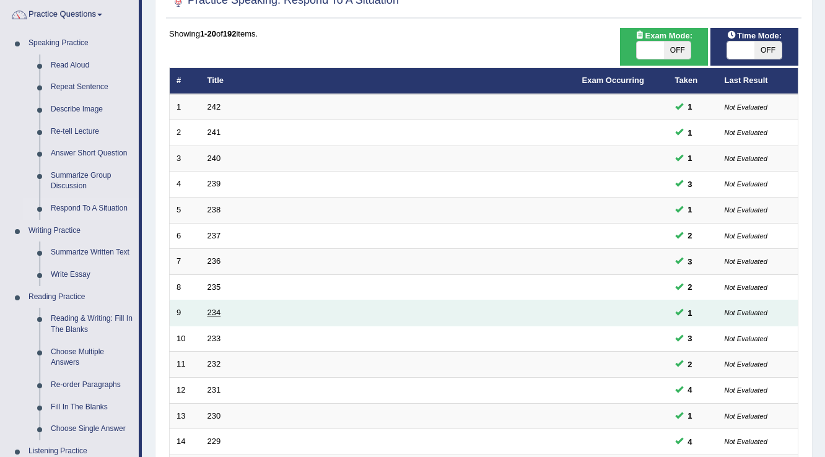
click at [208, 310] on link "234" at bounding box center [214, 312] width 14 height 9
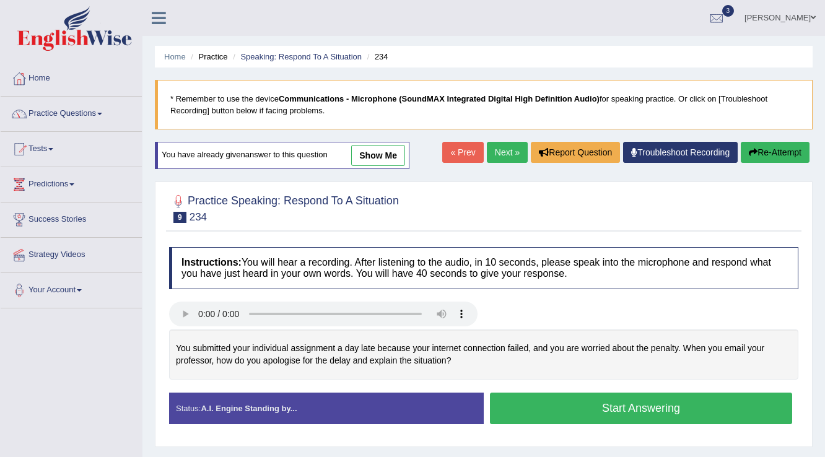
click at [111, 118] on link "Practice Questions" at bounding box center [71, 112] width 141 height 31
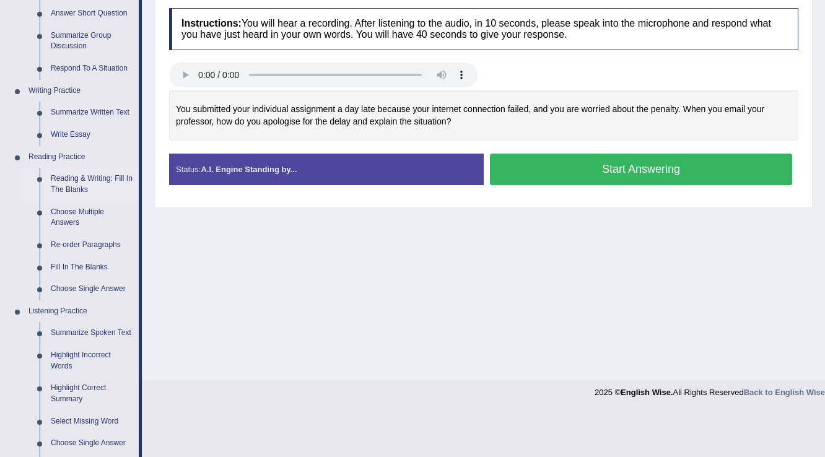
scroll to position [248, 0]
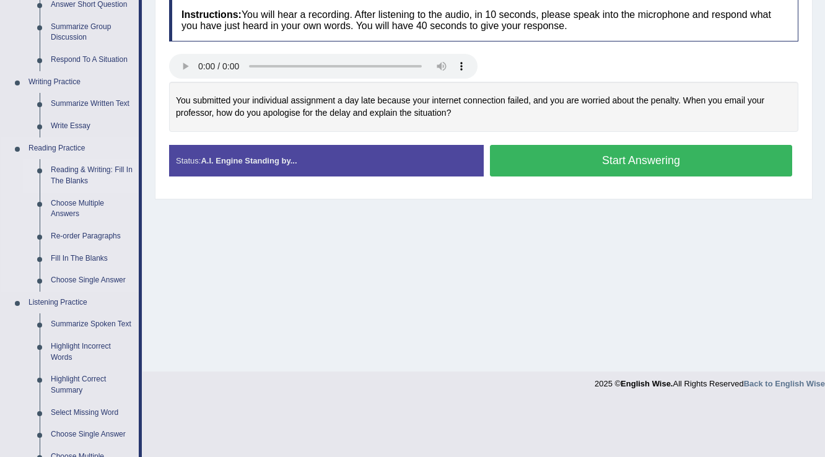
click at [102, 324] on link "Summarize Spoken Text" at bounding box center [92, 324] width 94 height 22
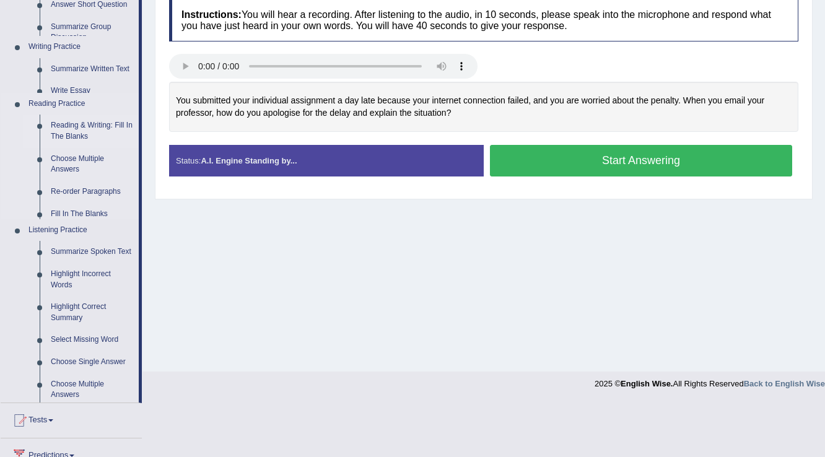
scroll to position [193, 0]
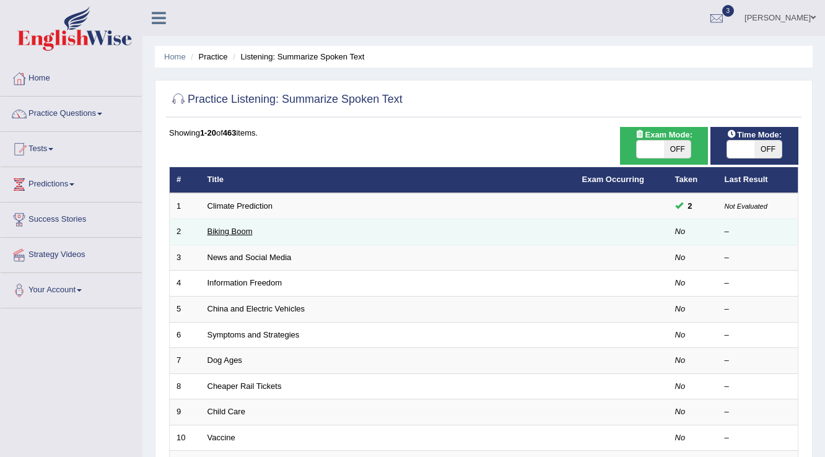
click at [218, 227] on link "Biking Boom" at bounding box center [229, 231] width 45 height 9
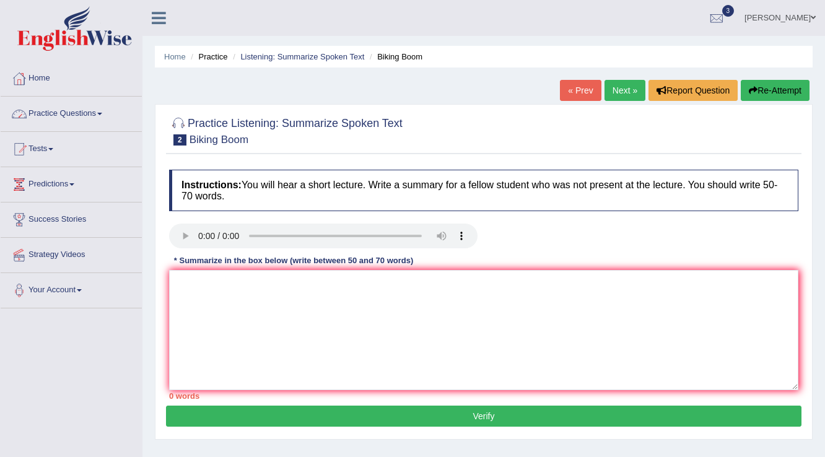
click at [107, 111] on link "Practice Questions" at bounding box center [71, 112] width 141 height 31
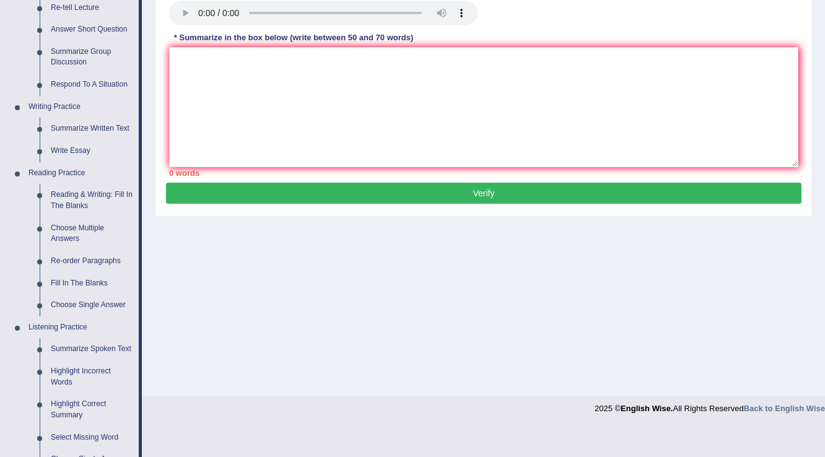
scroll to position [99, 0]
